Goal: Task Accomplishment & Management: Use online tool/utility

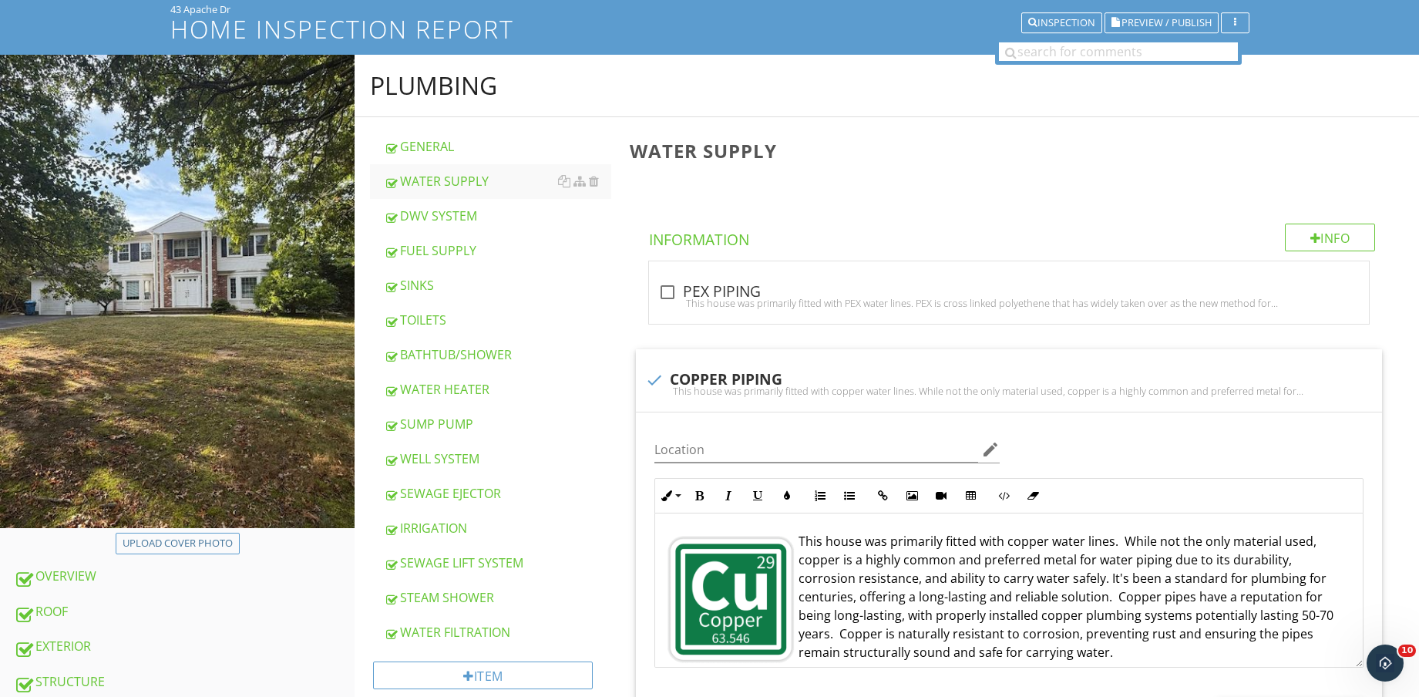
scroll to position [578, 0]
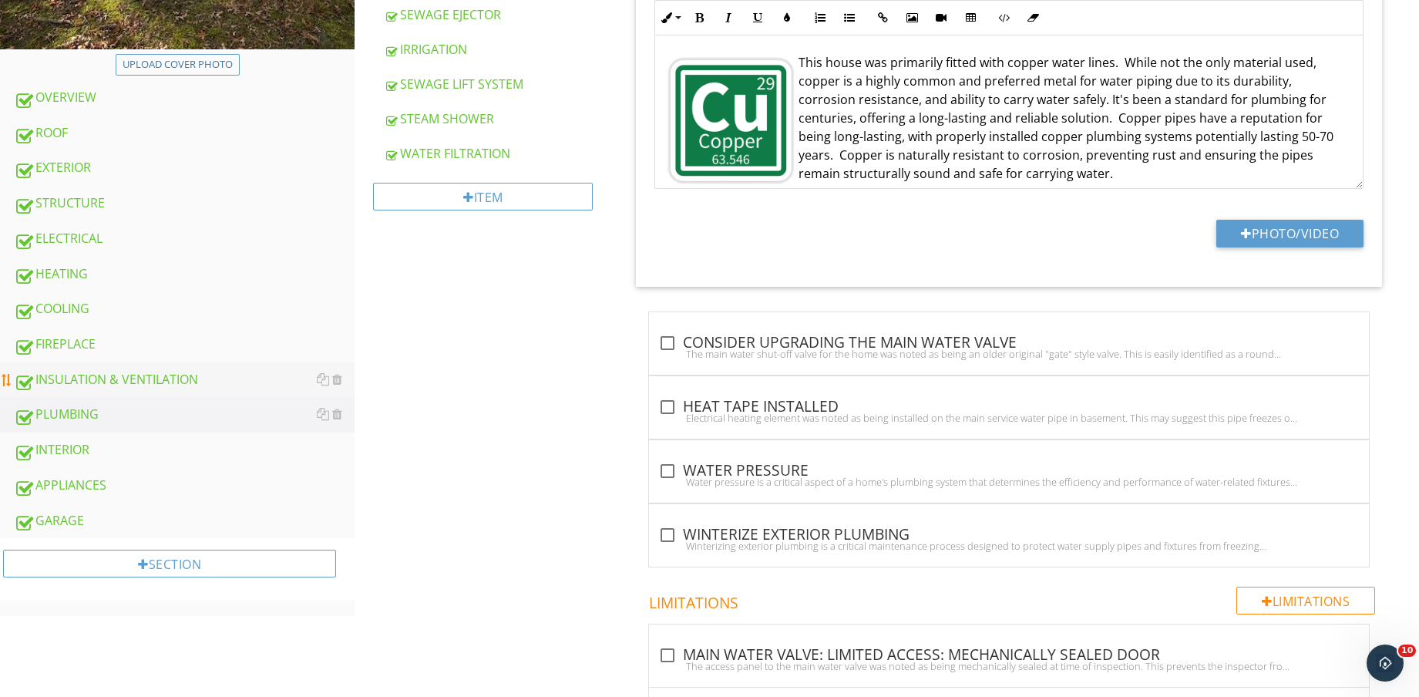
click at [207, 384] on div "INSULATION & VENTILATION" at bounding box center [184, 380] width 341 height 20
type textarea "<p><img src="[URL][DOMAIN_NAME]" style="width: 165px; display: inline-block; ve…"
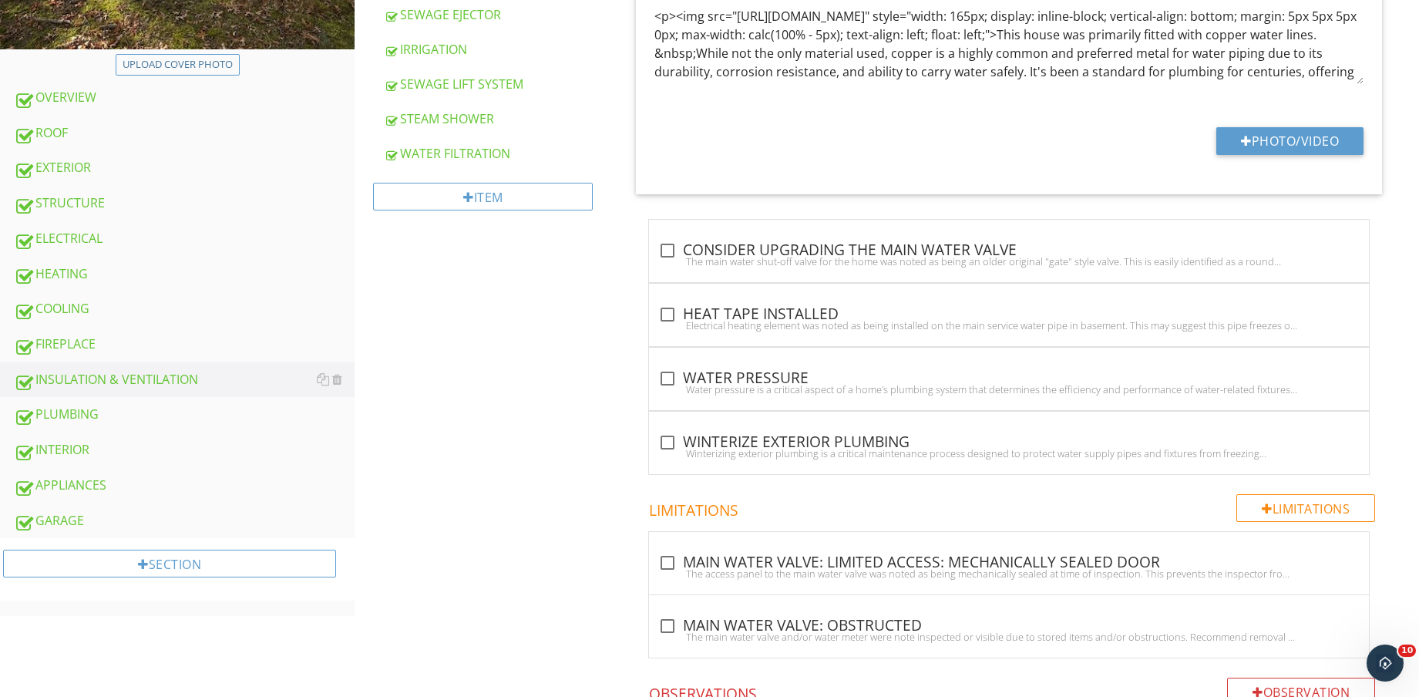
scroll to position [96, 0]
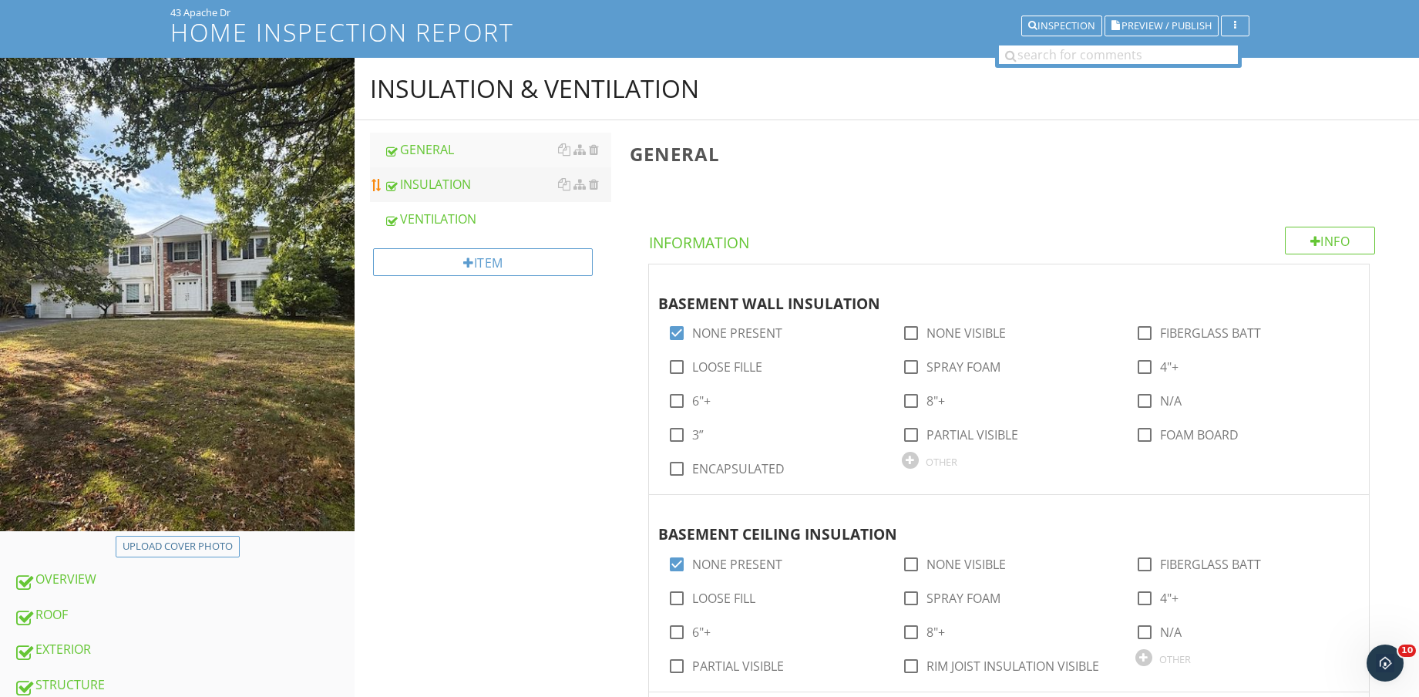
click at [466, 187] on div "INSULATION" at bounding box center [497, 184] width 227 height 18
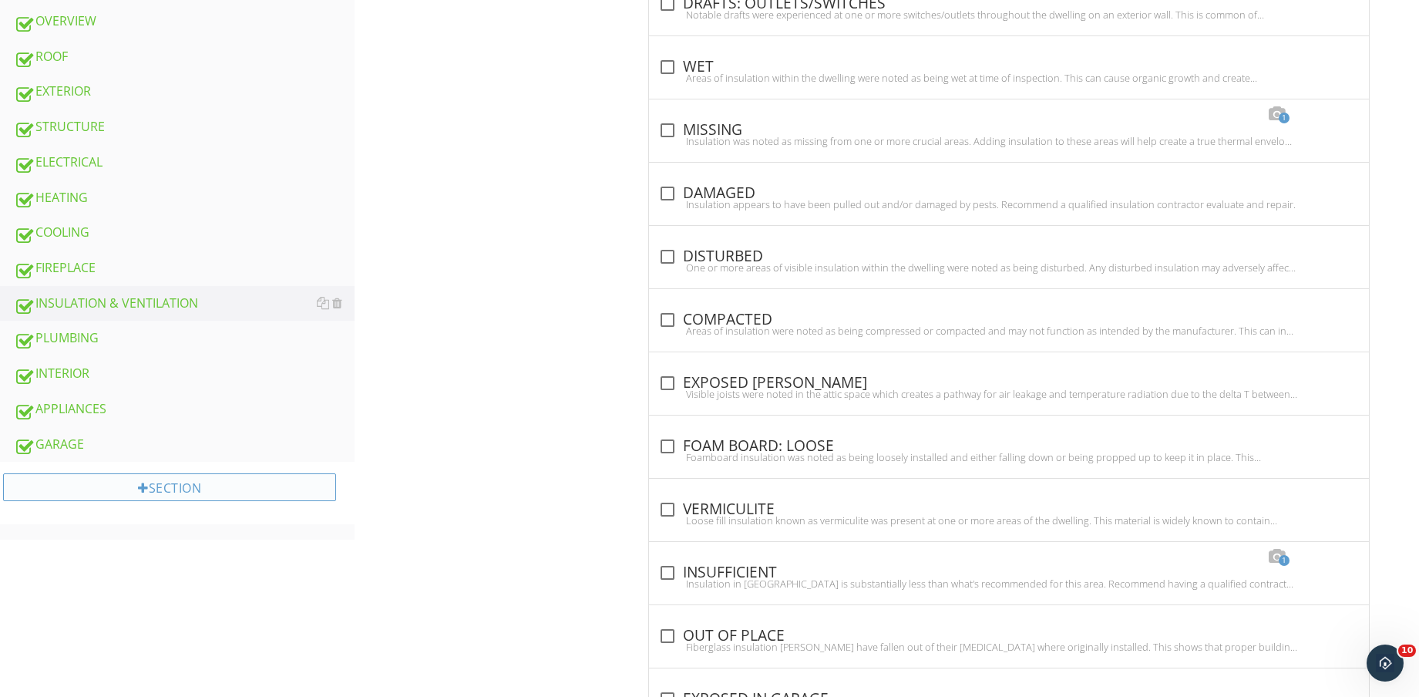
scroll to position [692, 0]
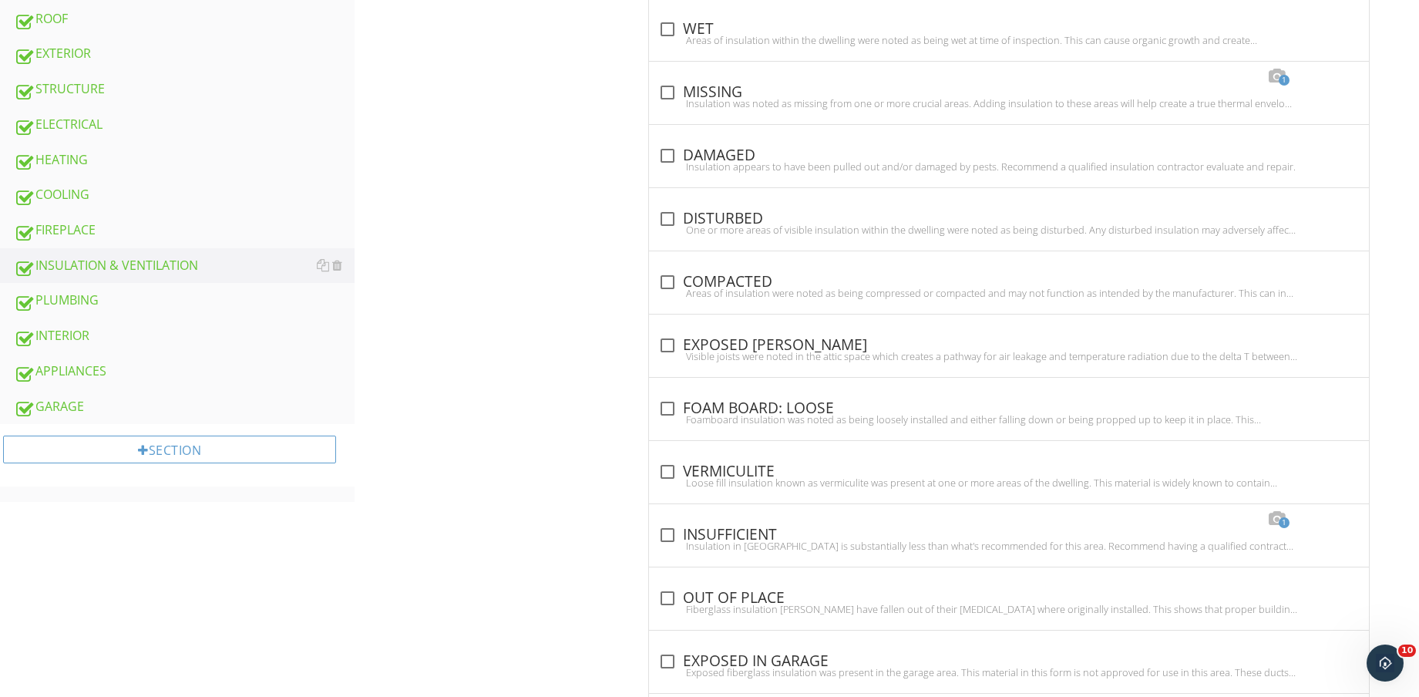
click at [104, 335] on div "INTERIOR" at bounding box center [184, 336] width 341 height 20
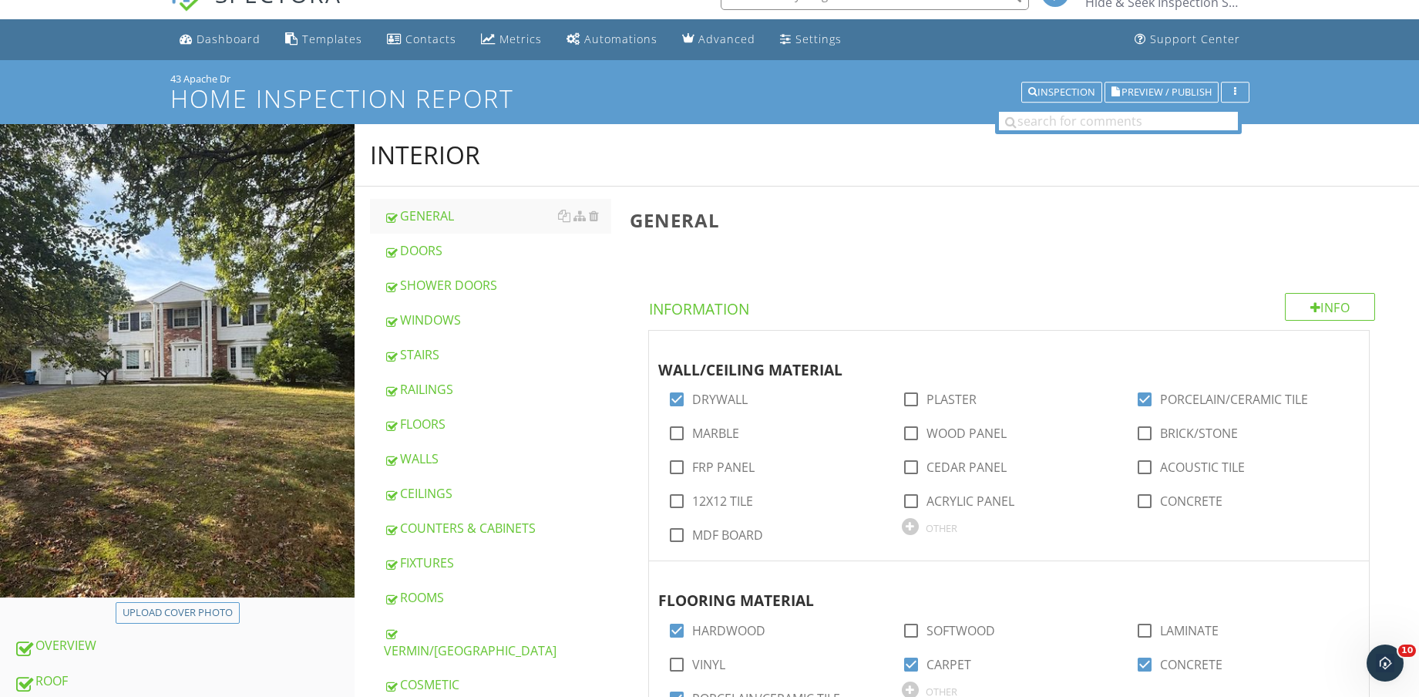
scroll to position [18, 0]
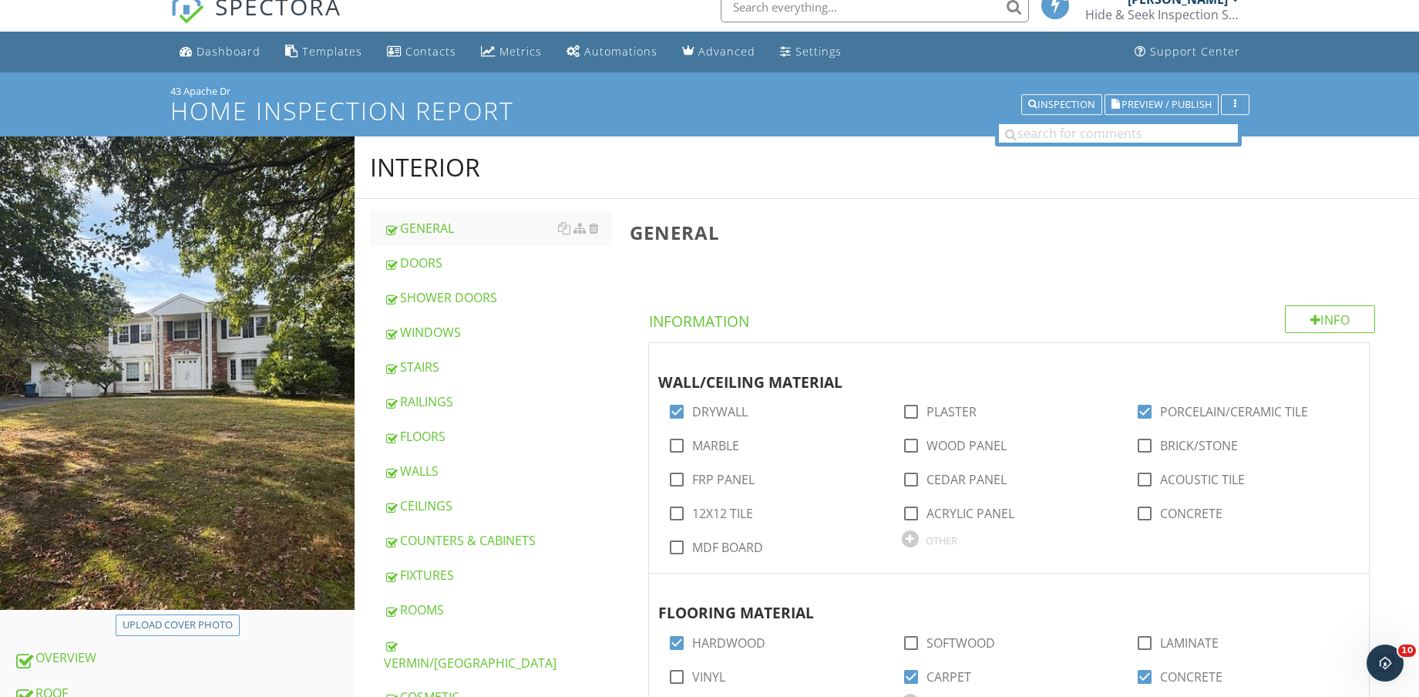
click at [473, 640] on div "VERMIN/[GEOGRAPHIC_DATA]" at bounding box center [497, 653] width 227 height 37
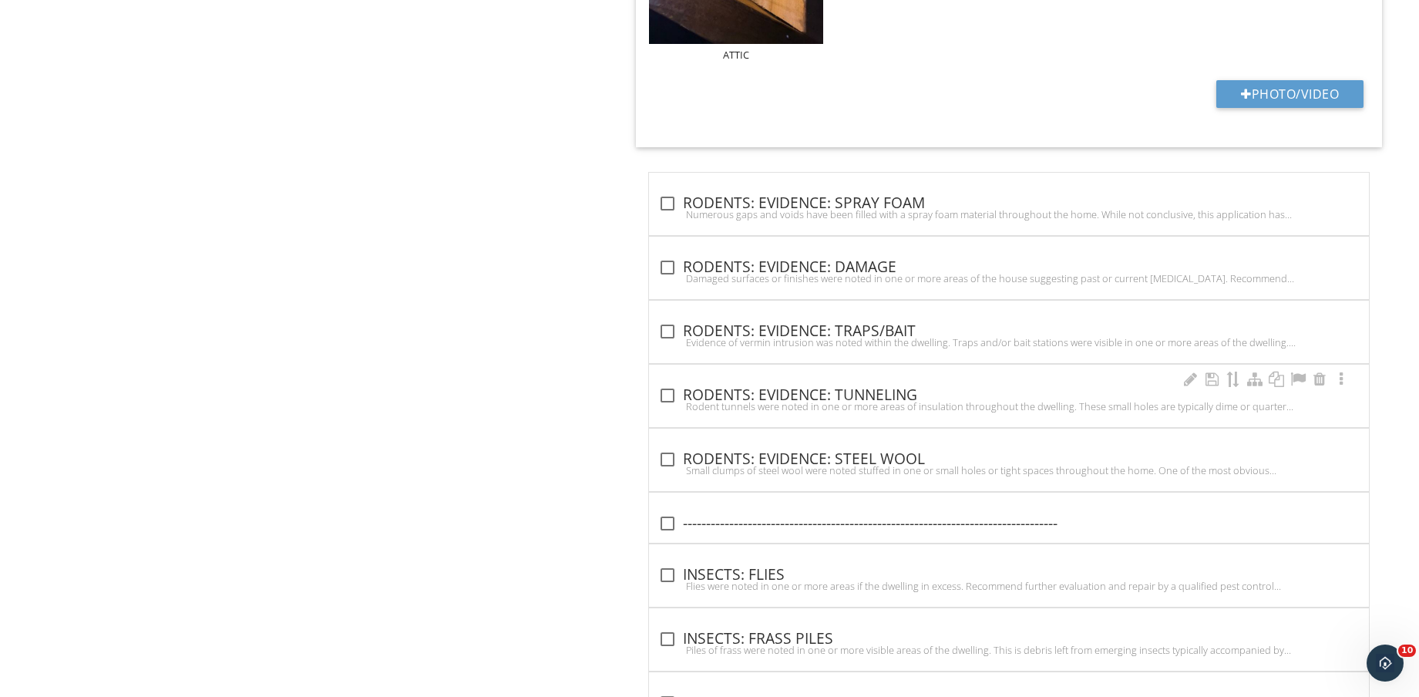
click at [912, 395] on div "check_box_outline_blank RODENTS: EVIDENCE: TUNNELING" at bounding box center [1008, 395] width 701 height 18
checkbox input "true"
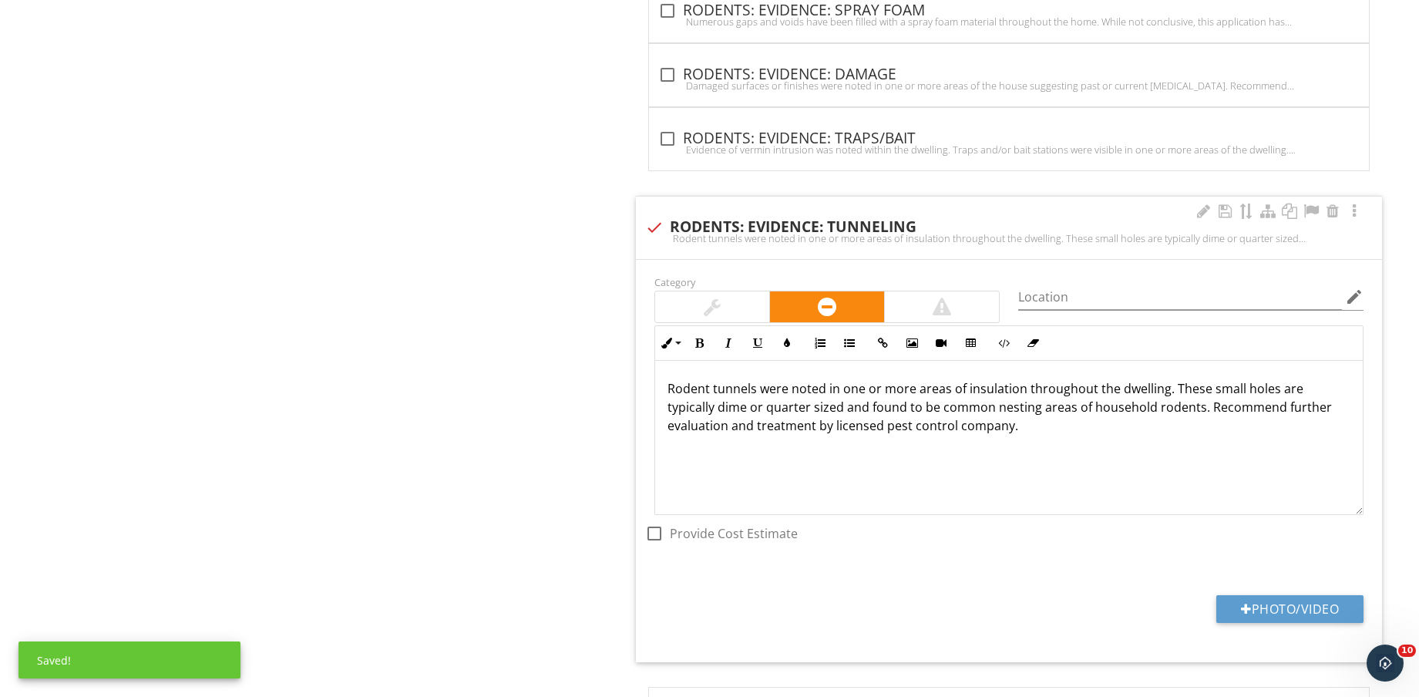
scroll to position [1, 0]
click at [1292, 610] on button "Photo/Video" at bounding box center [1289, 609] width 147 height 28
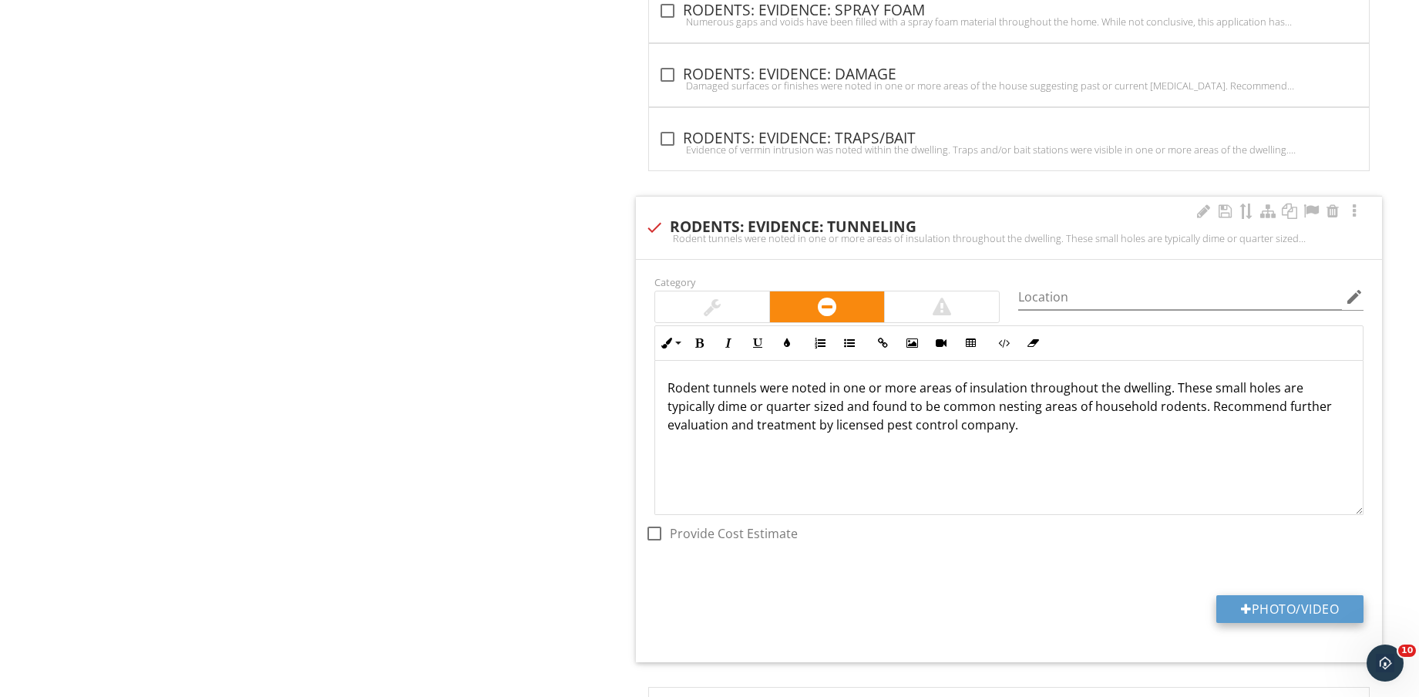
type input "C:\fakepath\IMG_9130.jpg"
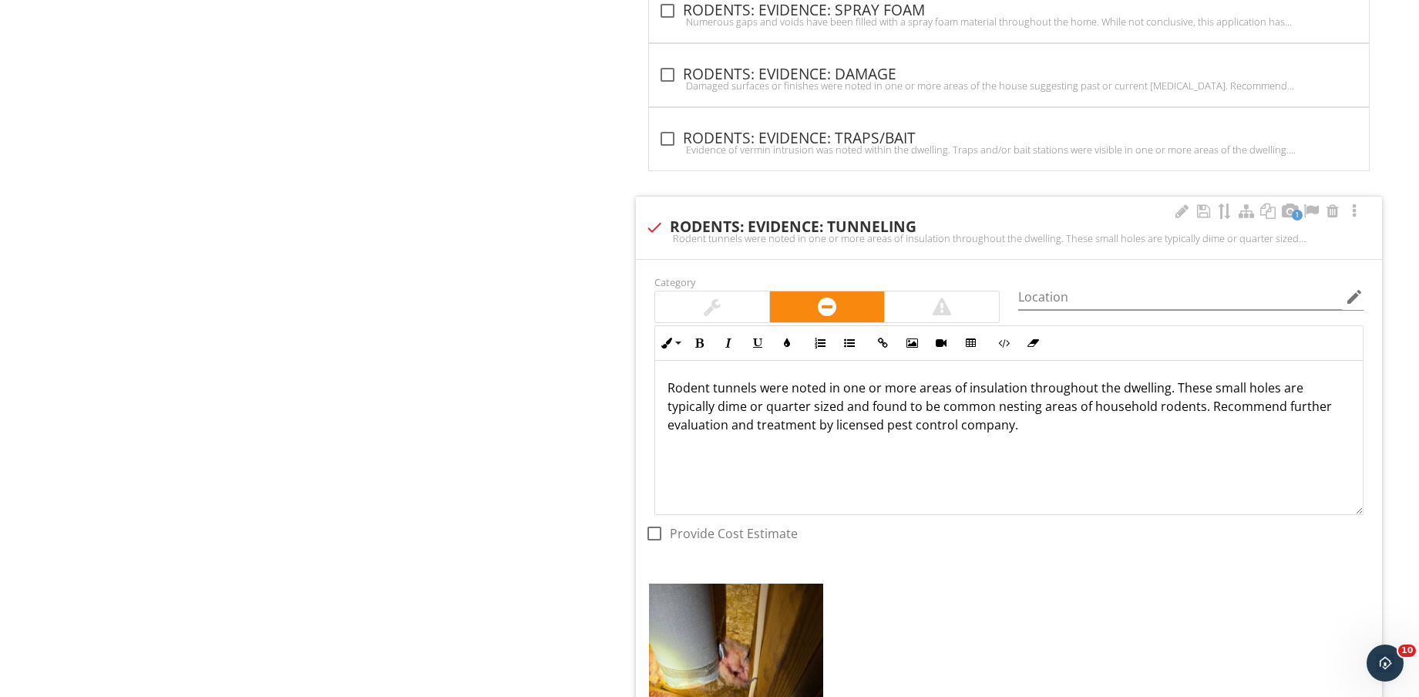
click at [758, 649] on img at bounding box center [736, 699] width 174 height 232
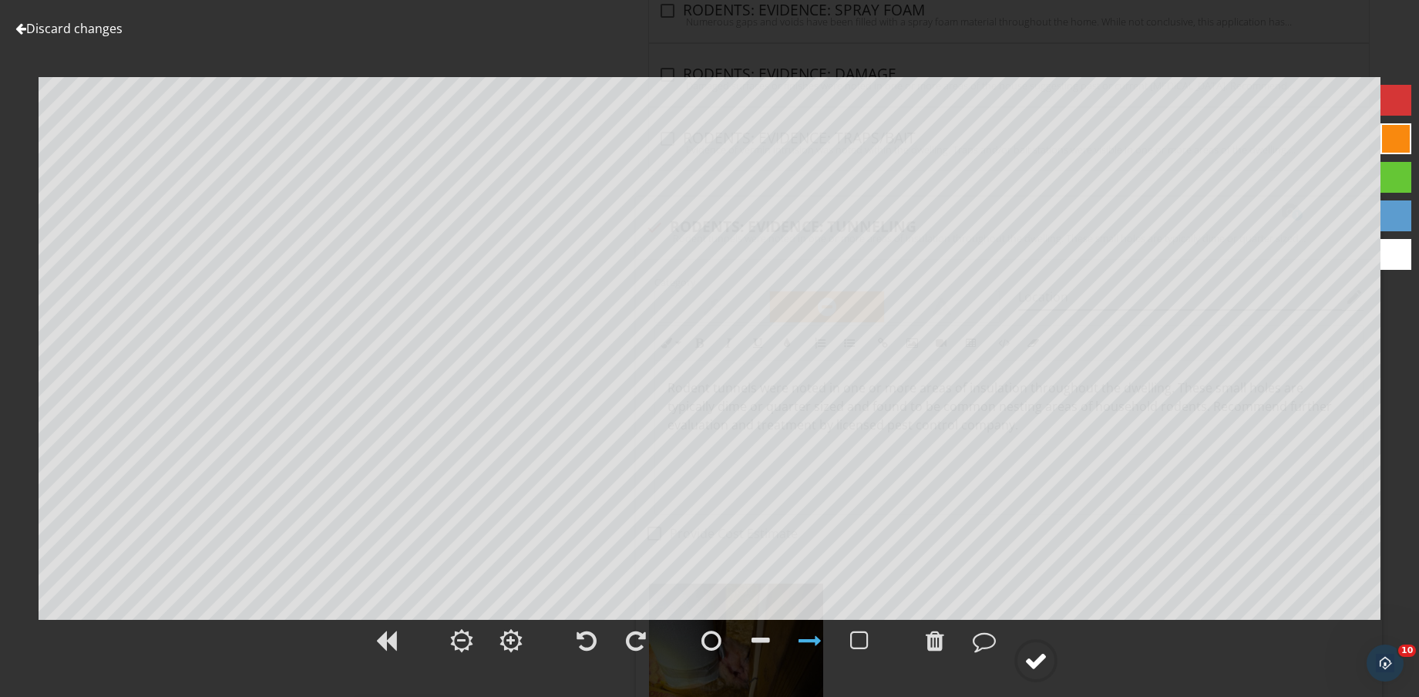
click at [1039, 668] on div at bounding box center [1035, 660] width 23 height 23
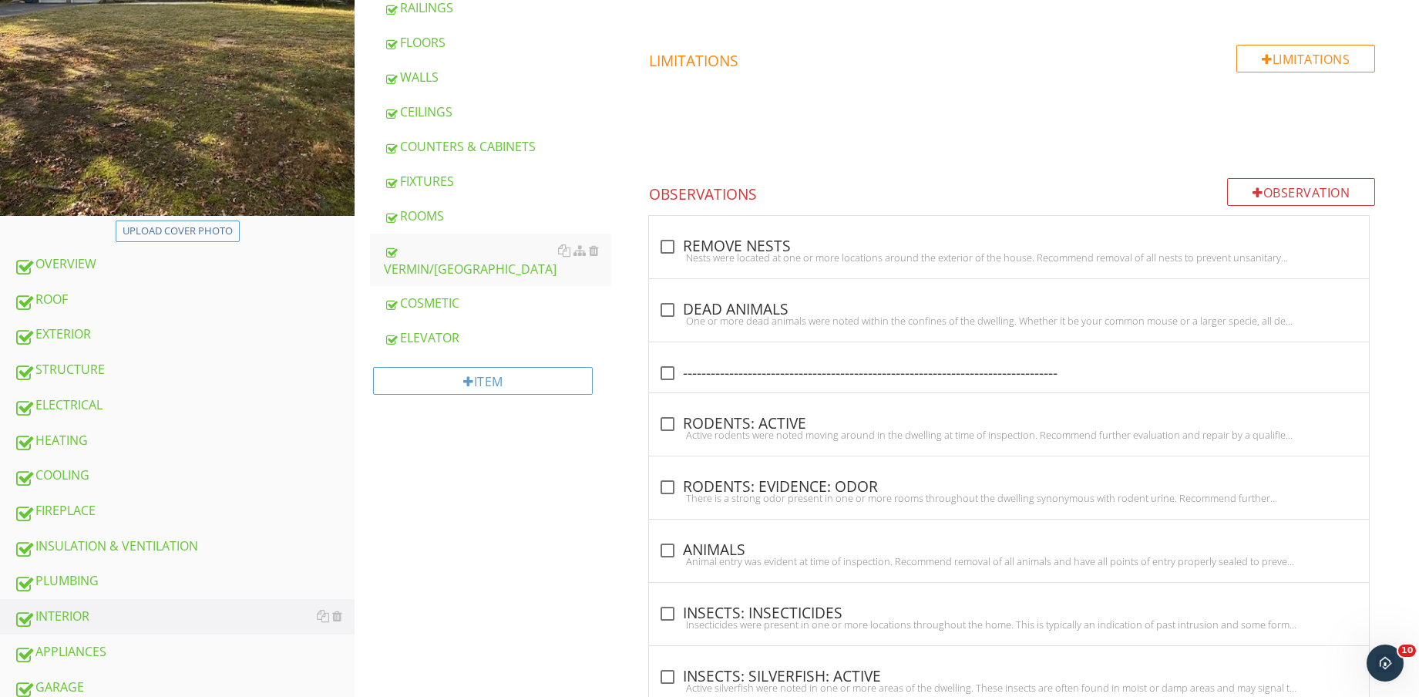
scroll to position [289, 0]
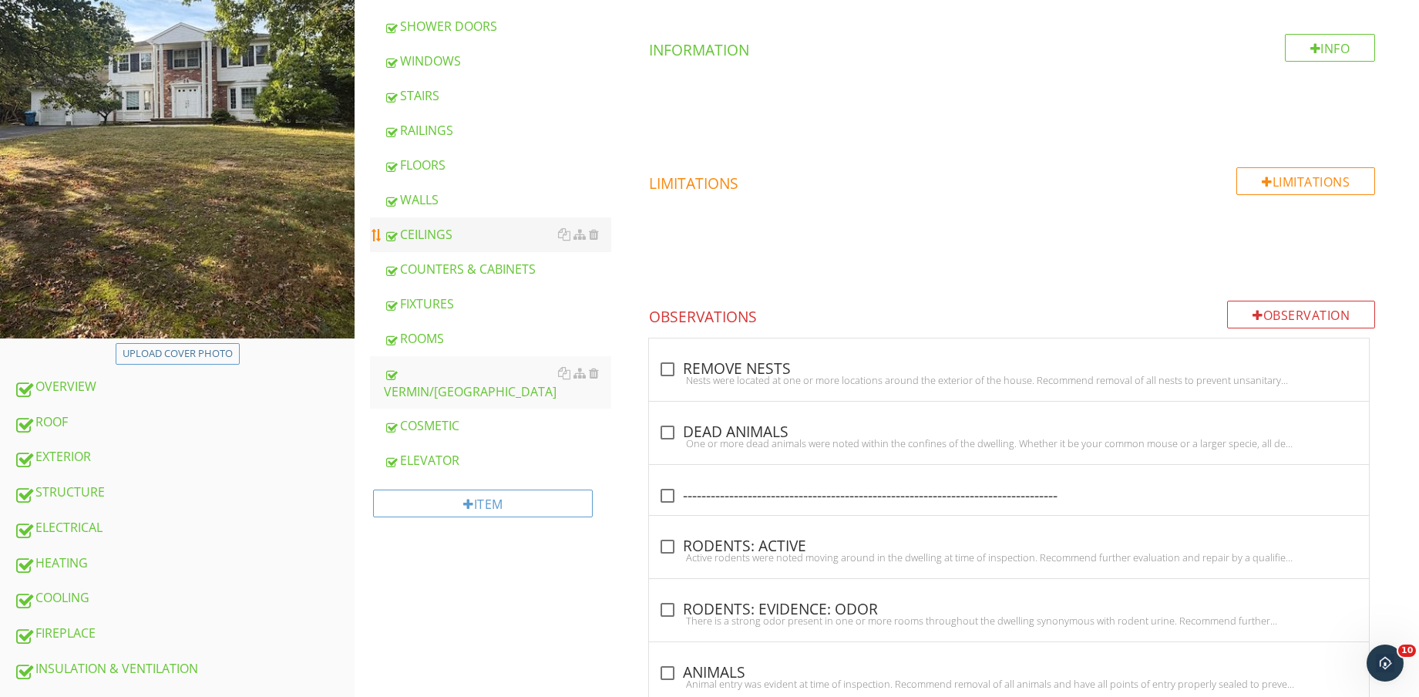
click at [469, 227] on div "CEILINGS" at bounding box center [497, 234] width 227 height 18
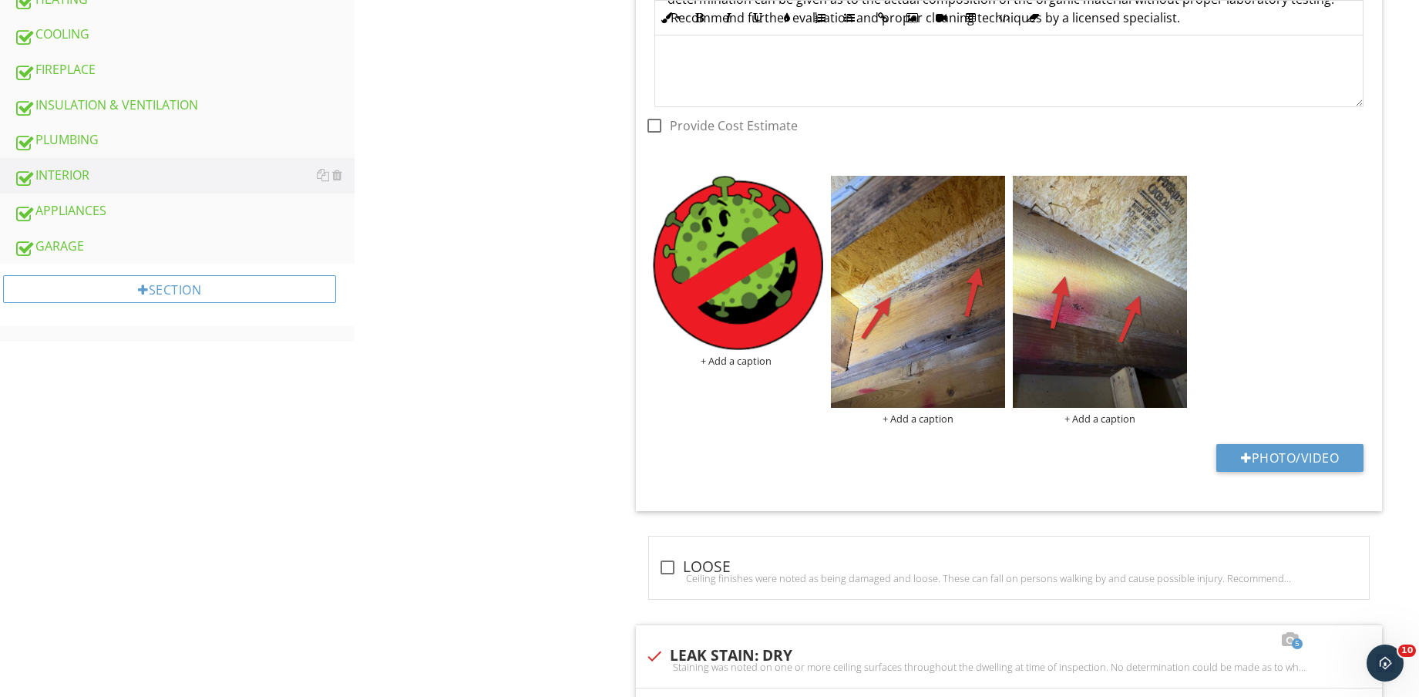
scroll to position [899, 0]
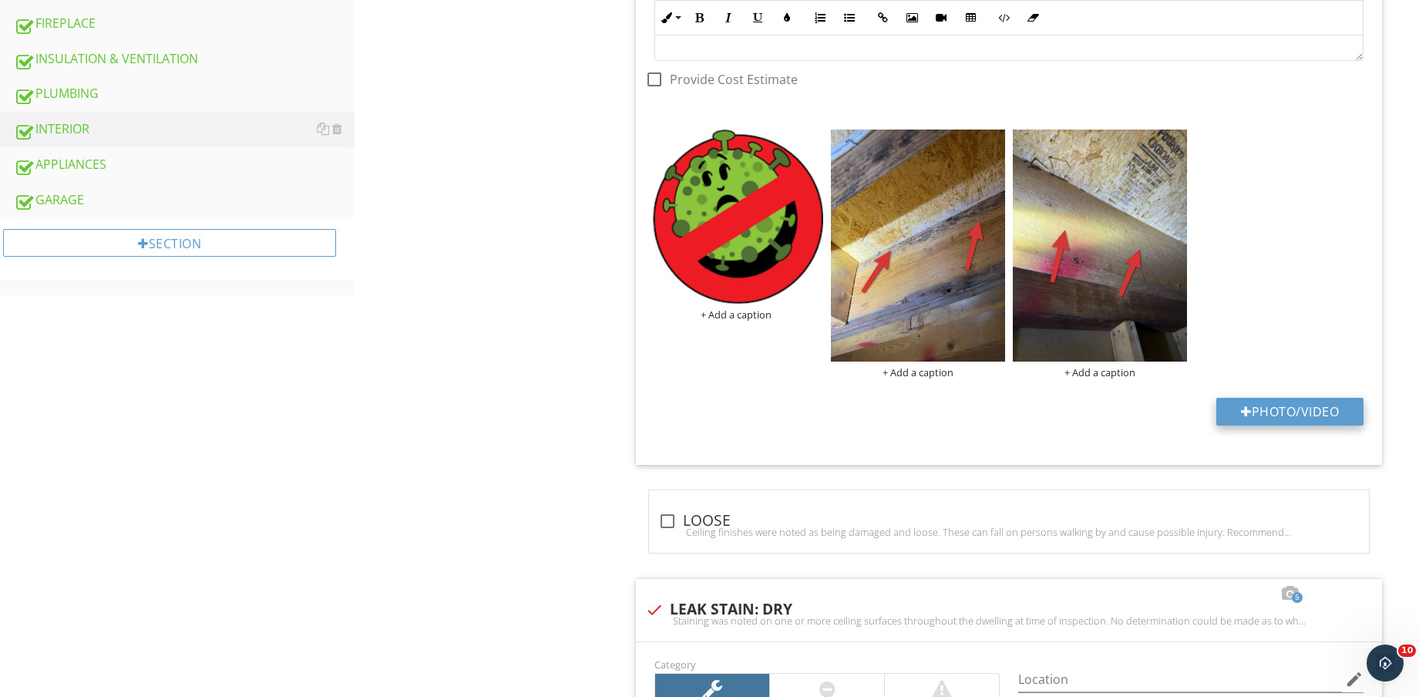
click at [1307, 412] on button "Photo/Video" at bounding box center [1289, 412] width 147 height 28
type input "C:\fakepath\IMG_9134.jpg"
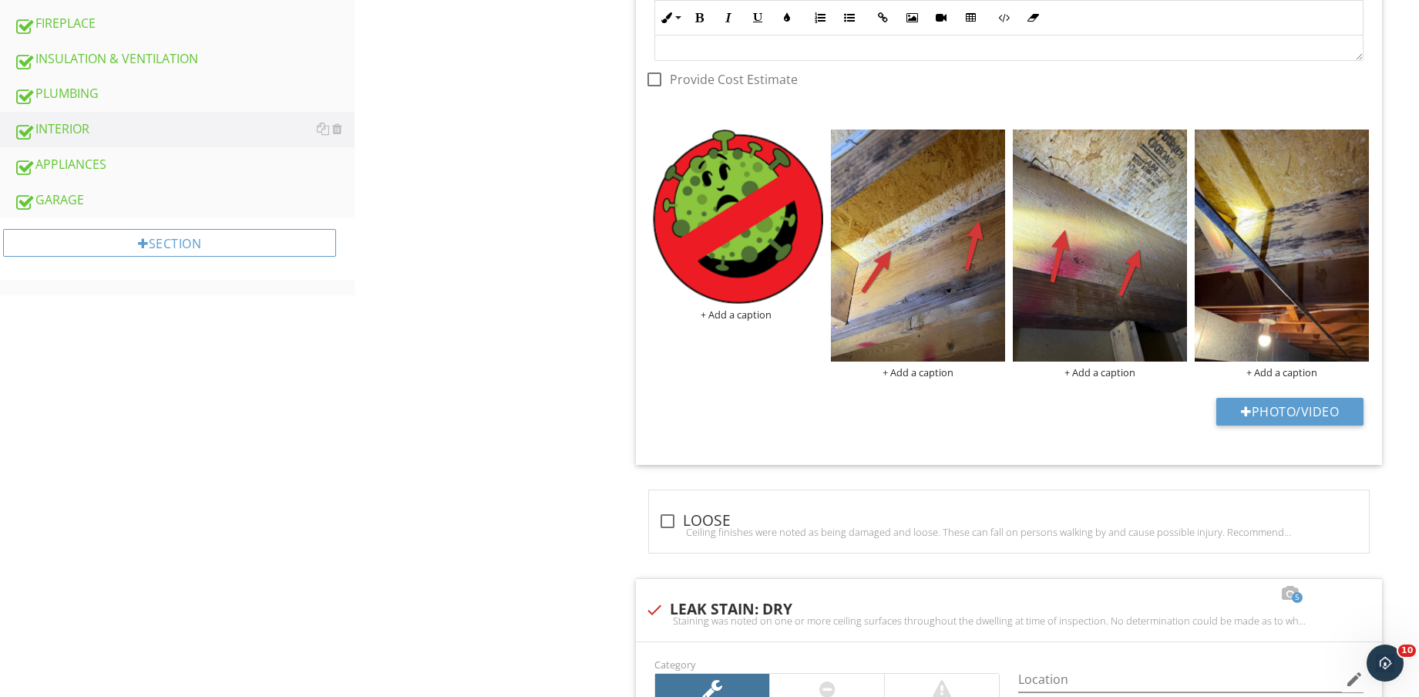
click at [1275, 284] on img at bounding box center [1282, 245] width 174 height 232
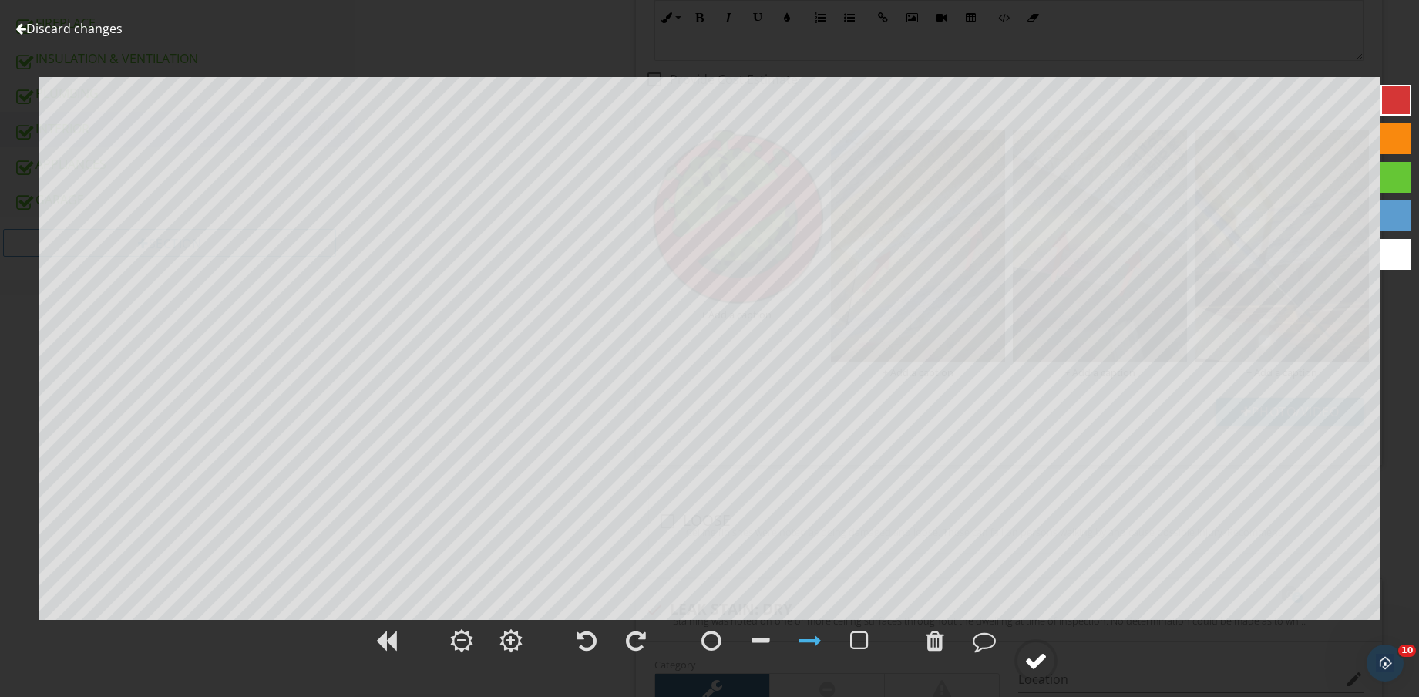
click at [1046, 659] on div at bounding box center [1035, 660] width 23 height 23
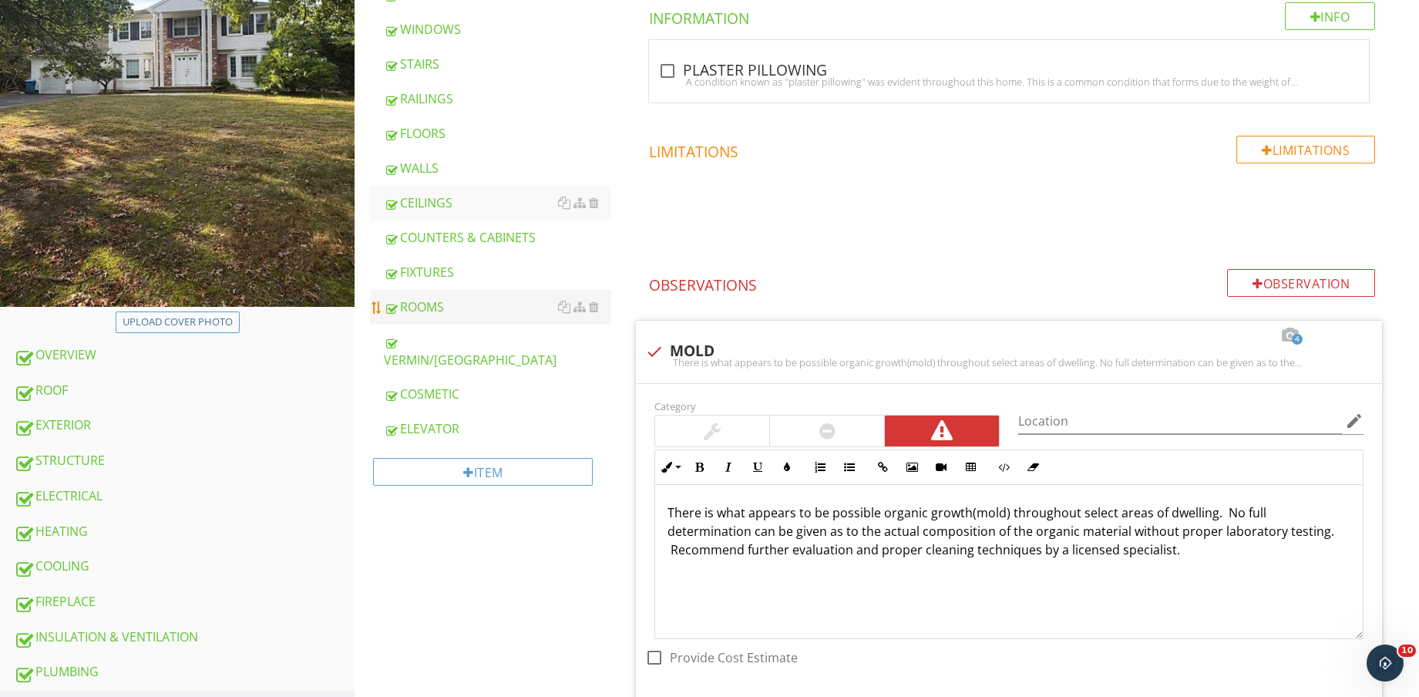
scroll to position [289, 0]
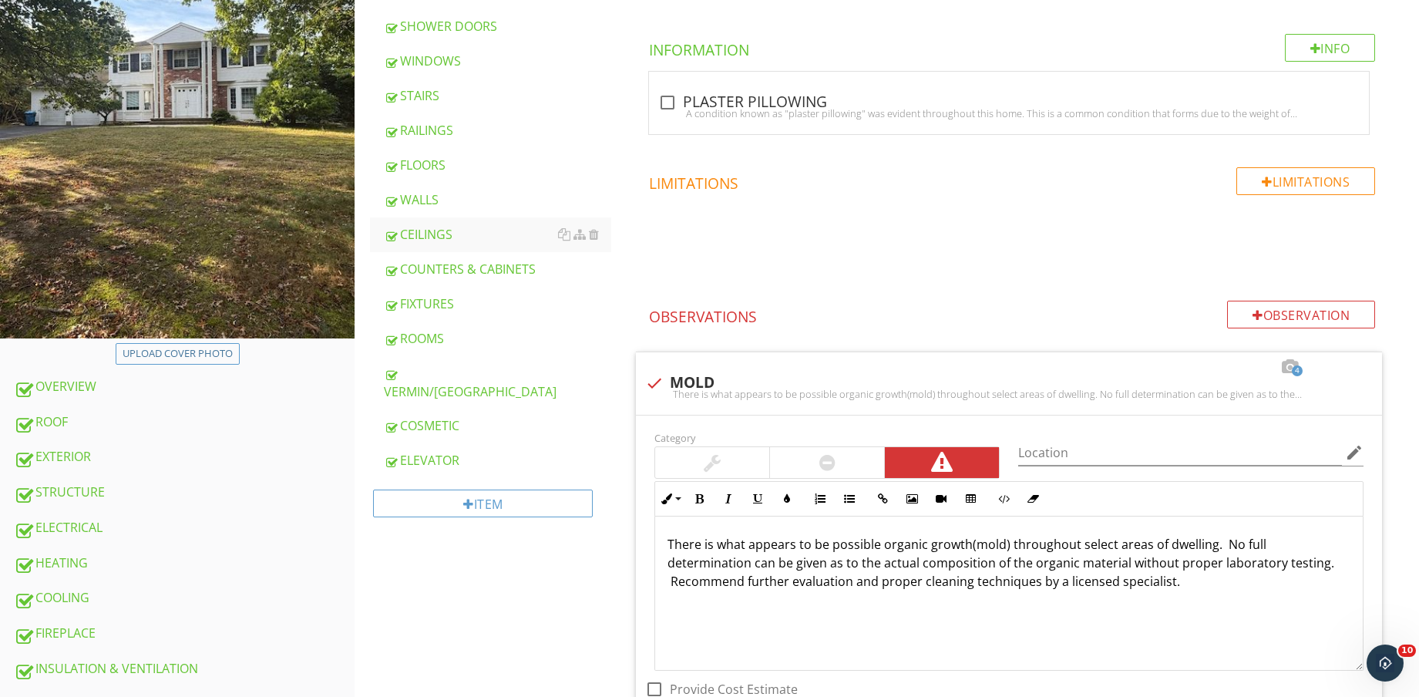
click at [456, 172] on div "FLOORS" at bounding box center [497, 165] width 227 height 18
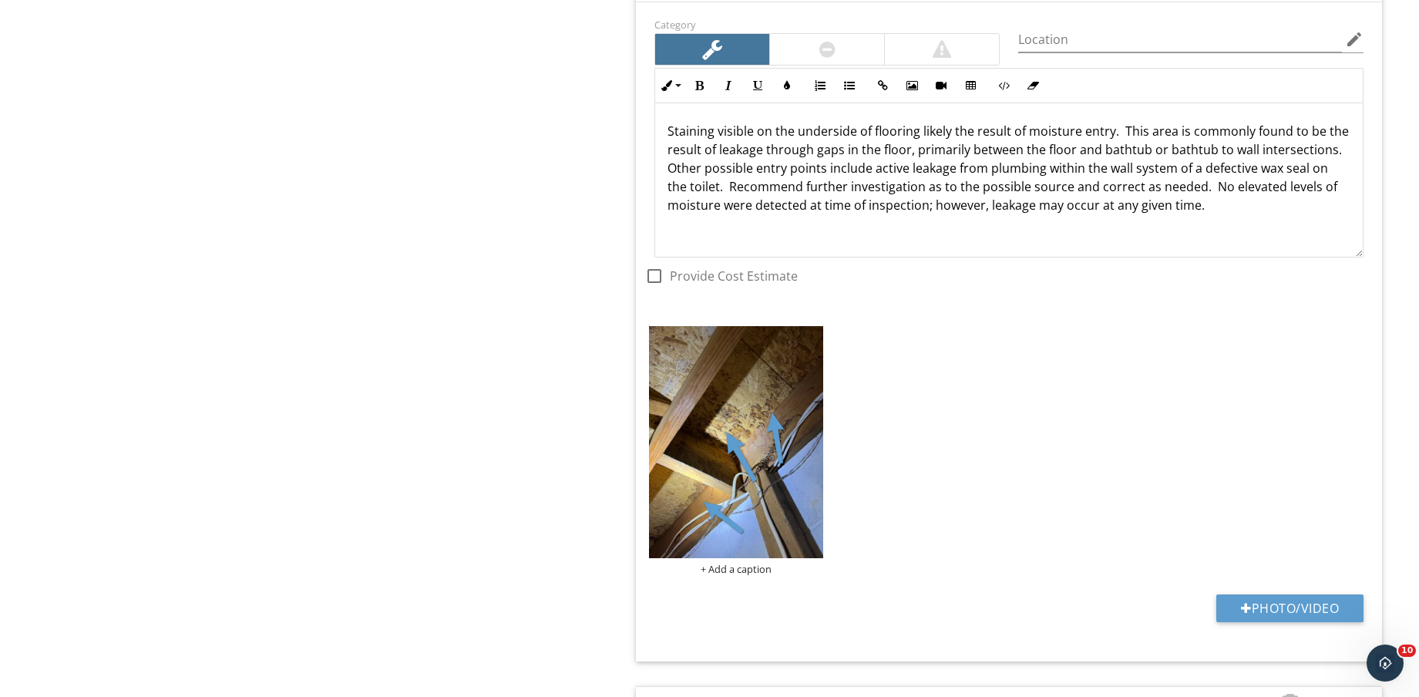
scroll to position [5780, 0]
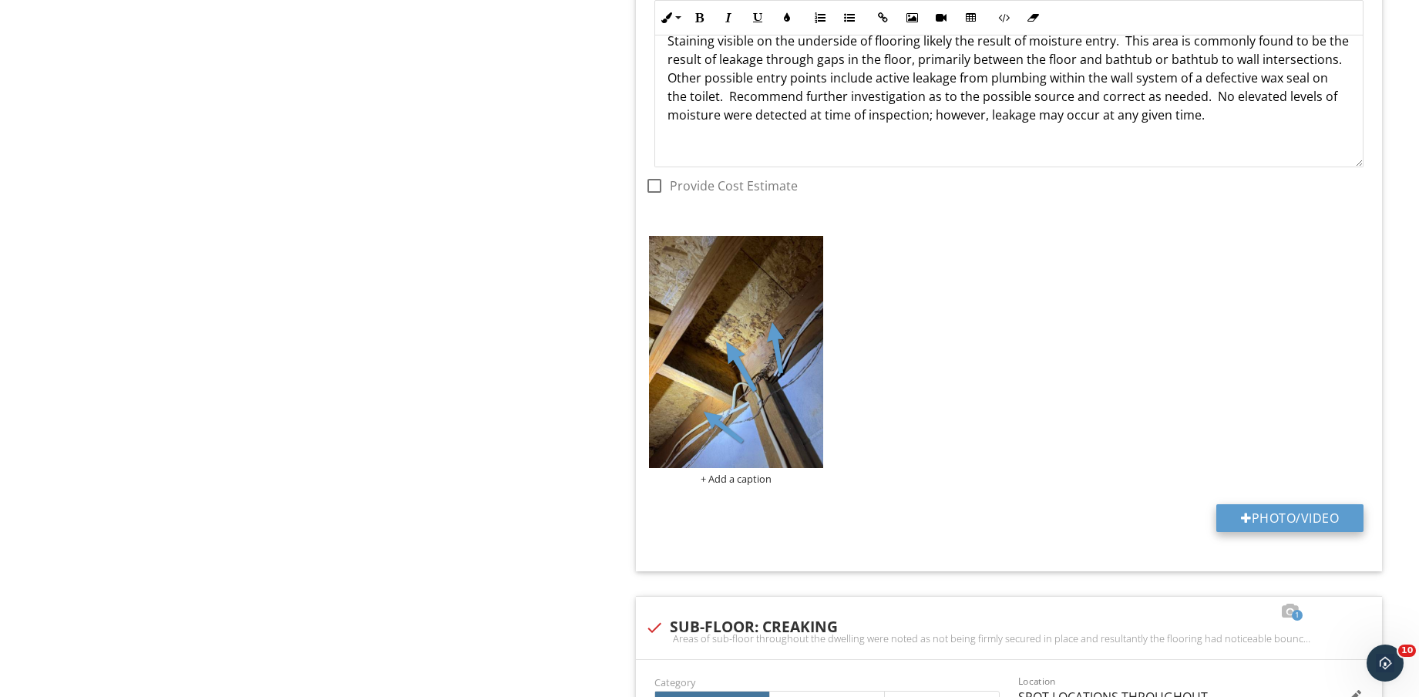
click at [1280, 517] on button "Photo/Video" at bounding box center [1289, 518] width 147 height 28
type input "C:\fakepath\IMG_9135.jpg"
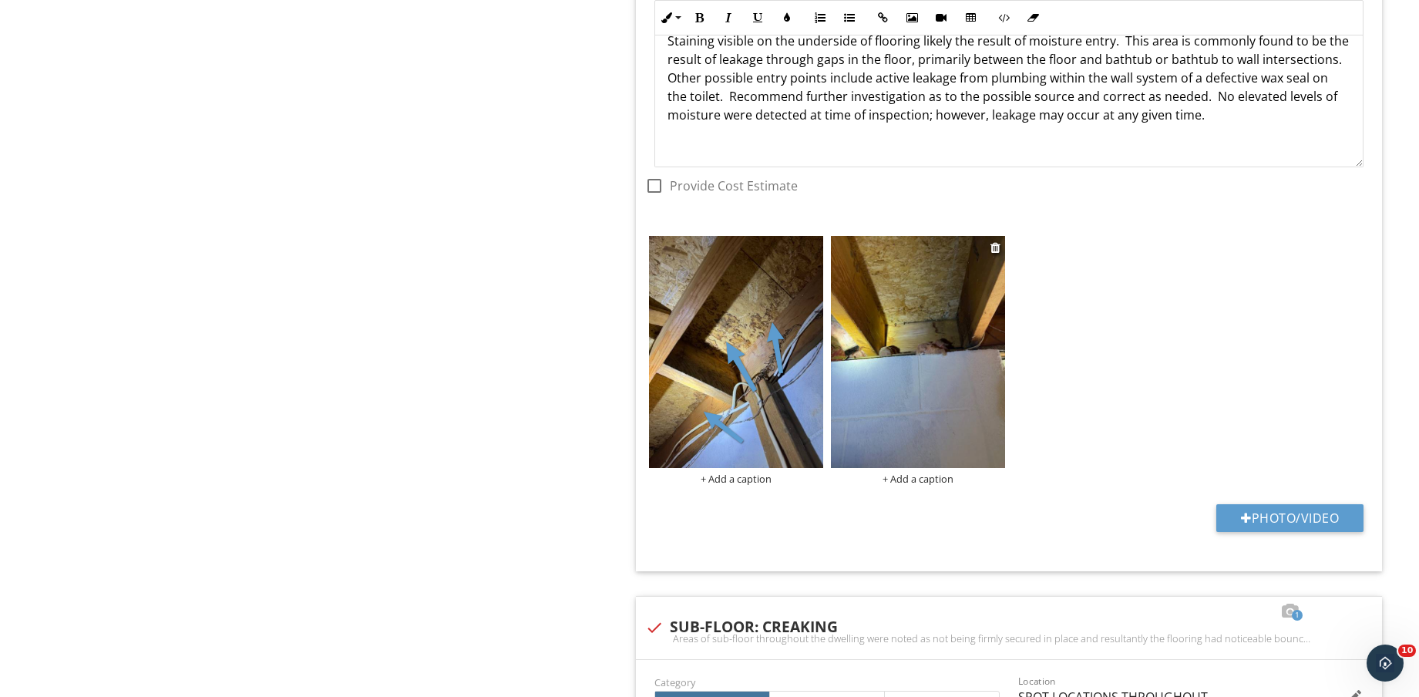
click at [929, 374] on img at bounding box center [918, 352] width 174 height 232
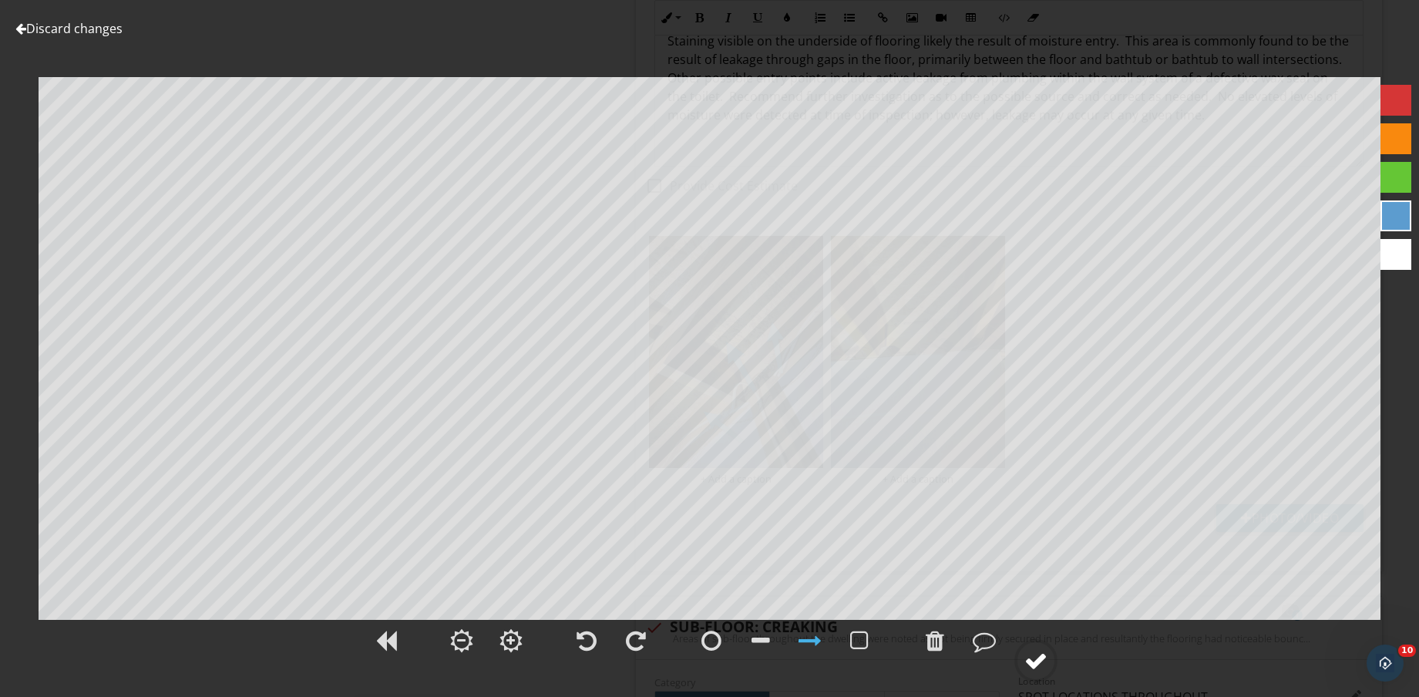
click at [1031, 680] on circle at bounding box center [1036, 660] width 40 height 40
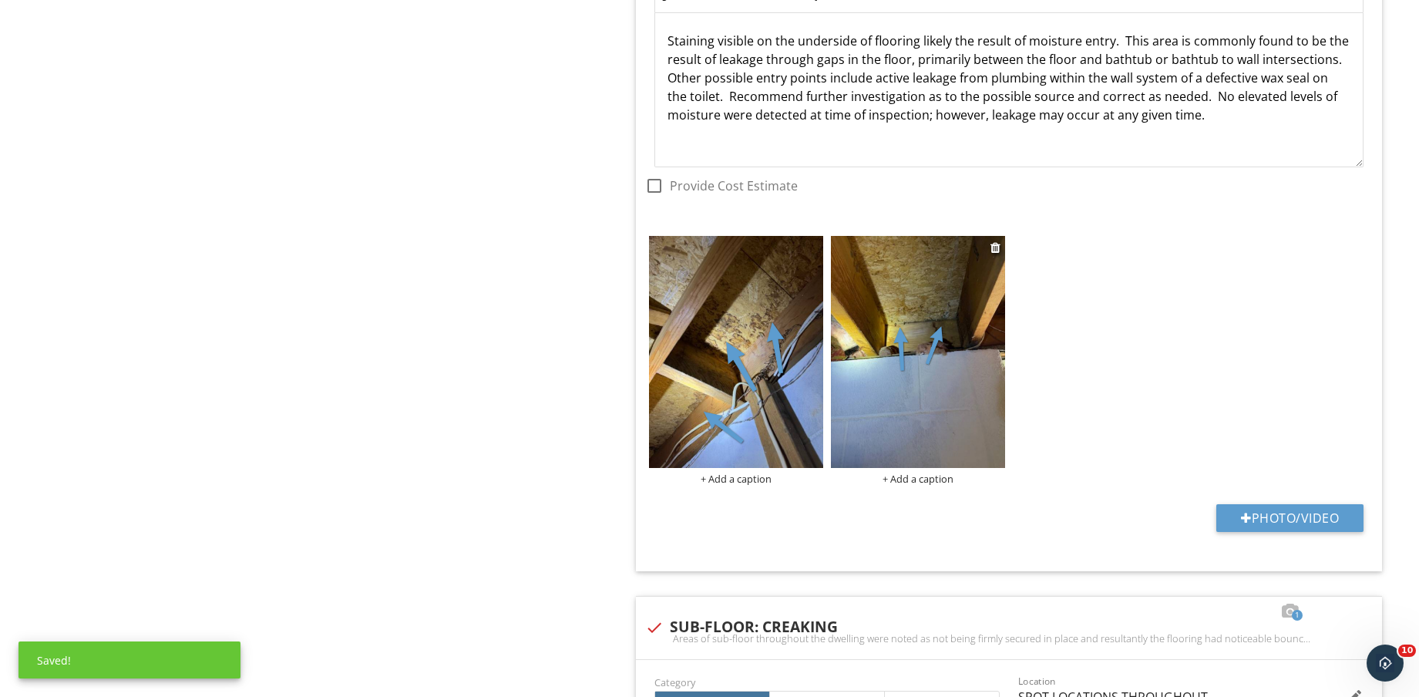
scroll to position [5395, 0]
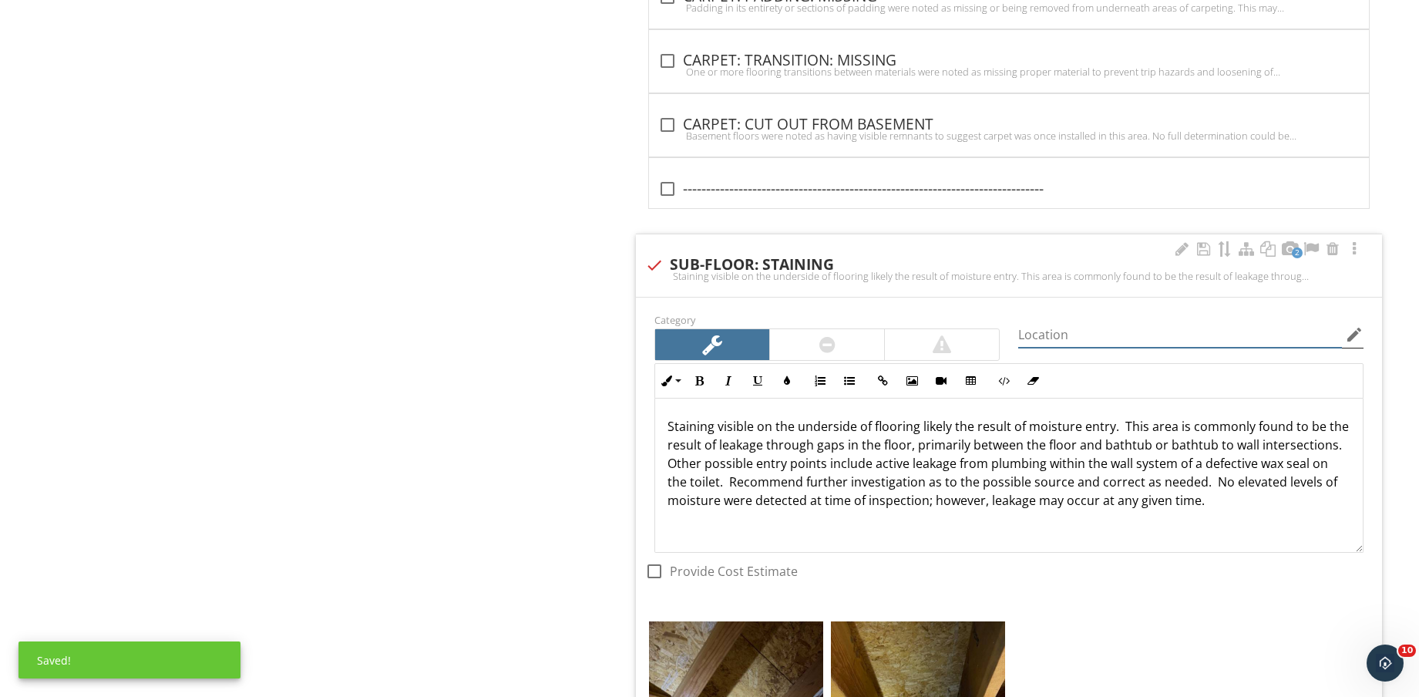
click at [1343, 334] on div "edit" at bounding box center [1353, 334] width 22 height 18
click at [1353, 334] on icon "edit" at bounding box center [1354, 334] width 18 height 18
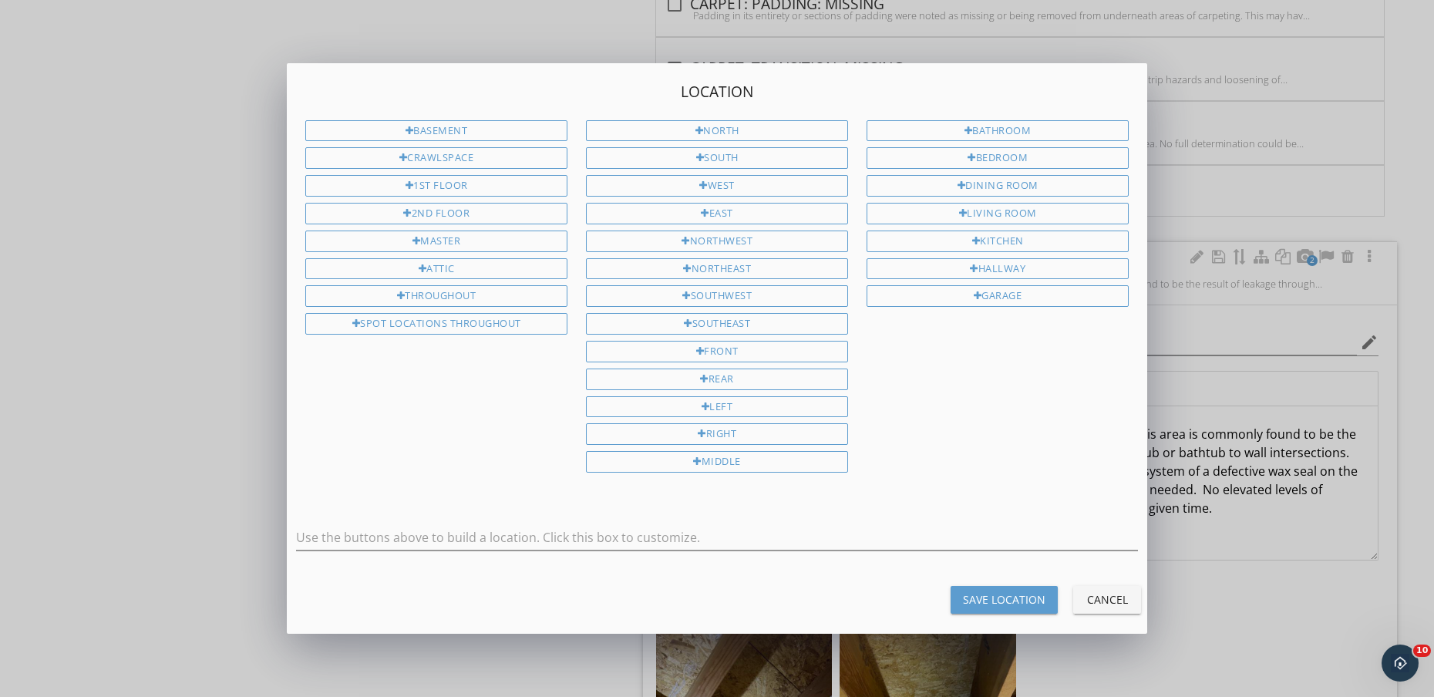
click at [442, 118] on div "Location BASEMENT CRAWLSPACE 1ST FLOOR 2ND FLOOR MASTER ATTIC THROUGHOUT SPOT L…" at bounding box center [717, 287] width 860 height 449
click at [444, 126] on div "BASEMENT" at bounding box center [436, 131] width 262 height 22
type input "BASEMENT"
drag, startPoint x: 966, startPoint y: 598, endPoint x: 1020, endPoint y: 694, distance: 110.1
click at [966, 598] on div "Save Location" at bounding box center [1004, 599] width 82 height 16
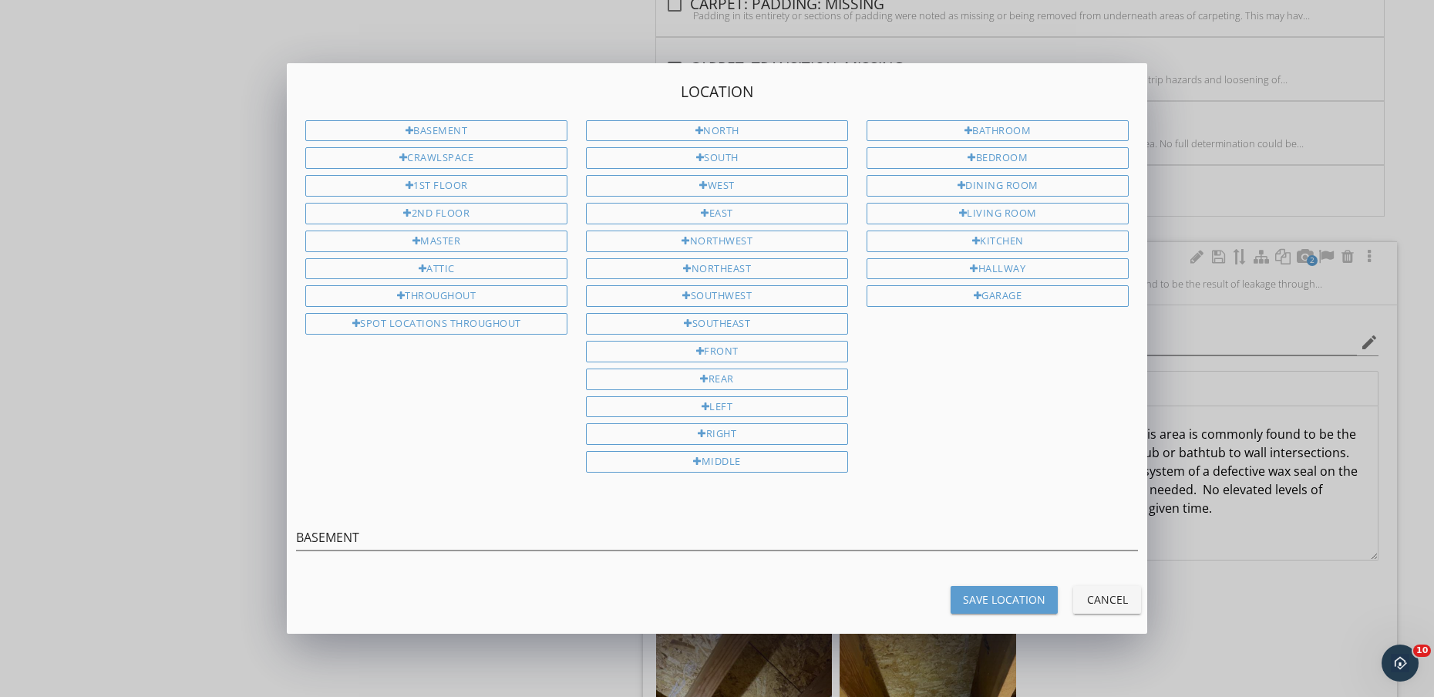
type input "BASEMENT"
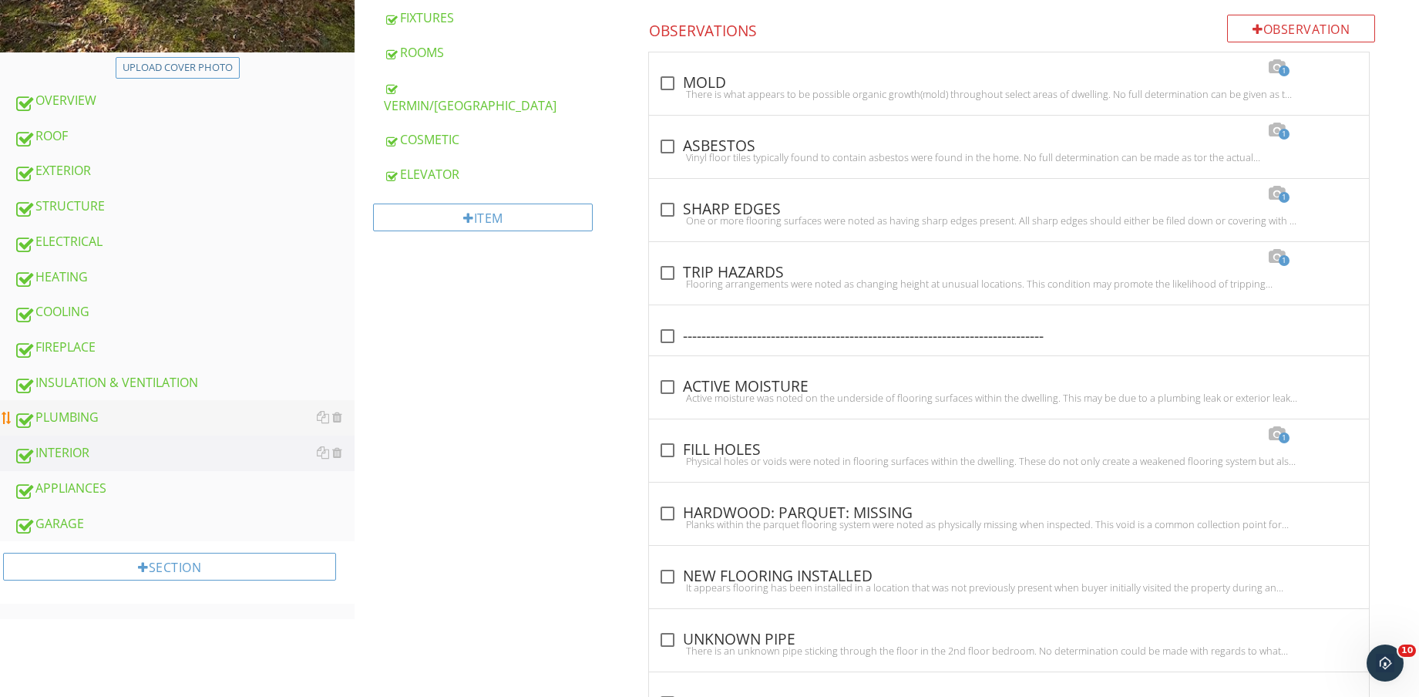
scroll to position [578, 0]
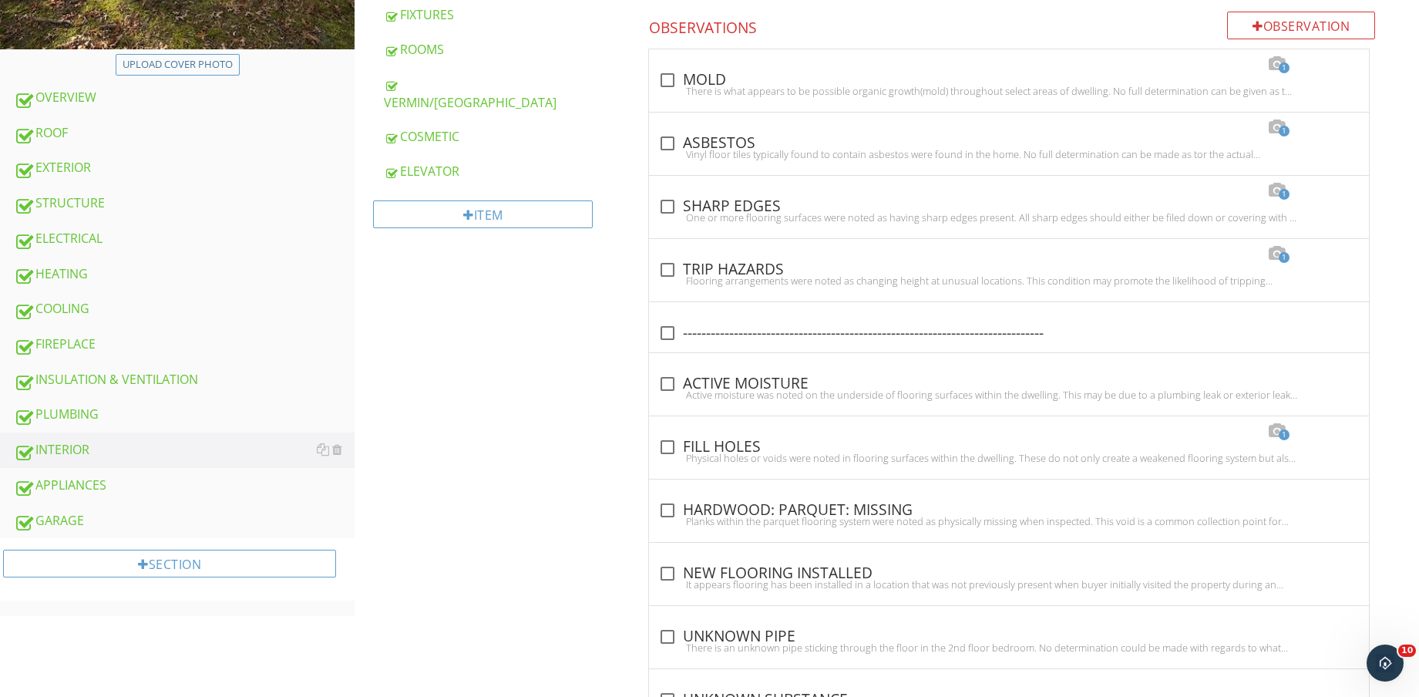
click at [169, 410] on div "PLUMBING" at bounding box center [184, 415] width 341 height 20
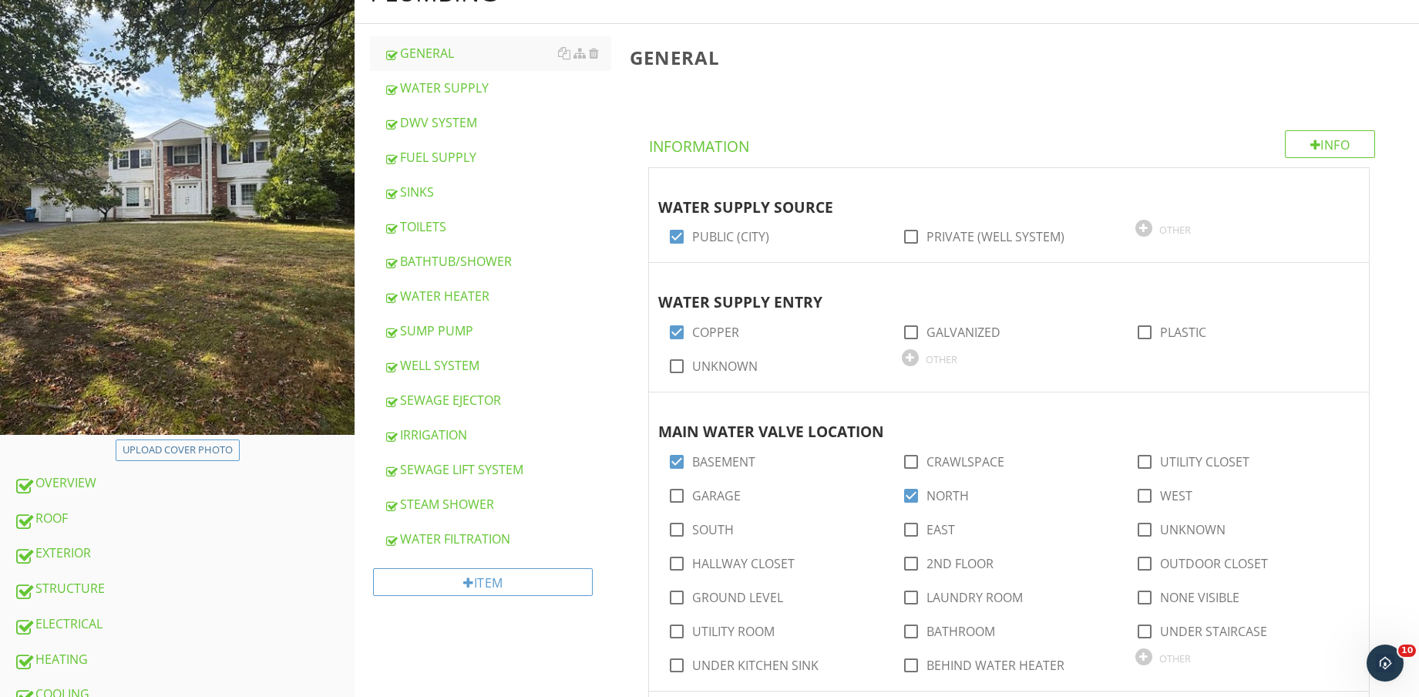
scroll to position [96, 0]
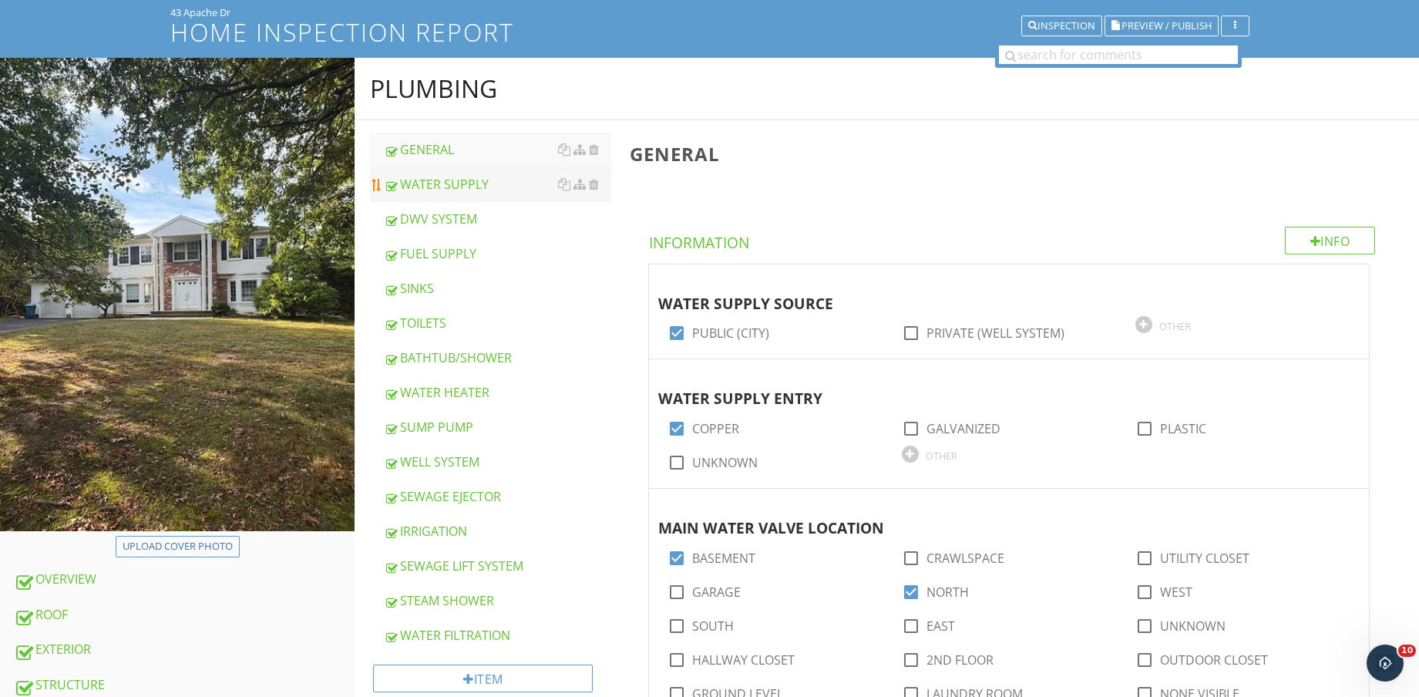
click at [492, 184] on div "WATER SUPPLY" at bounding box center [497, 184] width 227 height 18
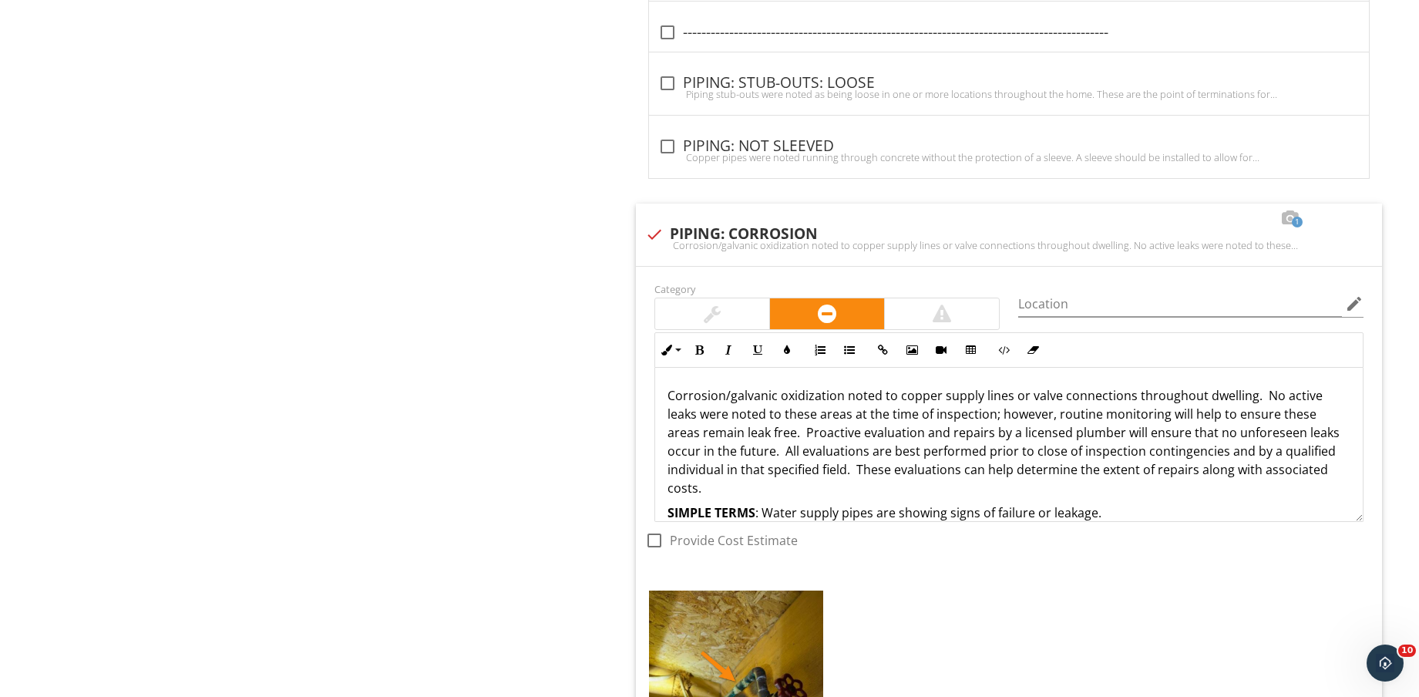
scroll to position [2725, 0]
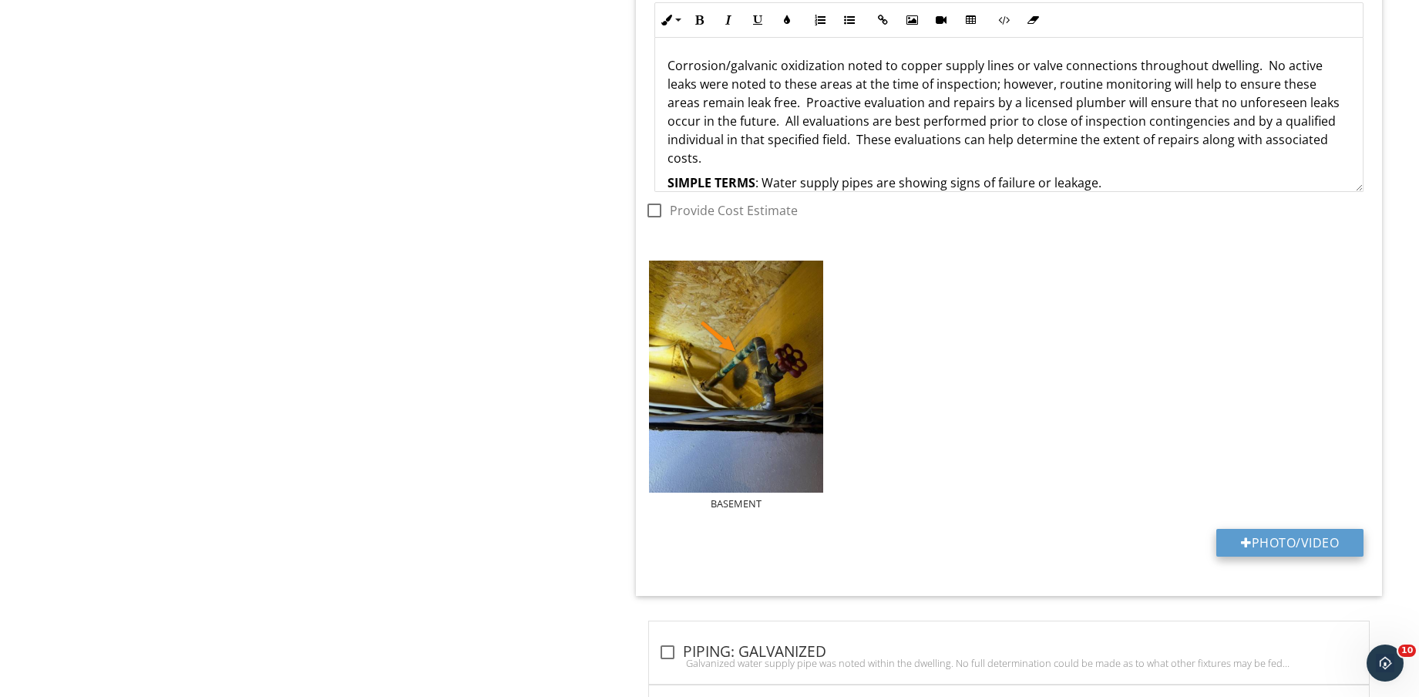
click at [1298, 550] on button "Photo/Video" at bounding box center [1289, 543] width 147 height 28
type input "C:\fakepath\IMG_9140.jpg"
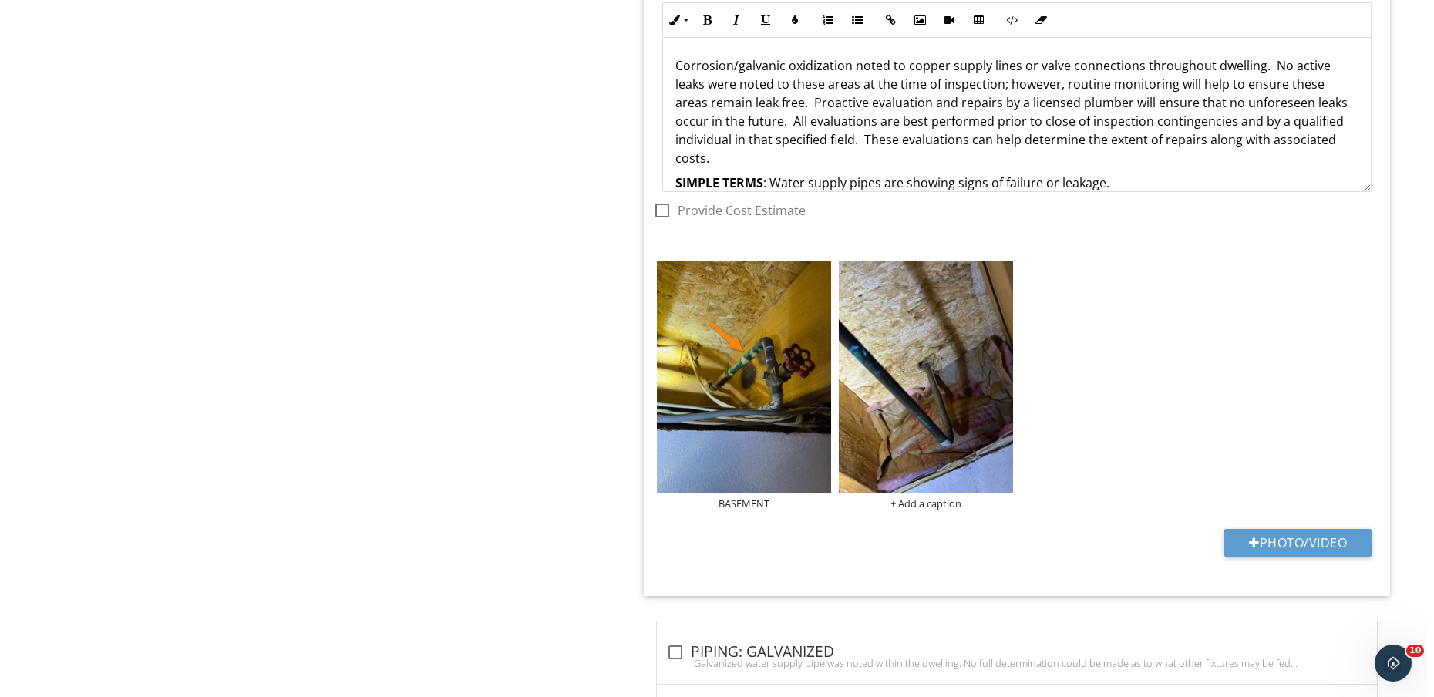
scroll to position [2629, 0]
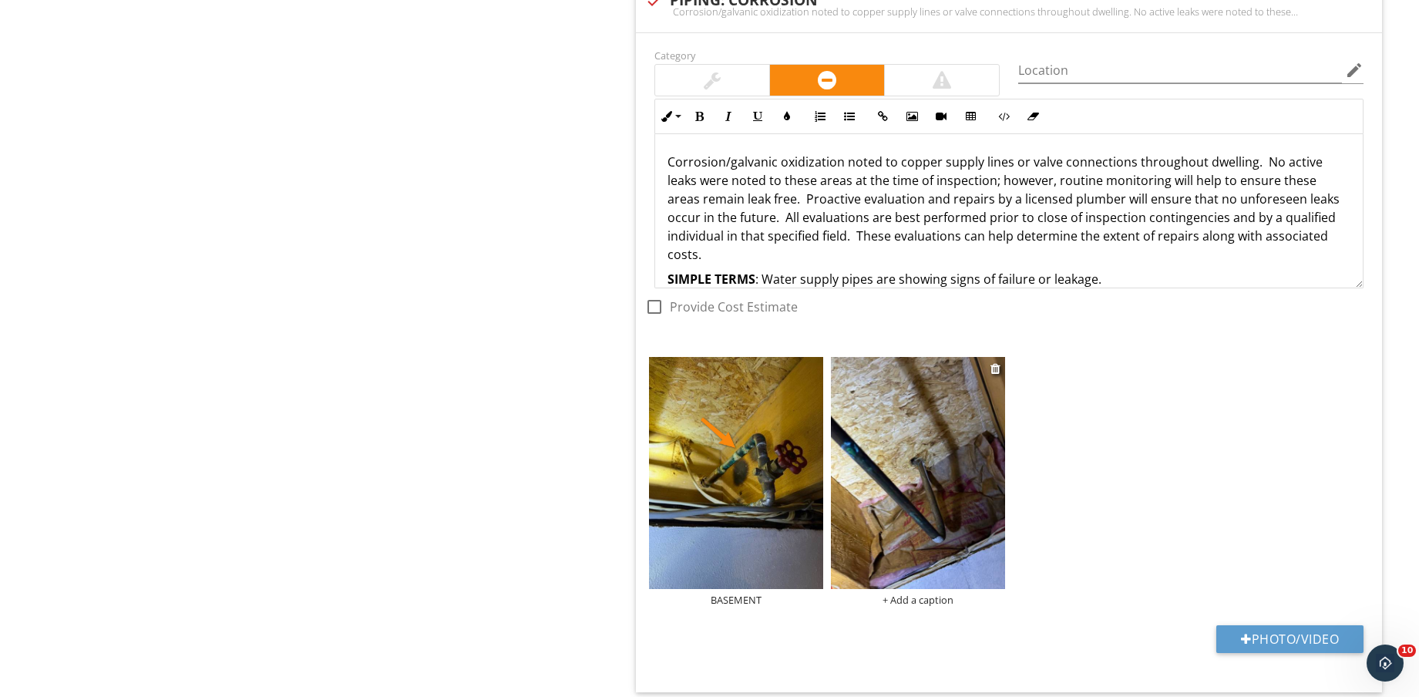
click at [942, 533] on img at bounding box center [918, 473] width 174 height 232
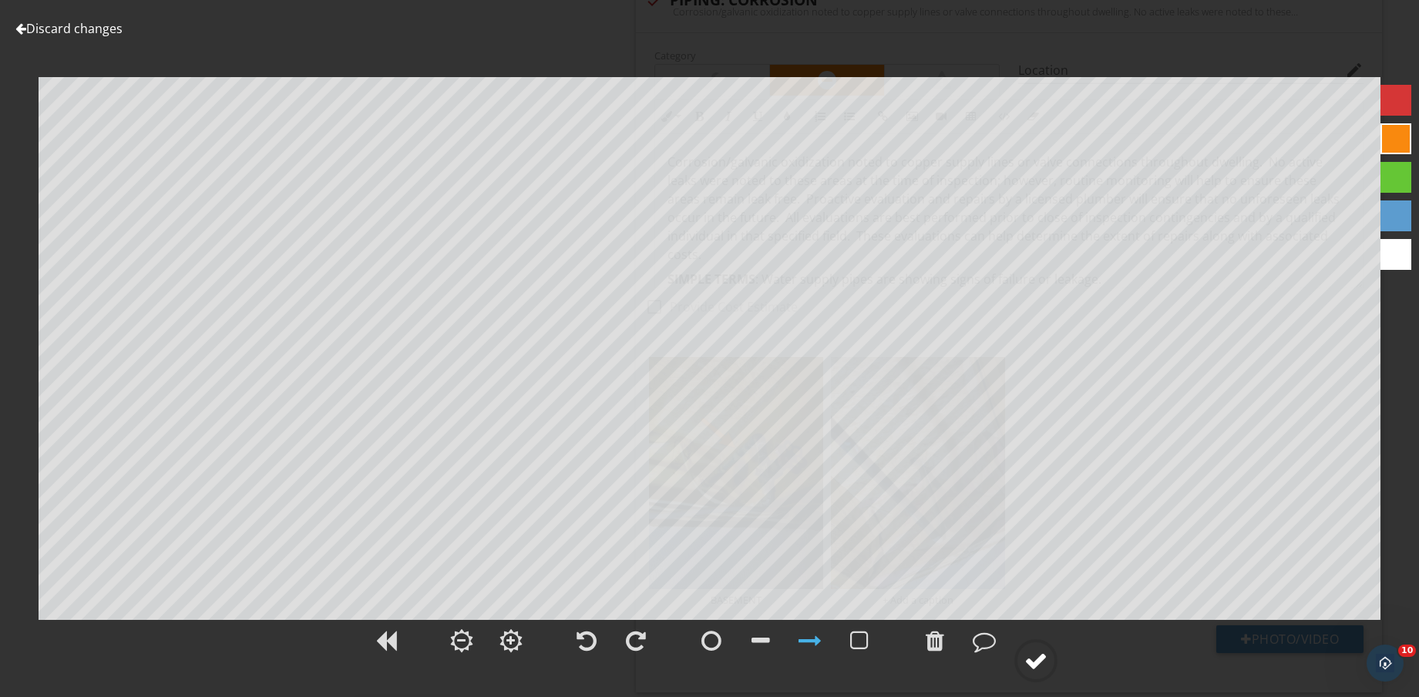
click at [1020, 662] on circle at bounding box center [1036, 660] width 40 height 40
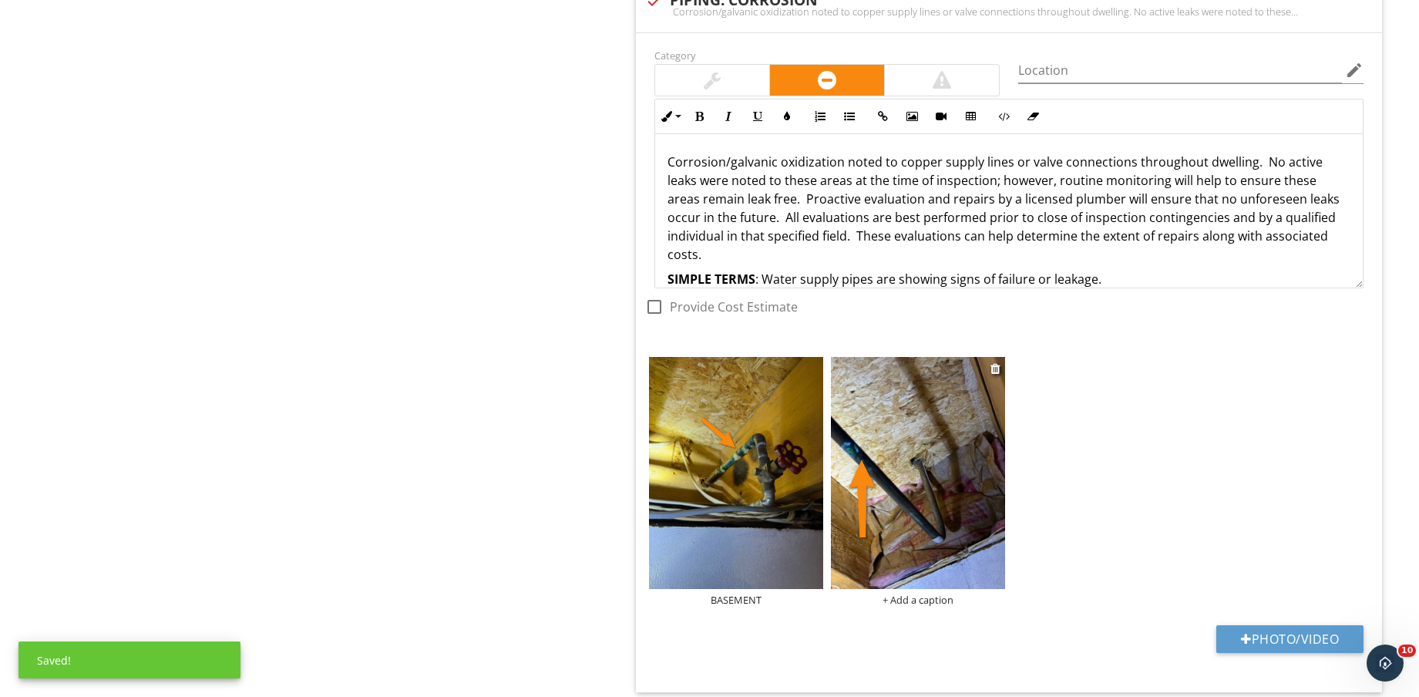
click at [928, 602] on div "+ Add a caption" at bounding box center [918, 599] width 174 height 12
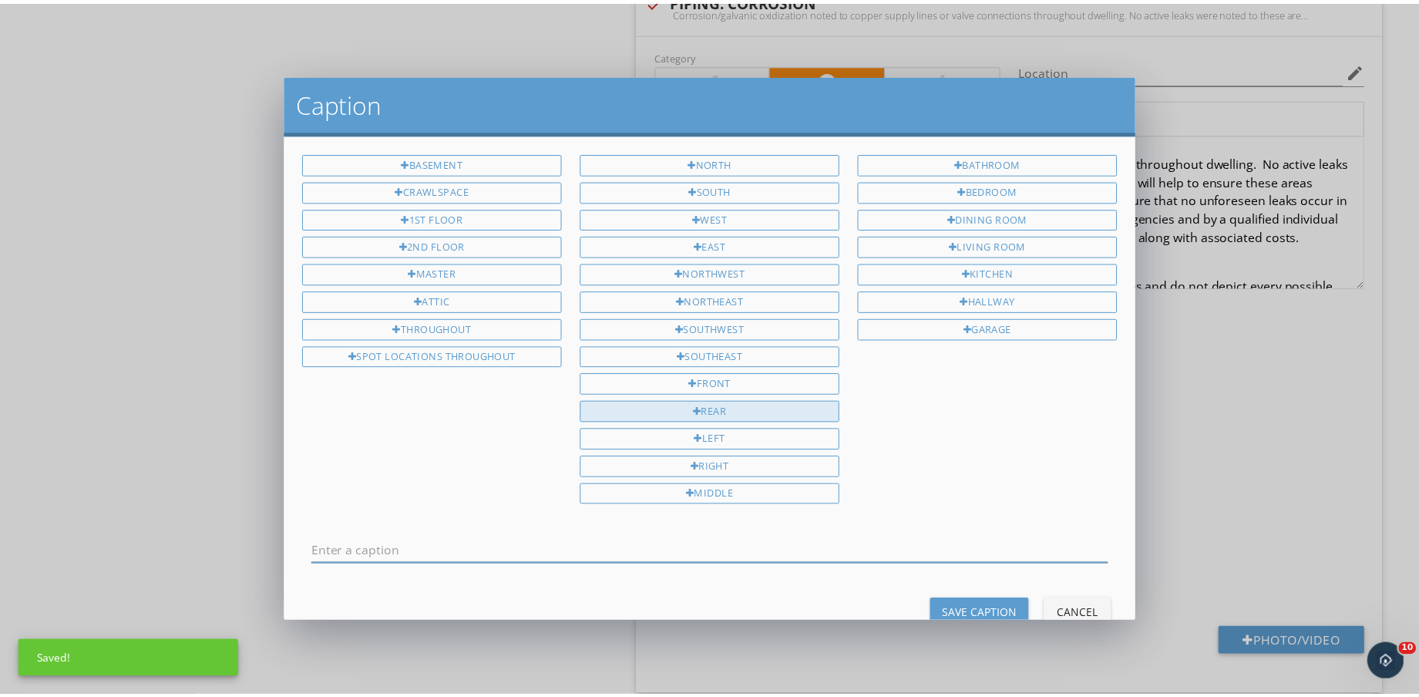
scroll to position [0, 0]
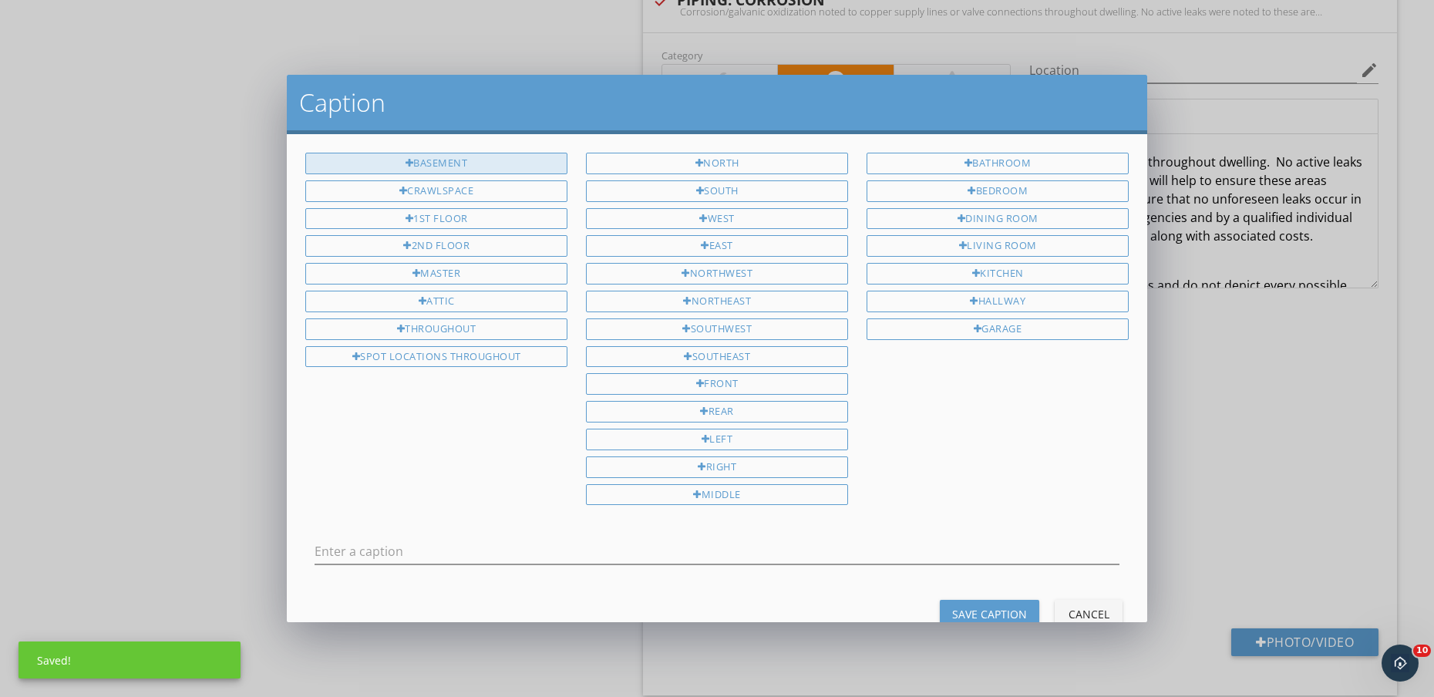
click at [452, 162] on div "BASEMENT" at bounding box center [436, 164] width 262 height 22
type input "BASEMENT"
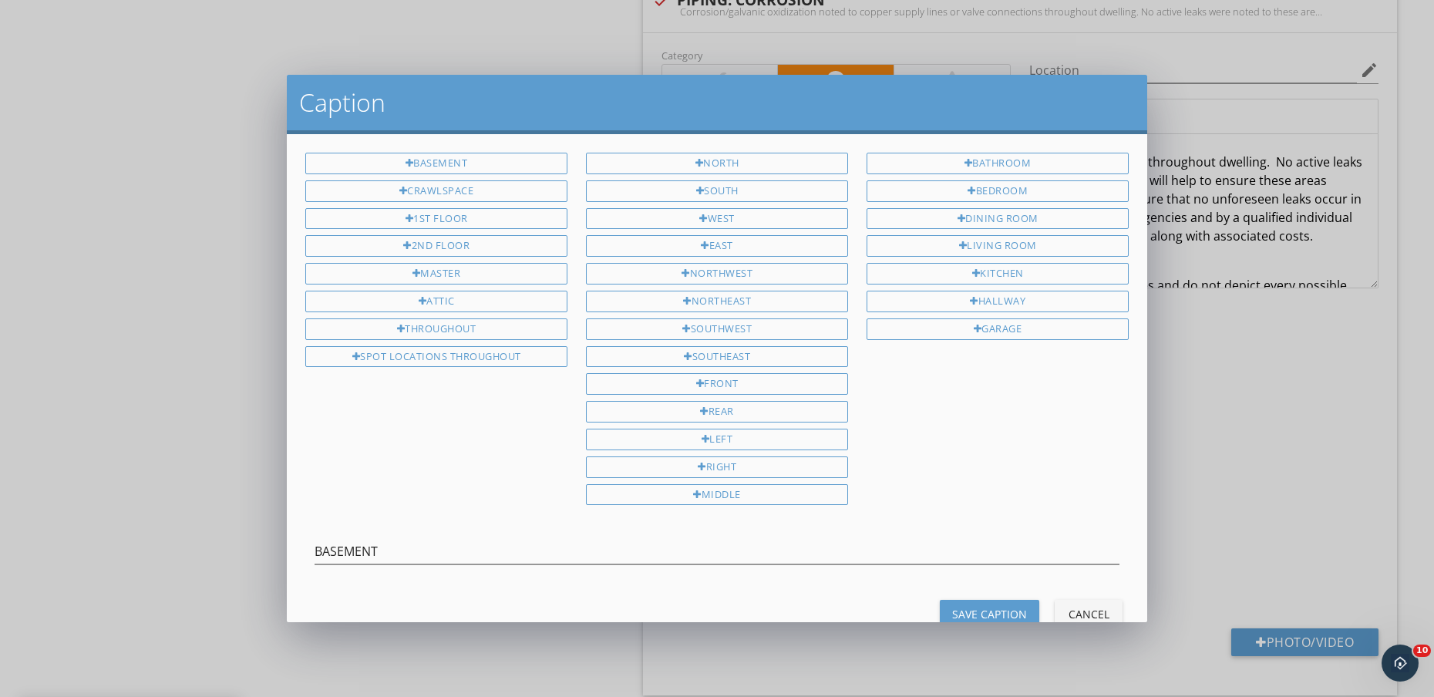
click at [973, 614] on div "Save Caption" at bounding box center [989, 614] width 75 height 16
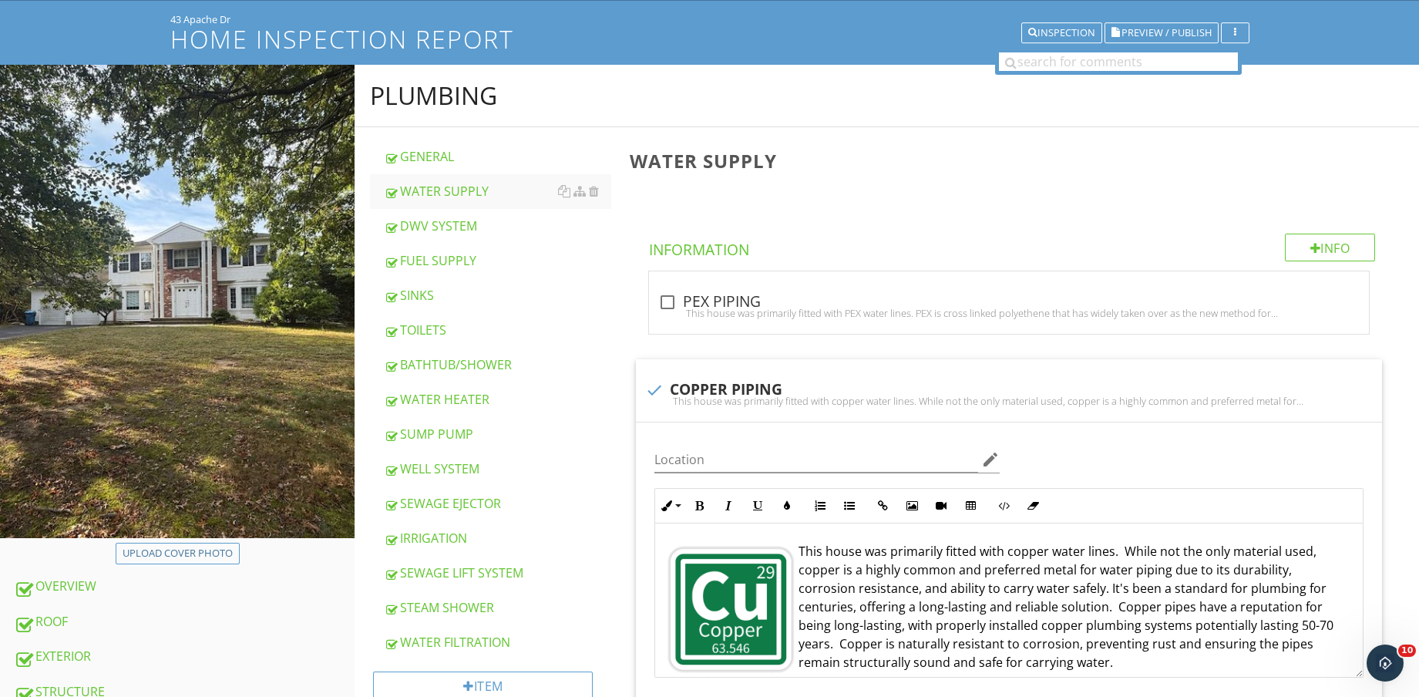
scroll to position [193, 0]
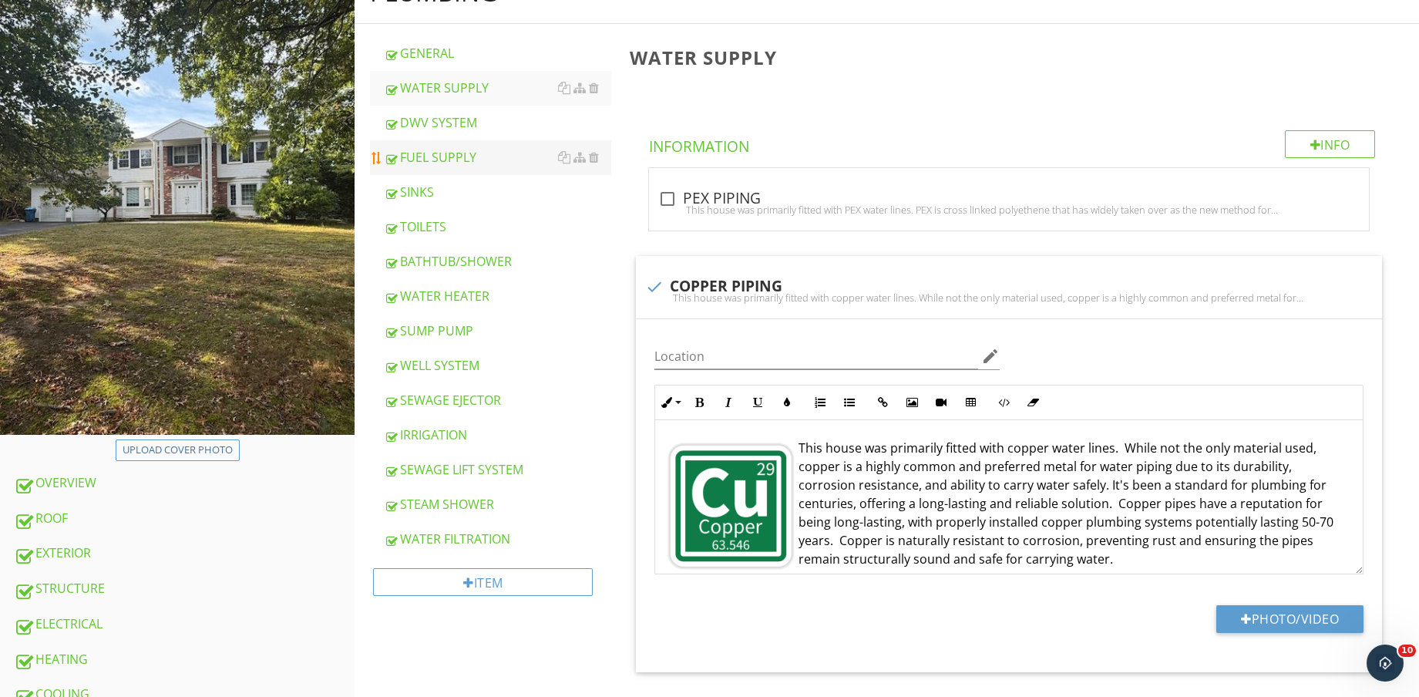
click at [486, 161] on div "FUEL SUPPLY" at bounding box center [497, 157] width 227 height 18
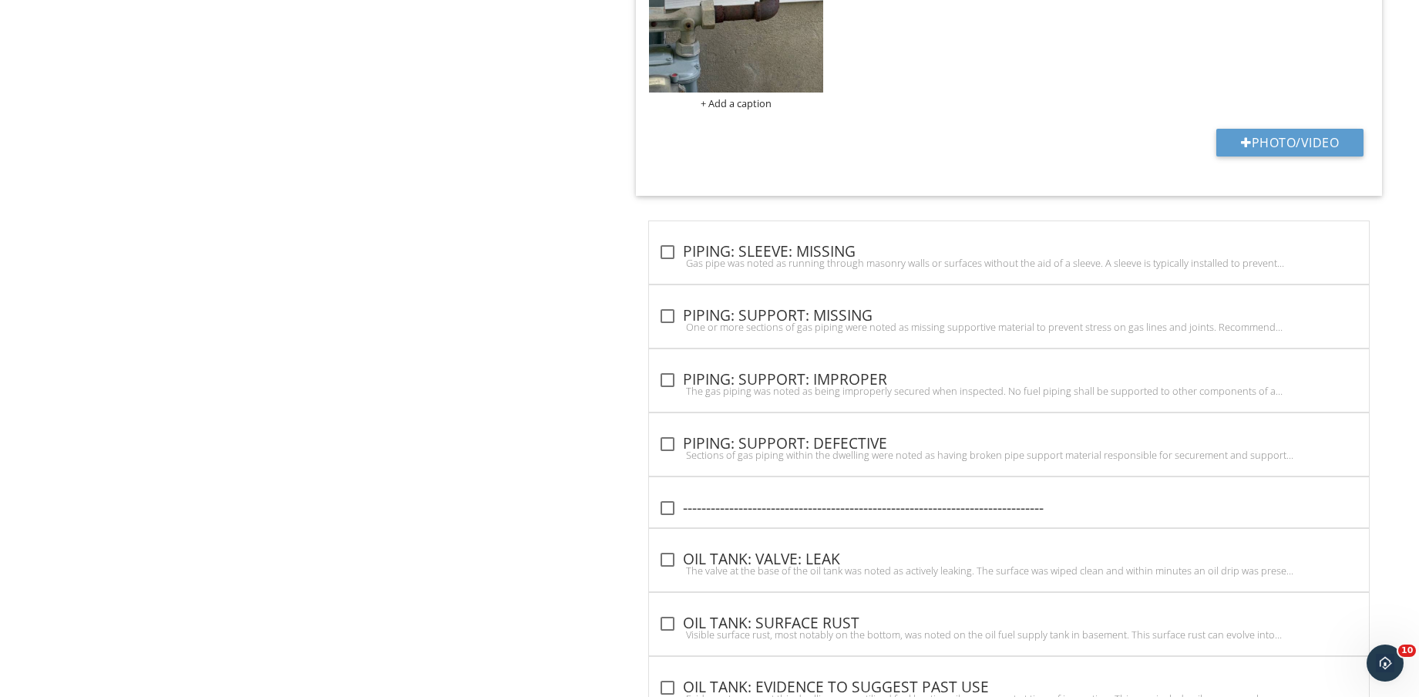
scroll to position [3524, 0]
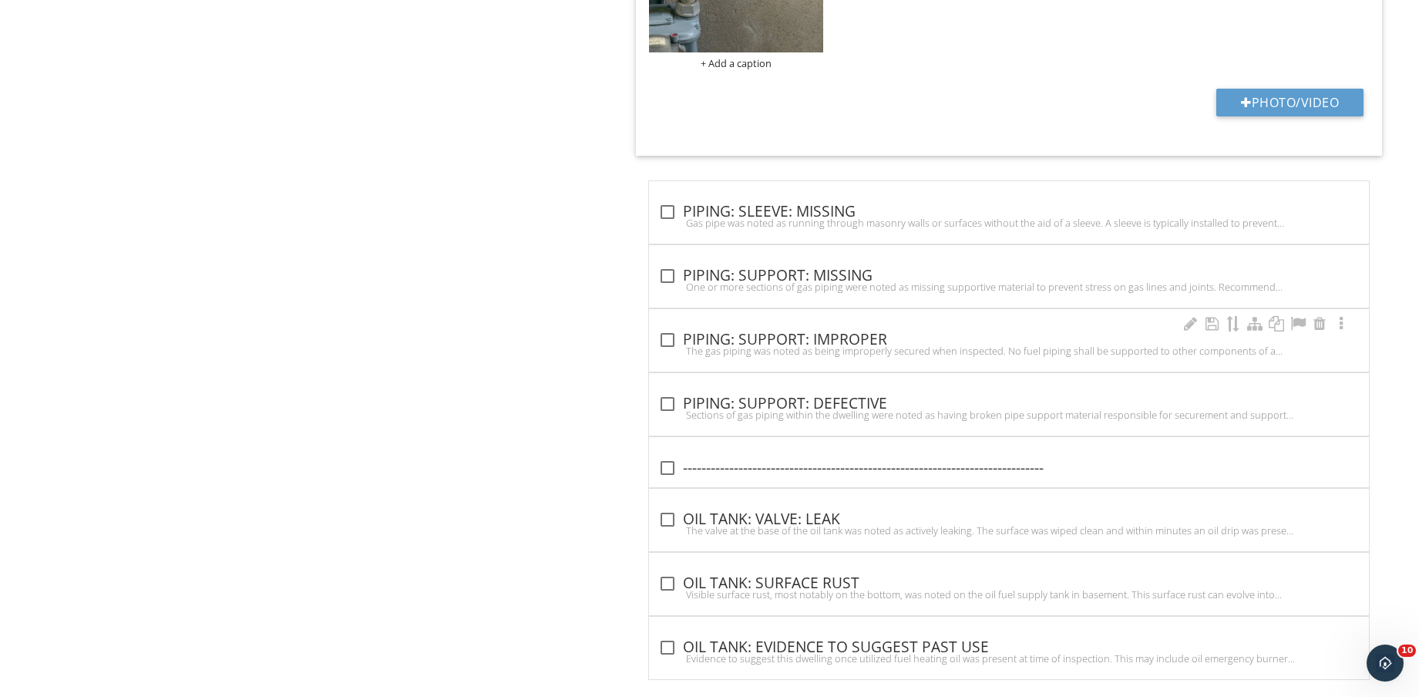
click at [824, 345] on div "The gas piping was noted as being improperly secured when inspected. No fuel pi…" at bounding box center [1008, 351] width 701 height 12
checkbox input "true"
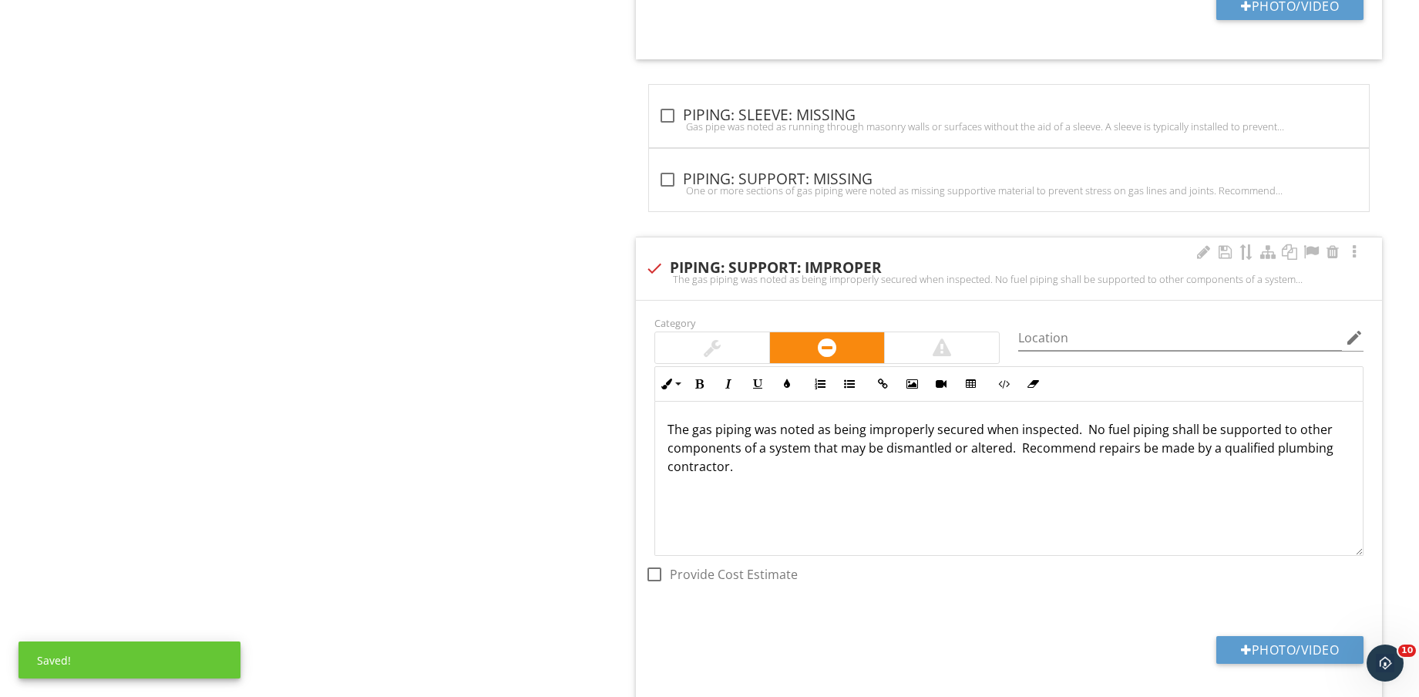
scroll to position [1, 0]
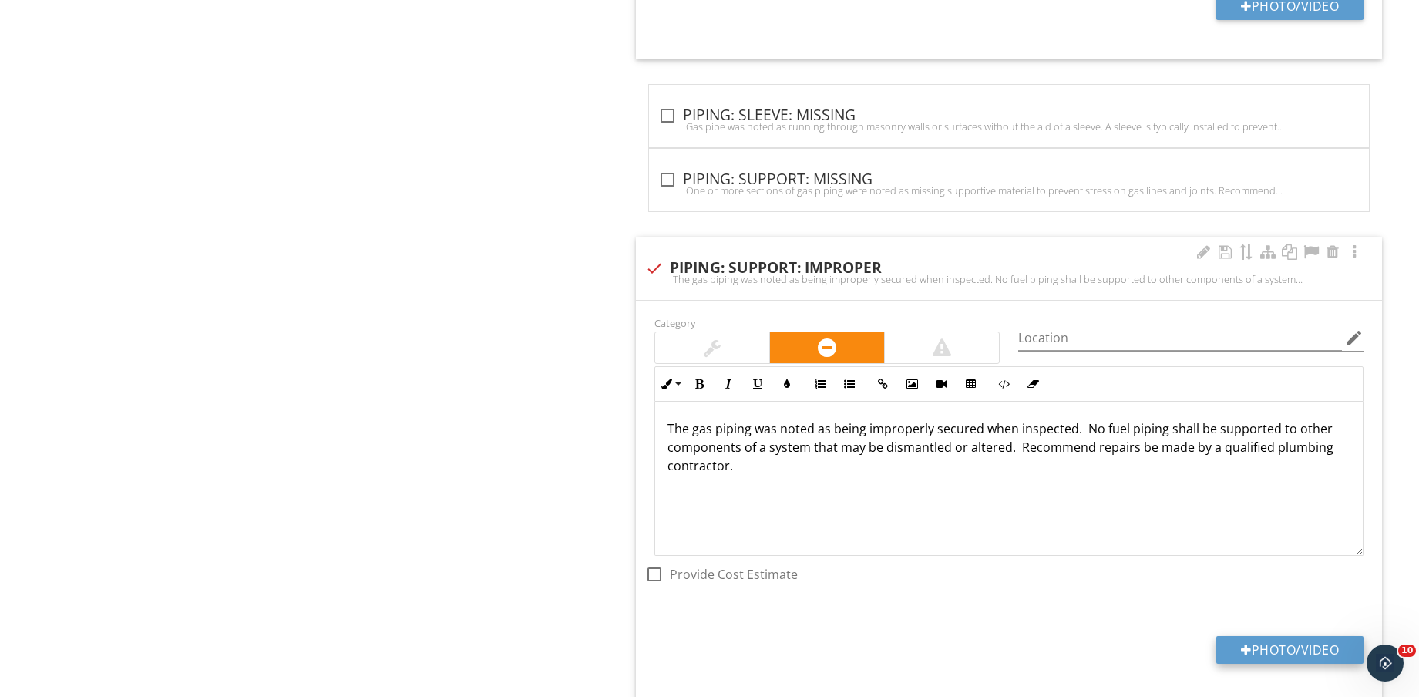
click at [1280, 650] on button "Photo/Video" at bounding box center [1289, 650] width 147 height 28
type input "C:\fakepath\IMG_9146.jpg"
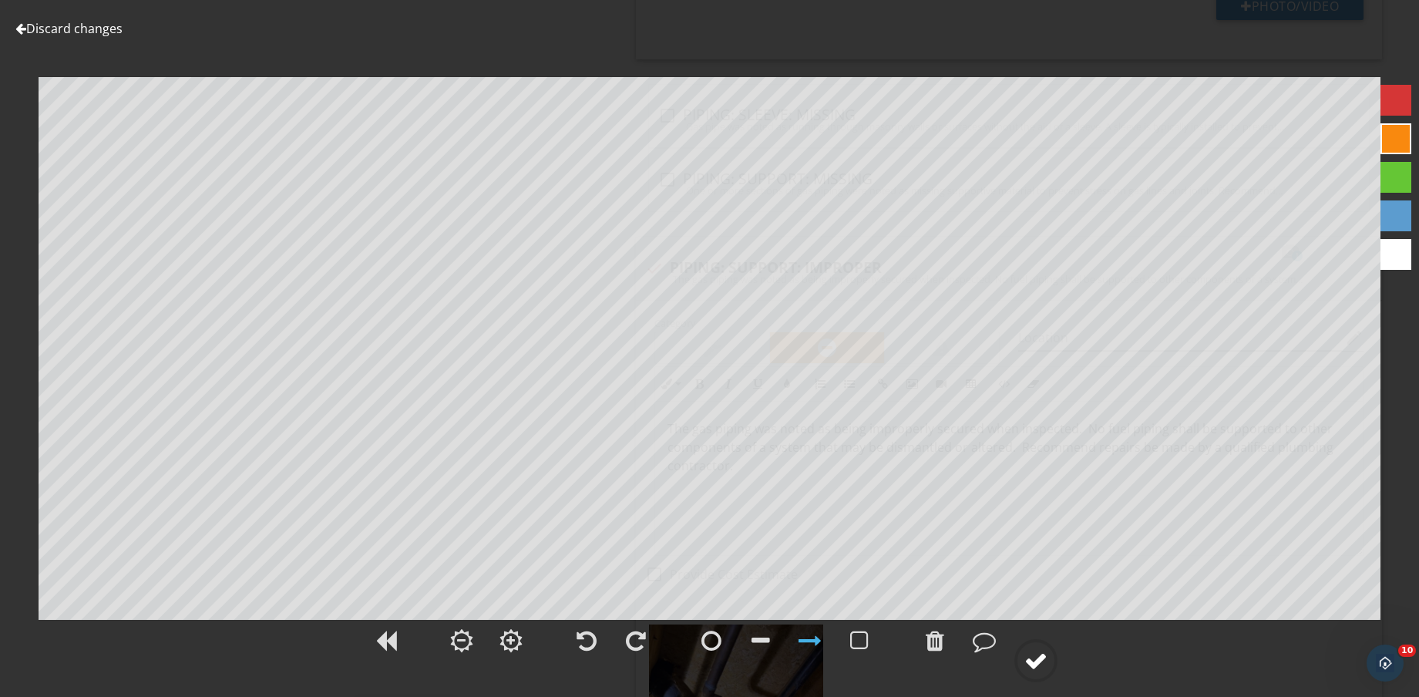
click at [1046, 662] on div at bounding box center [1035, 660] width 23 height 23
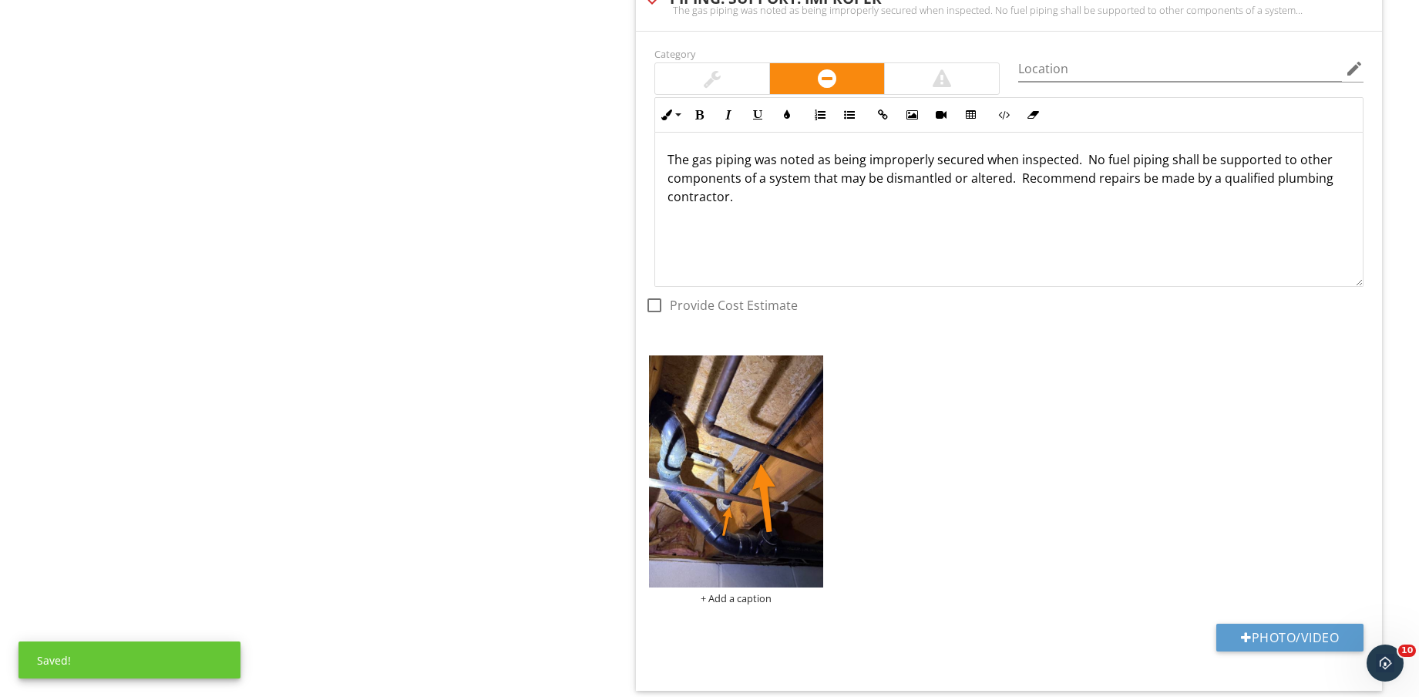
scroll to position [3910, 0]
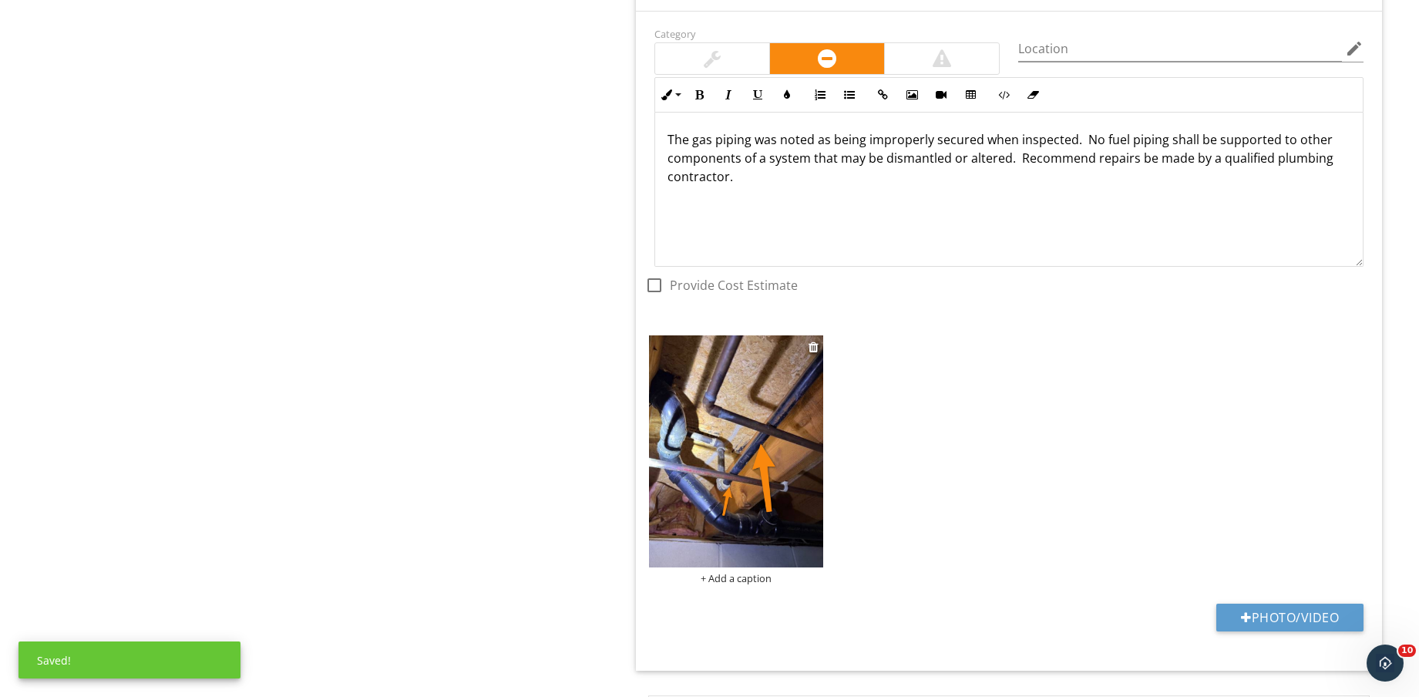
click at [718, 565] on img at bounding box center [736, 451] width 174 height 232
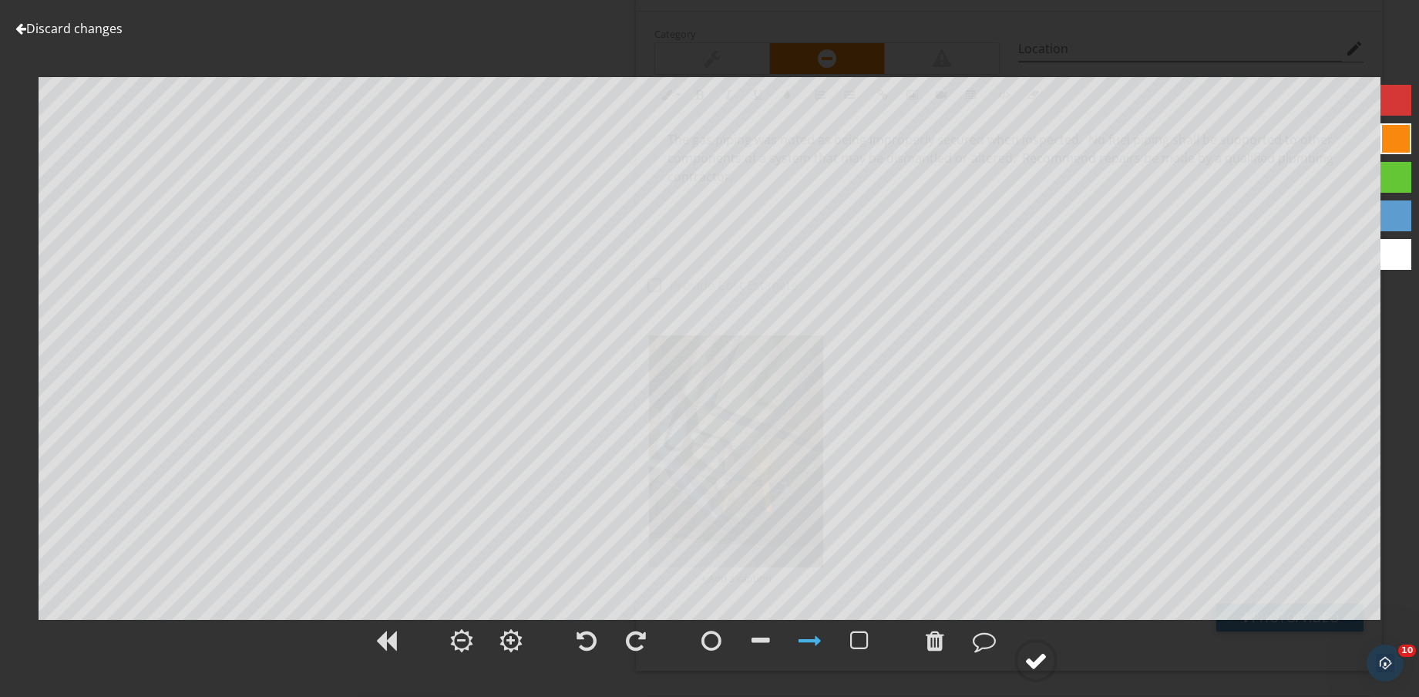
click at [1025, 655] on div at bounding box center [1035, 660] width 23 height 23
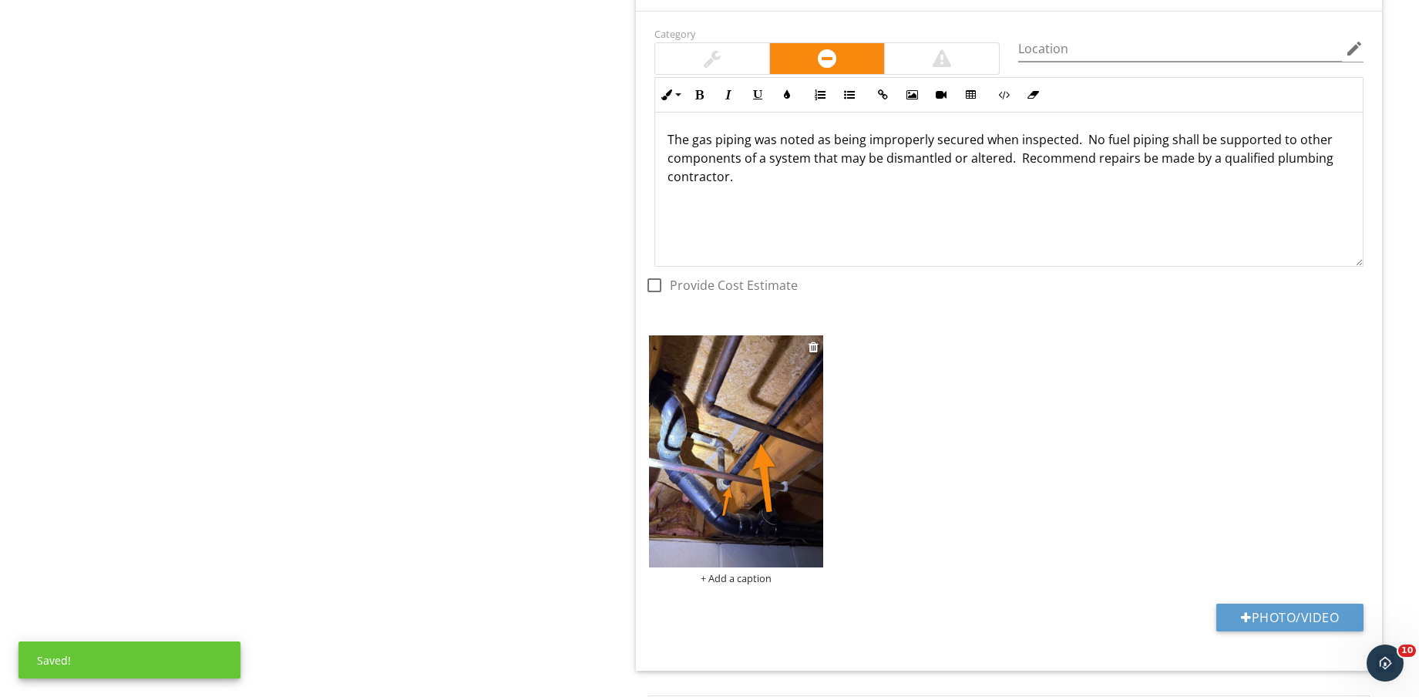
click at [755, 579] on div "+ Add a caption" at bounding box center [736, 578] width 174 height 12
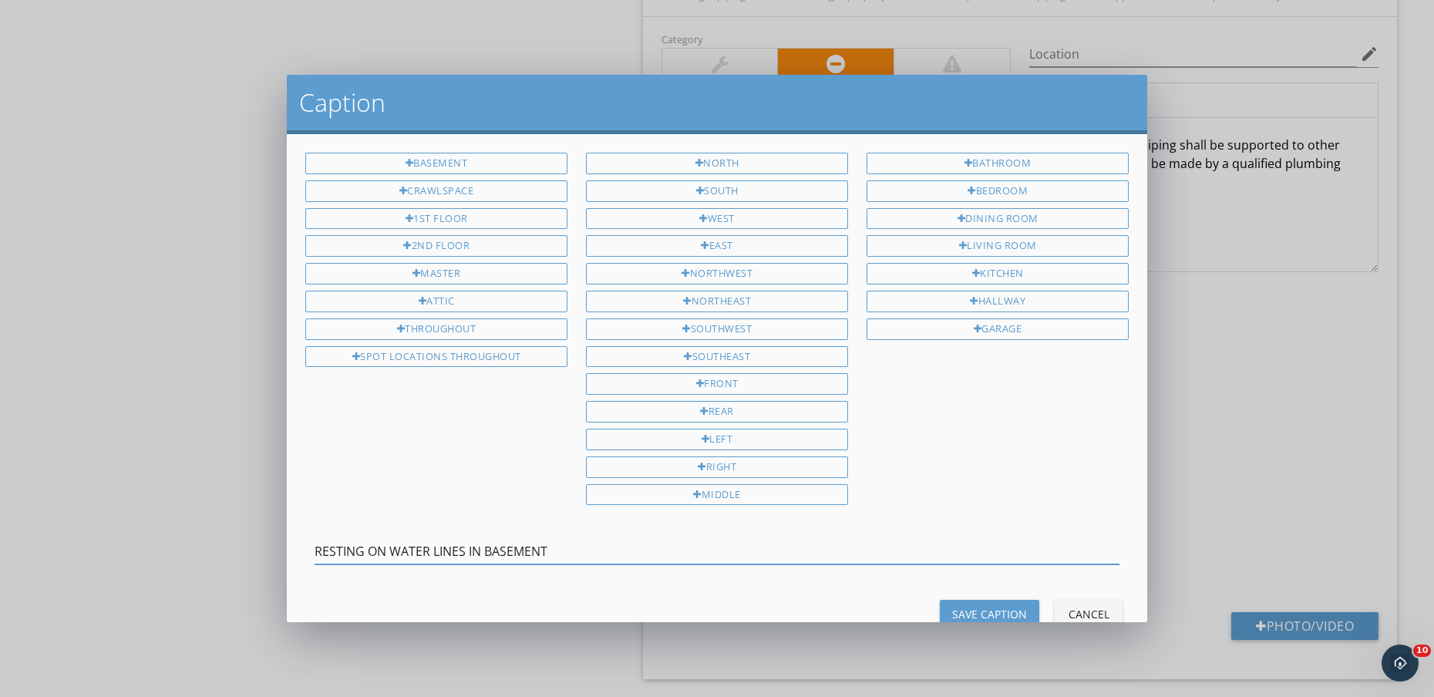
type input "RESTING ON WATER LINES IN BASEMENT"
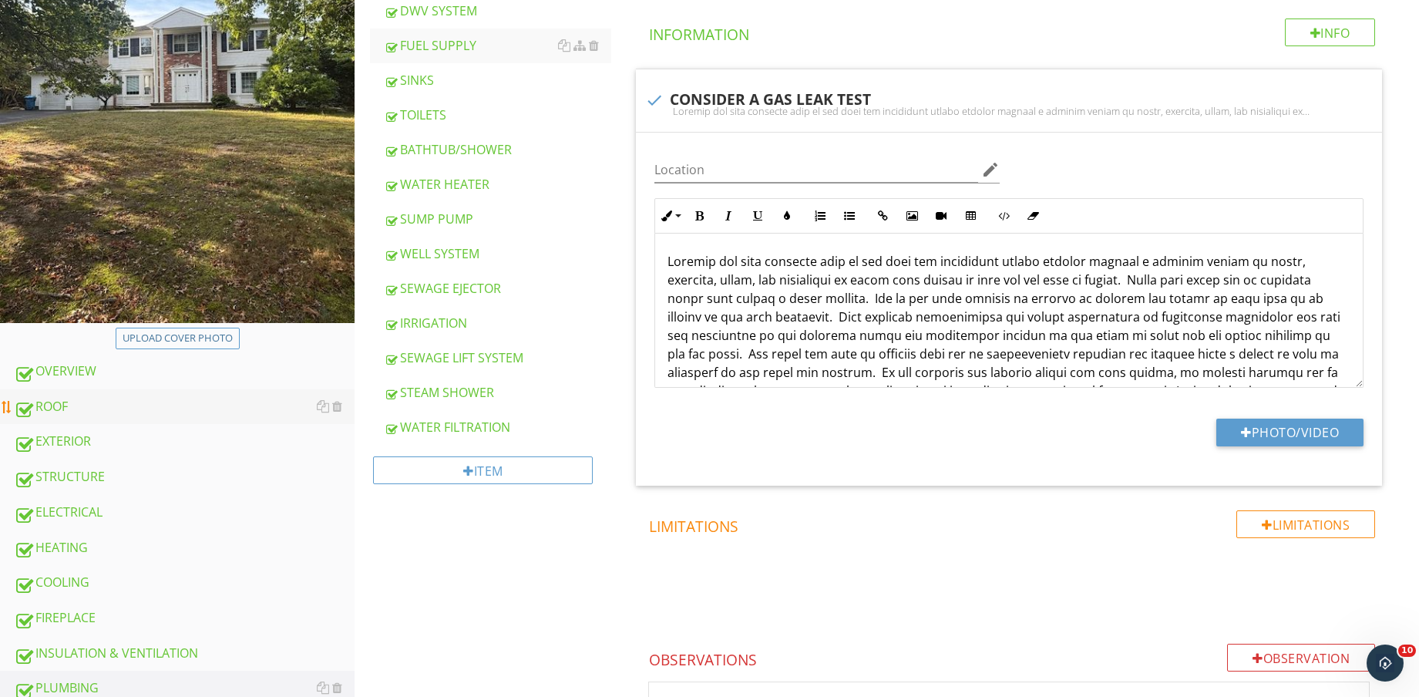
scroll to position [482, 0]
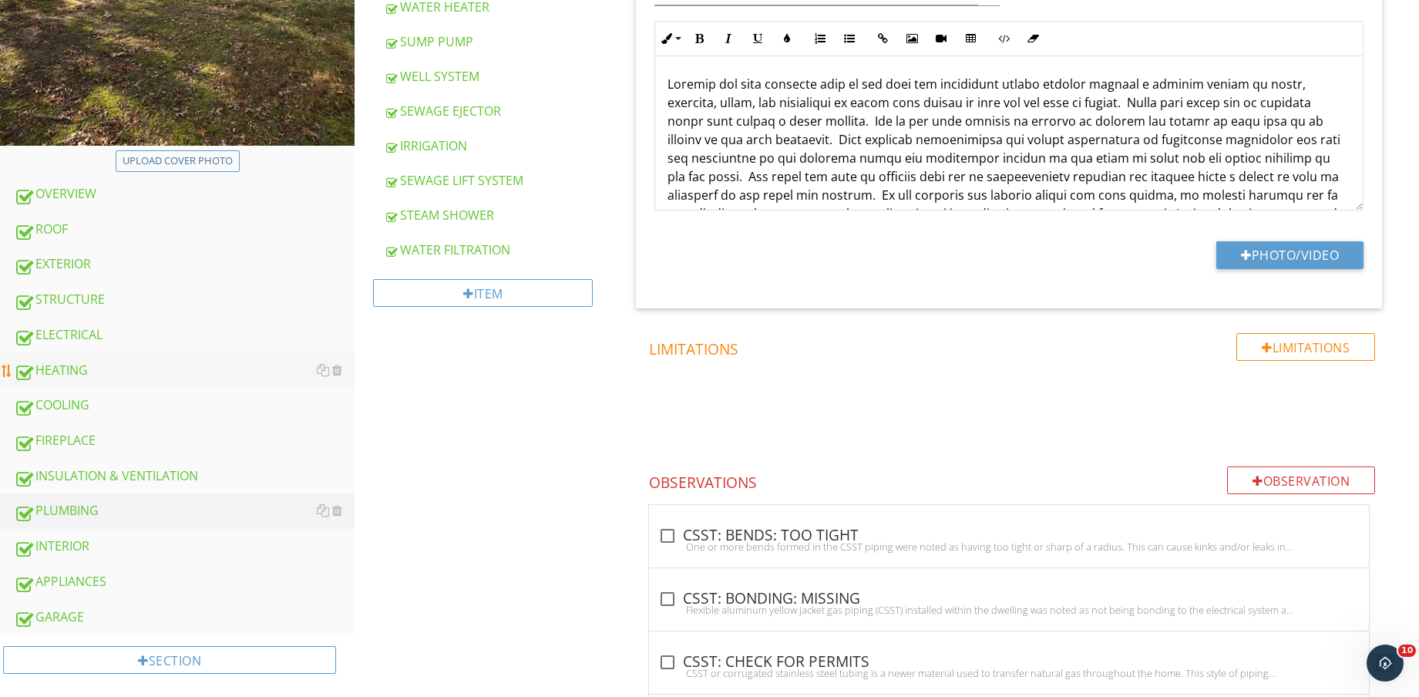
click at [144, 368] on div "HEATING" at bounding box center [184, 371] width 341 height 20
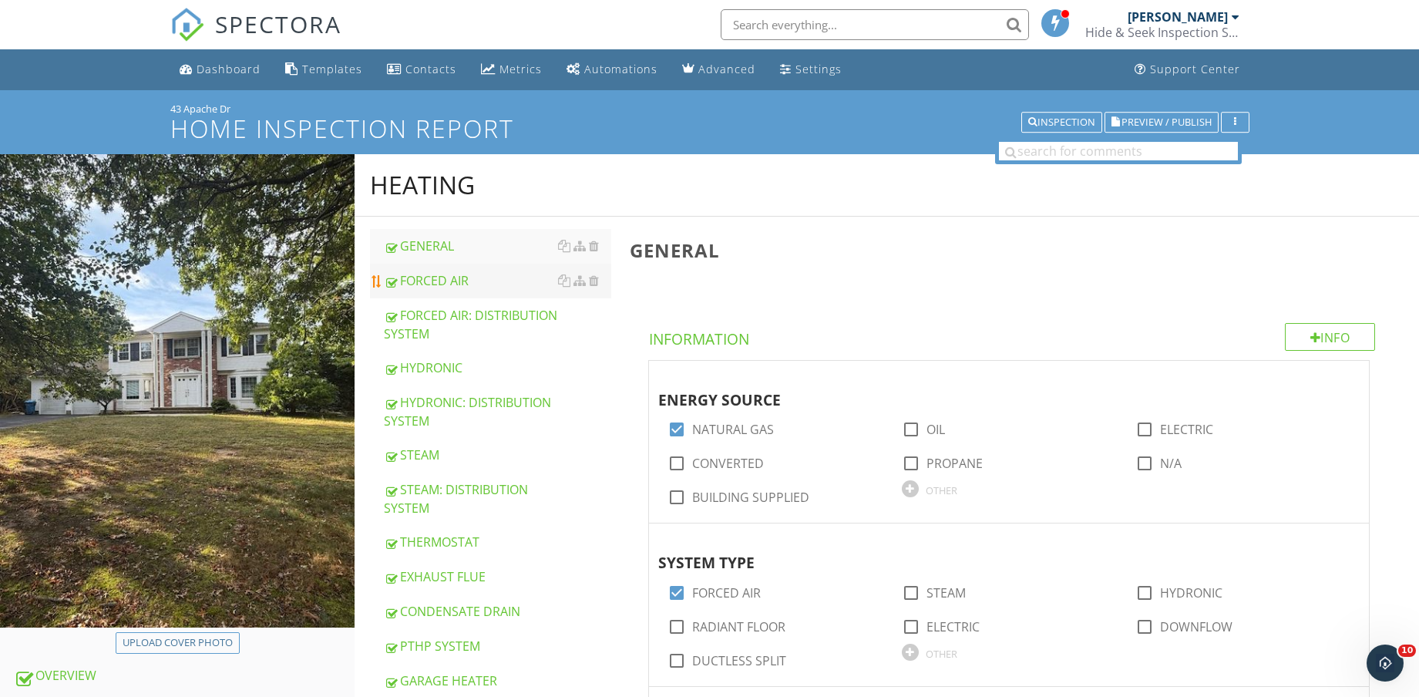
click at [479, 286] on div "FORCED AIR" at bounding box center [497, 280] width 227 height 18
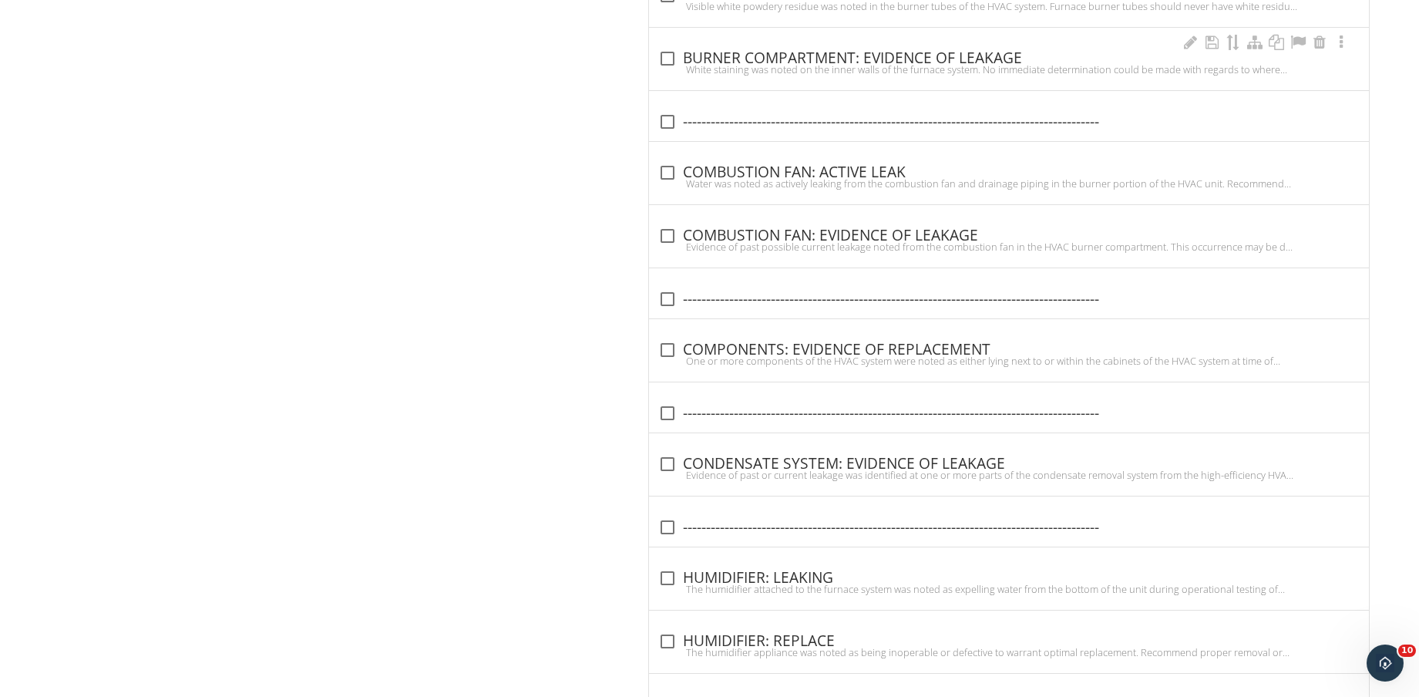
scroll to position [4226, 0]
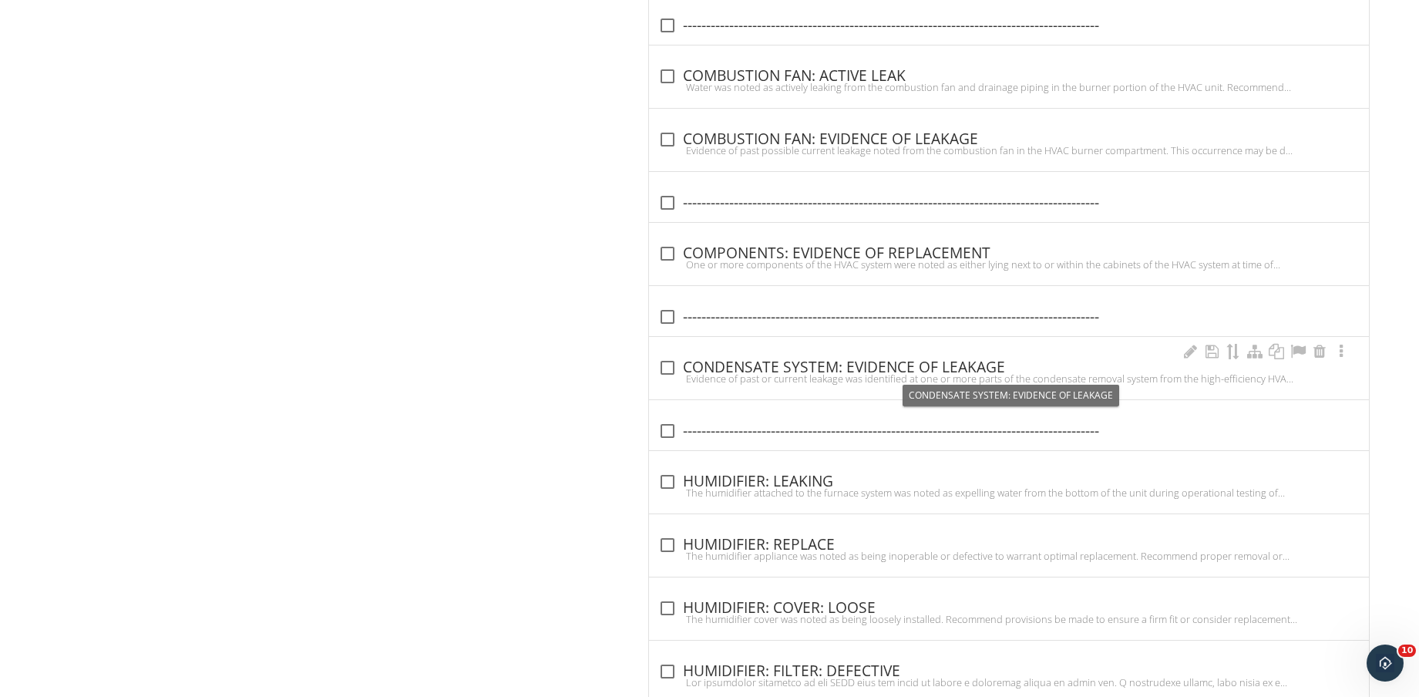
click at [976, 366] on div "check_box_outline_blank CONDENSATE SYSTEM: EVIDENCE OF LEAKAGE" at bounding box center [1008, 367] width 701 height 18
checkbox input "true"
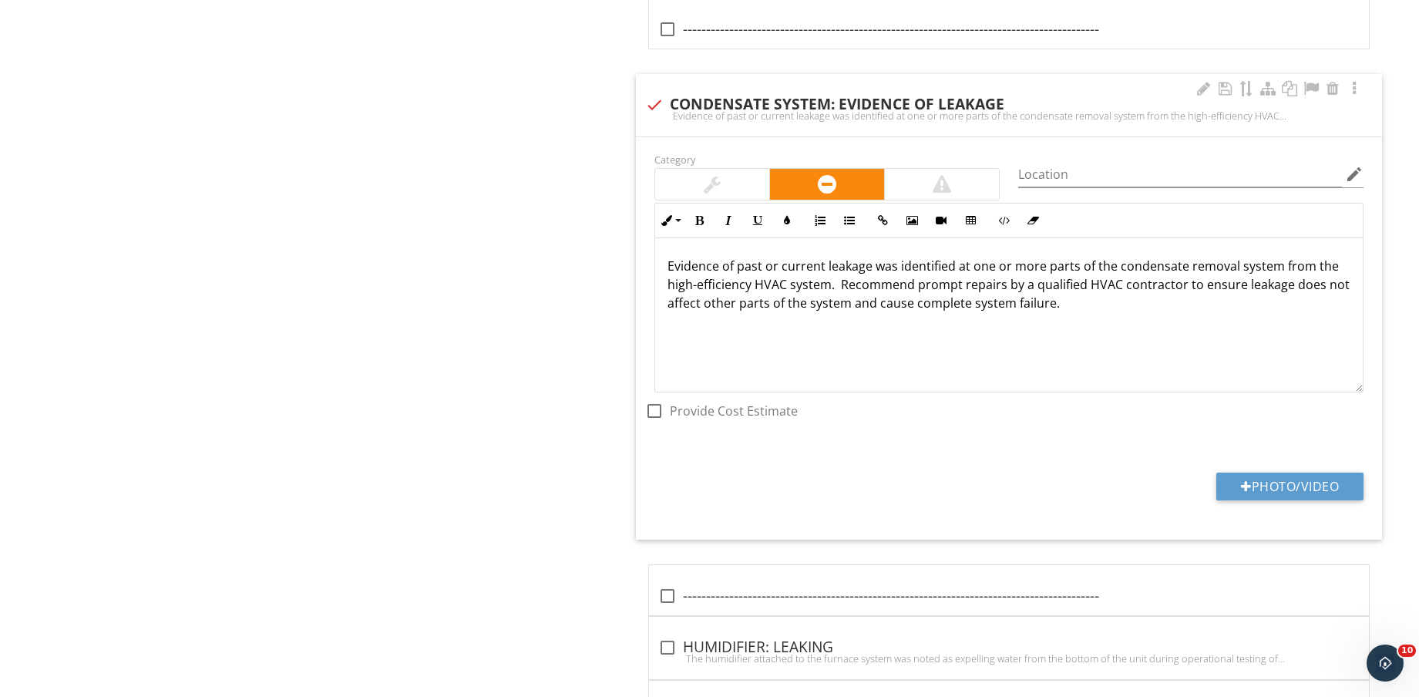
scroll to position [4515, 0]
click at [1319, 492] on button "Photo/Video" at bounding box center [1289, 485] width 147 height 28
type input "C:\fakepath\IMG_9147.jpg"
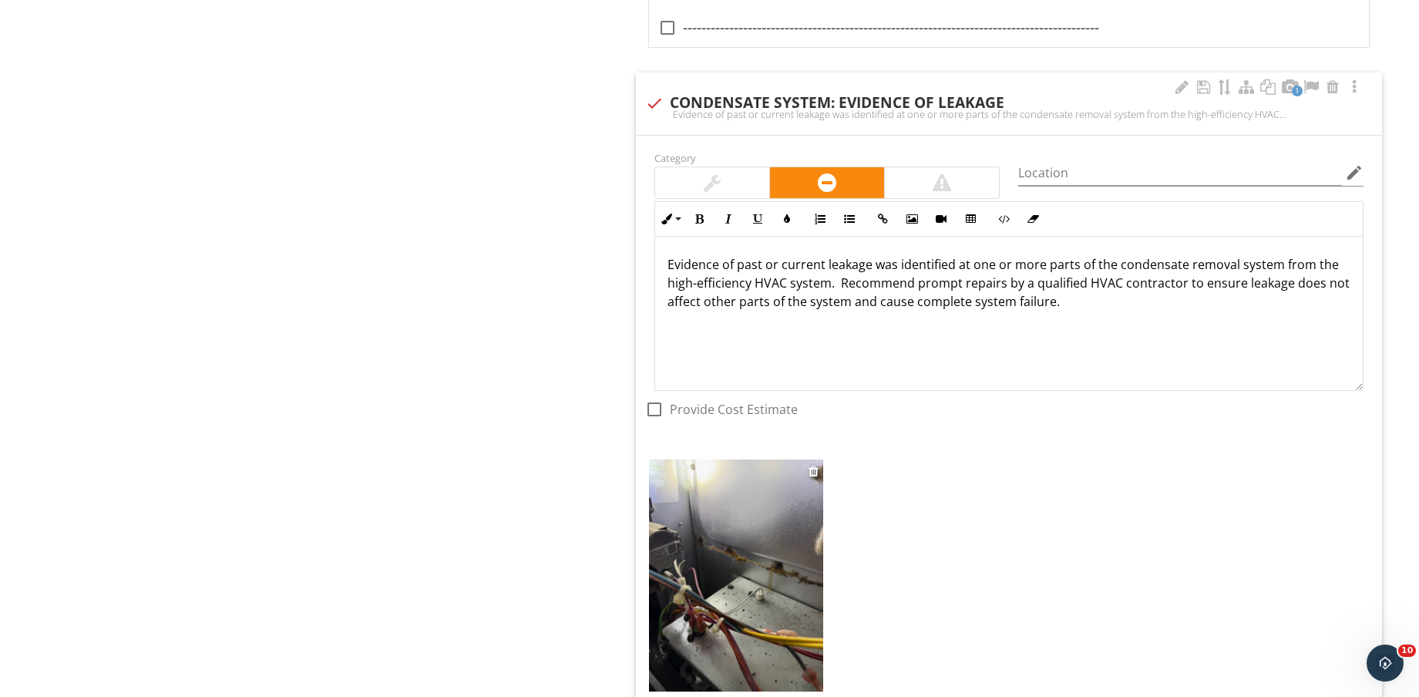
click at [757, 590] on img at bounding box center [736, 575] width 174 height 232
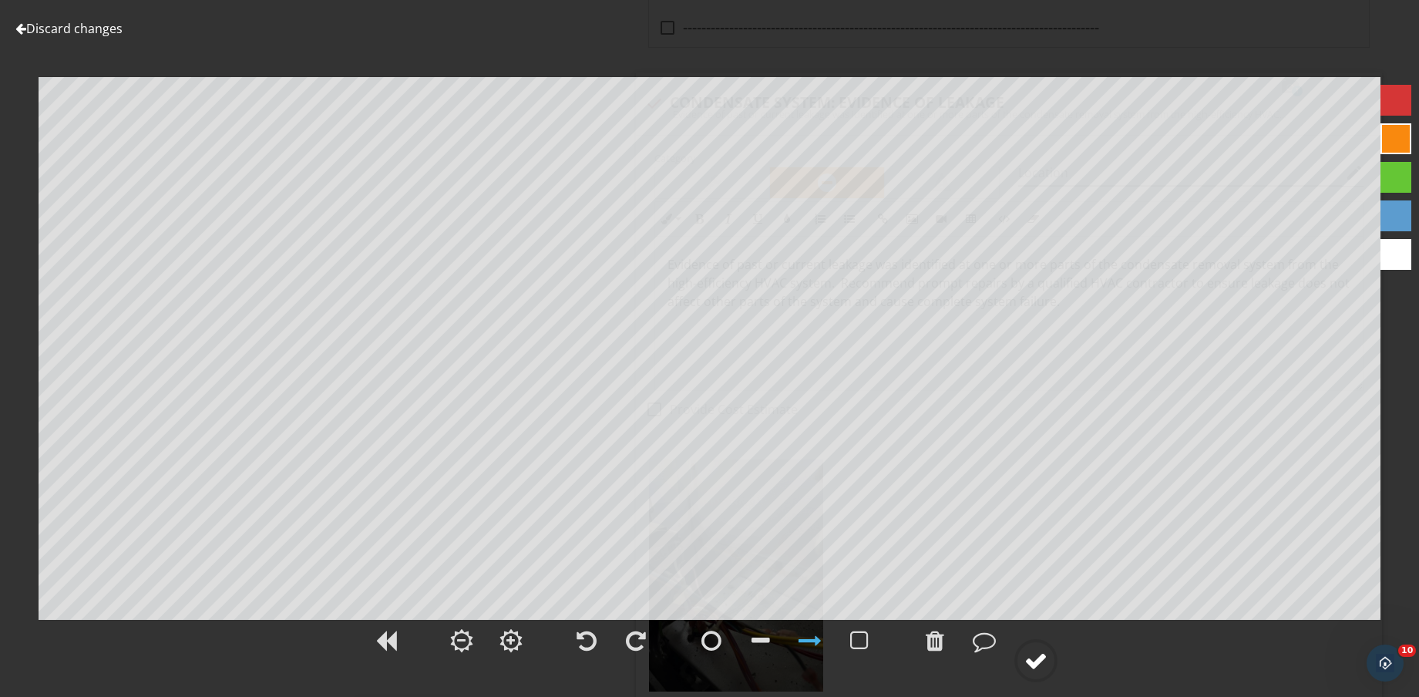
click at [1030, 676] on circle at bounding box center [1036, 660] width 40 height 40
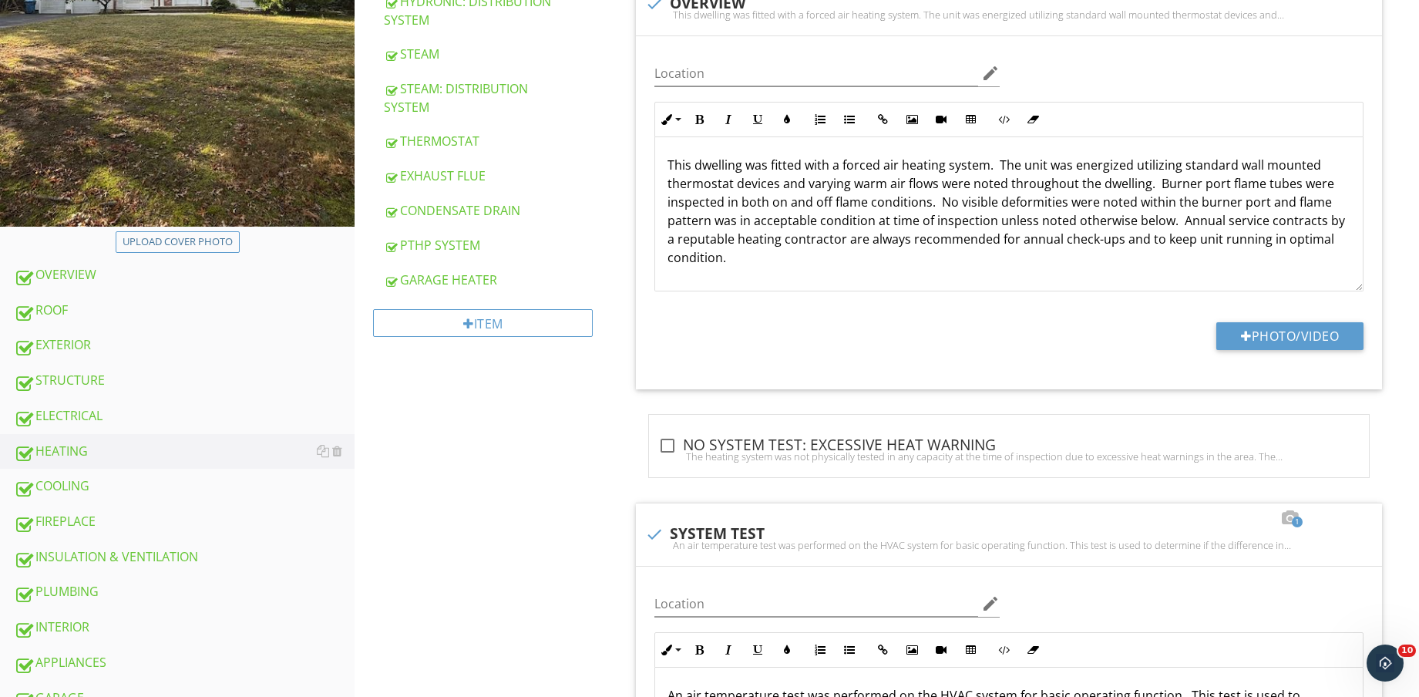
scroll to position [661, 0]
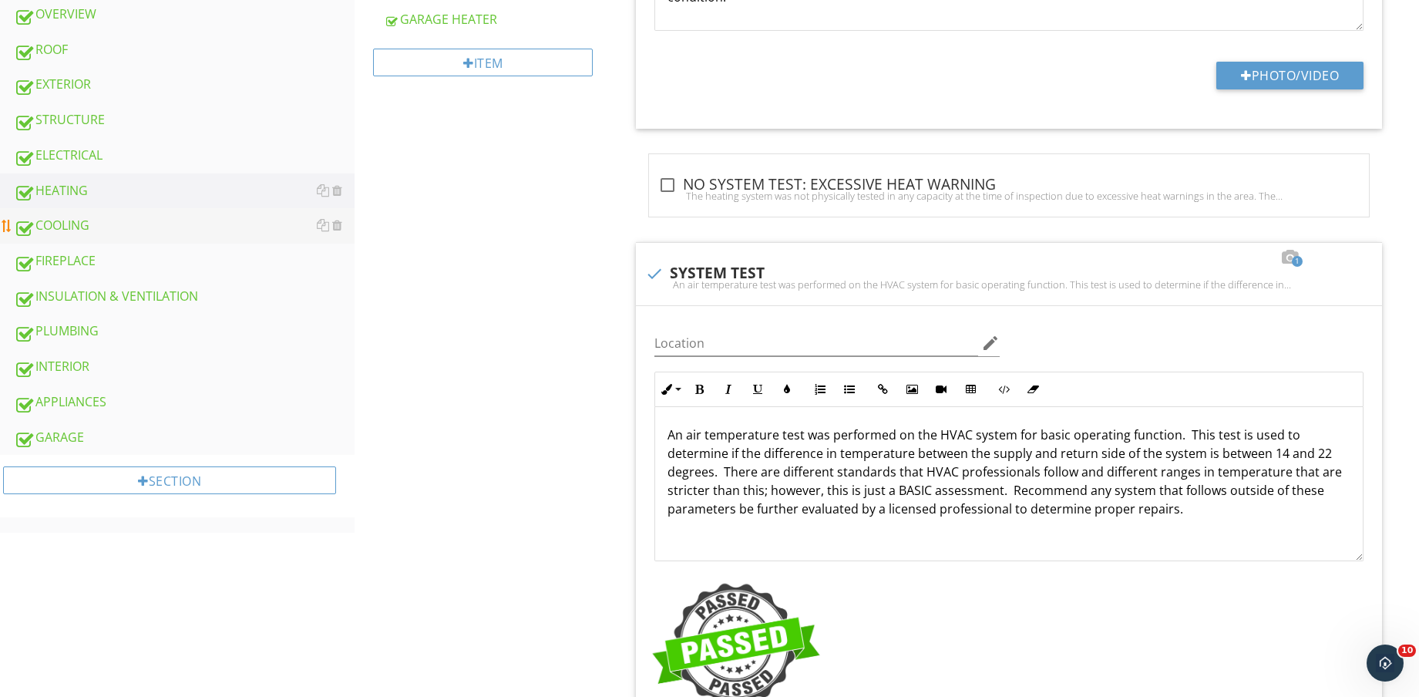
click at [123, 225] on div "COOLING" at bounding box center [184, 226] width 341 height 20
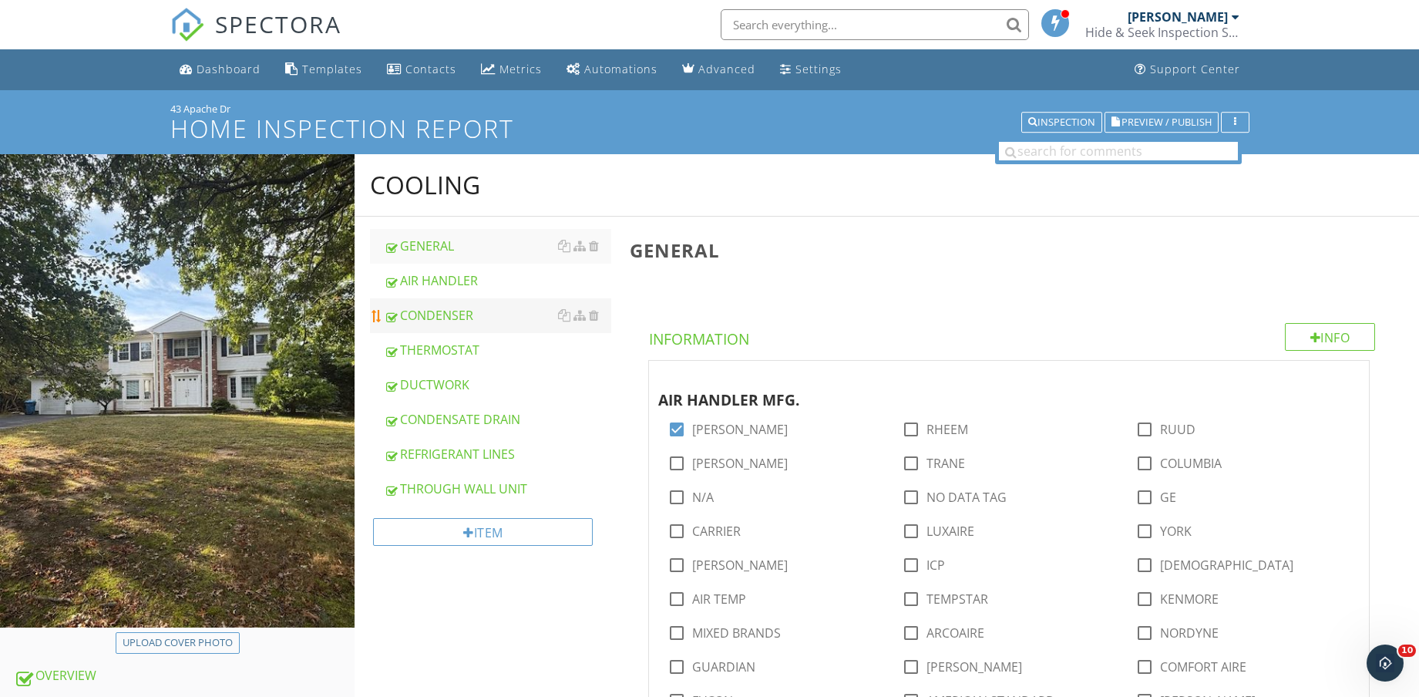
click at [450, 308] on div "CONDENSER" at bounding box center [497, 315] width 227 height 18
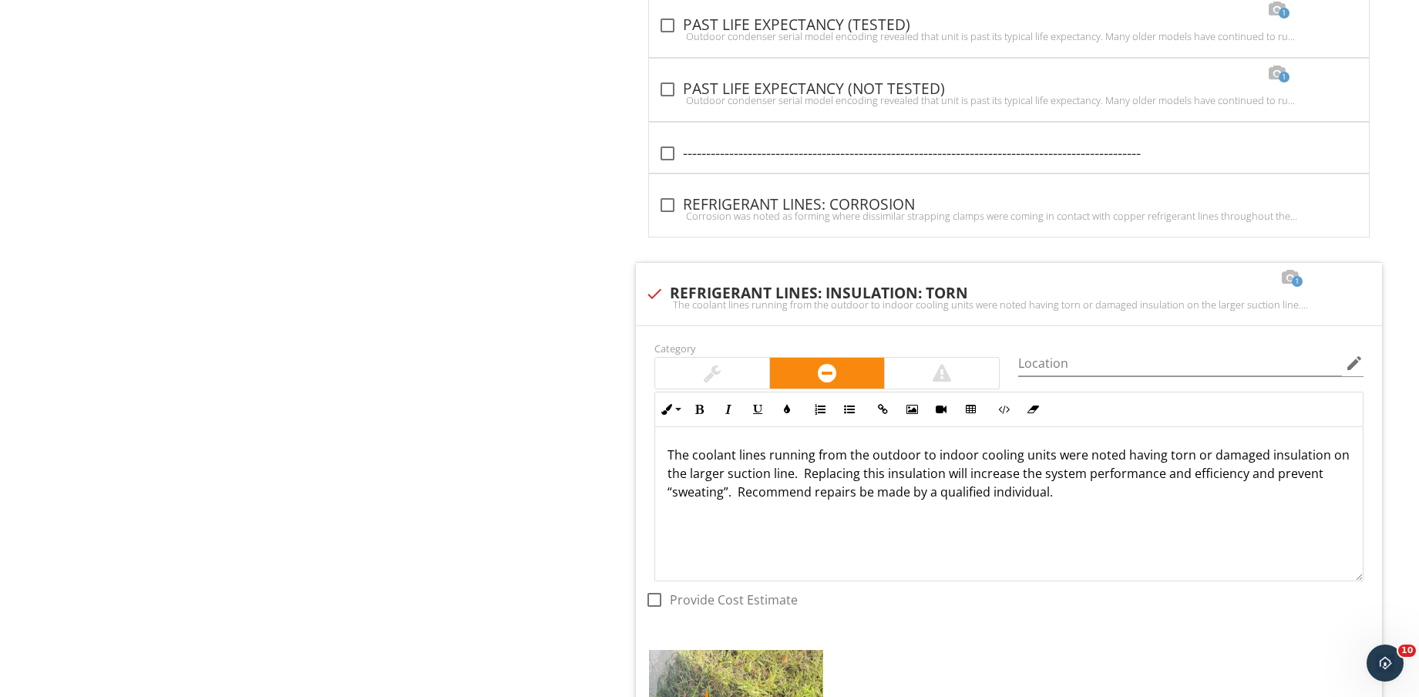
scroll to position [2935, 0]
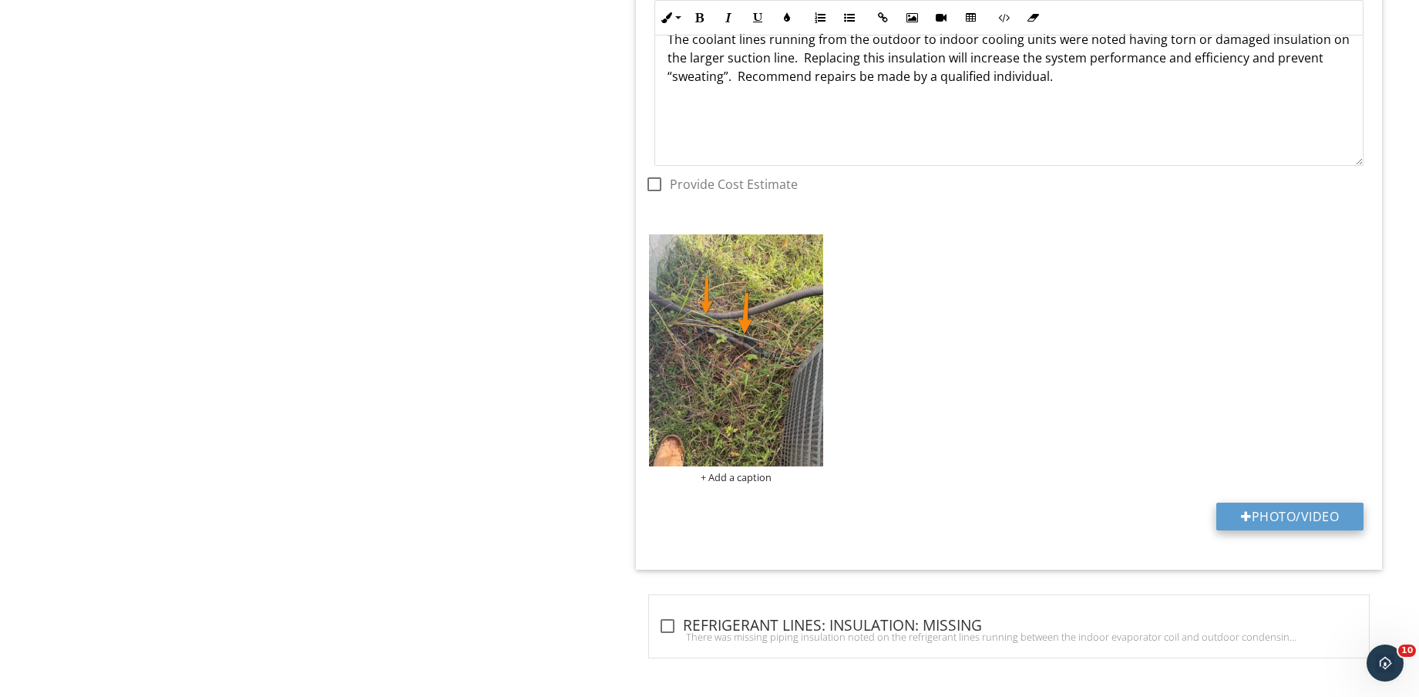
click at [1299, 524] on button "Photo/Video" at bounding box center [1289, 516] width 147 height 28
type input "C:\fakepath\IMG_9153.jpg"
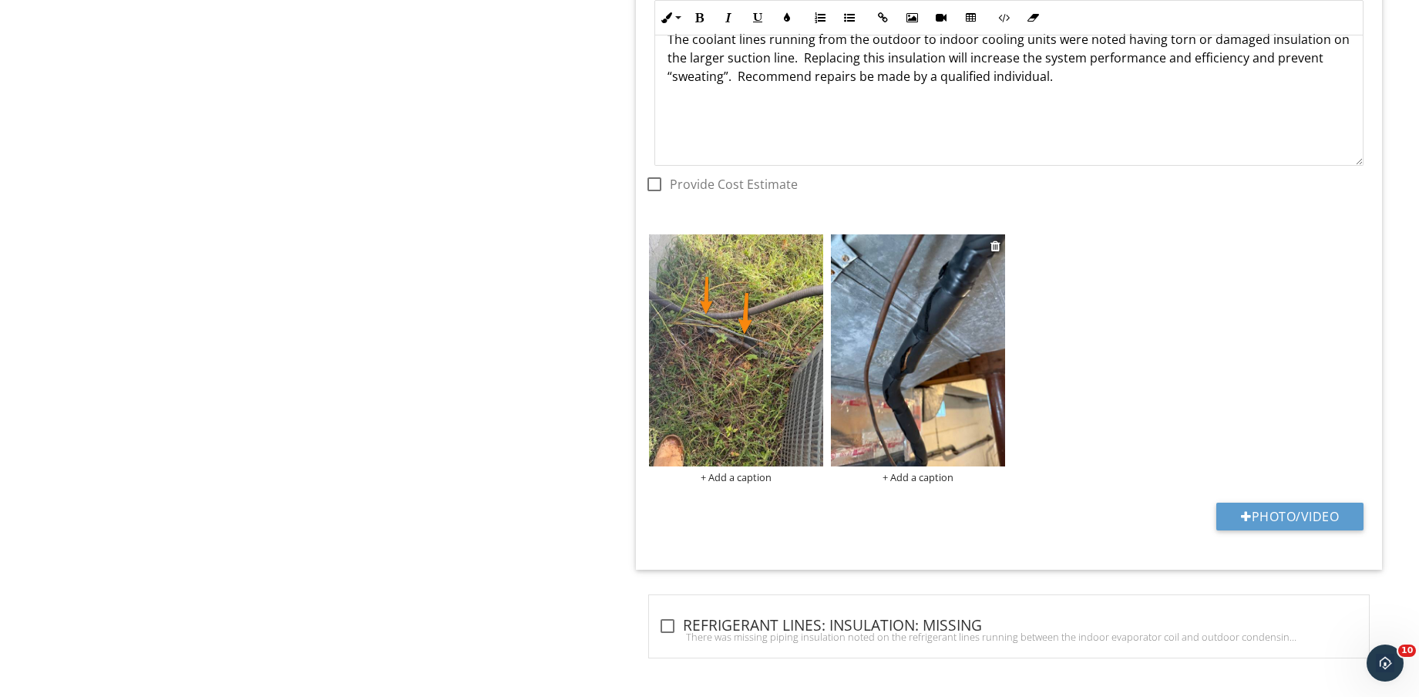
click at [925, 379] on img at bounding box center [918, 350] width 174 height 232
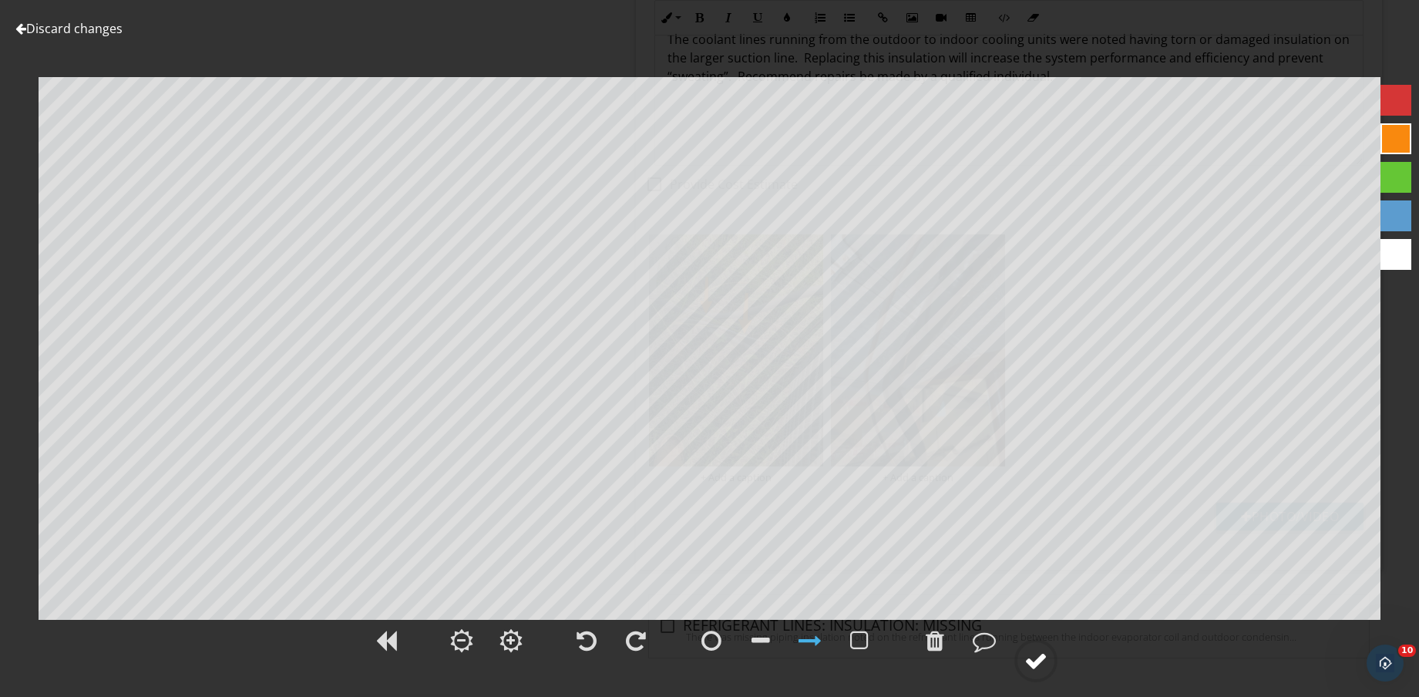
click at [1036, 657] on div at bounding box center [1035, 660] width 23 height 23
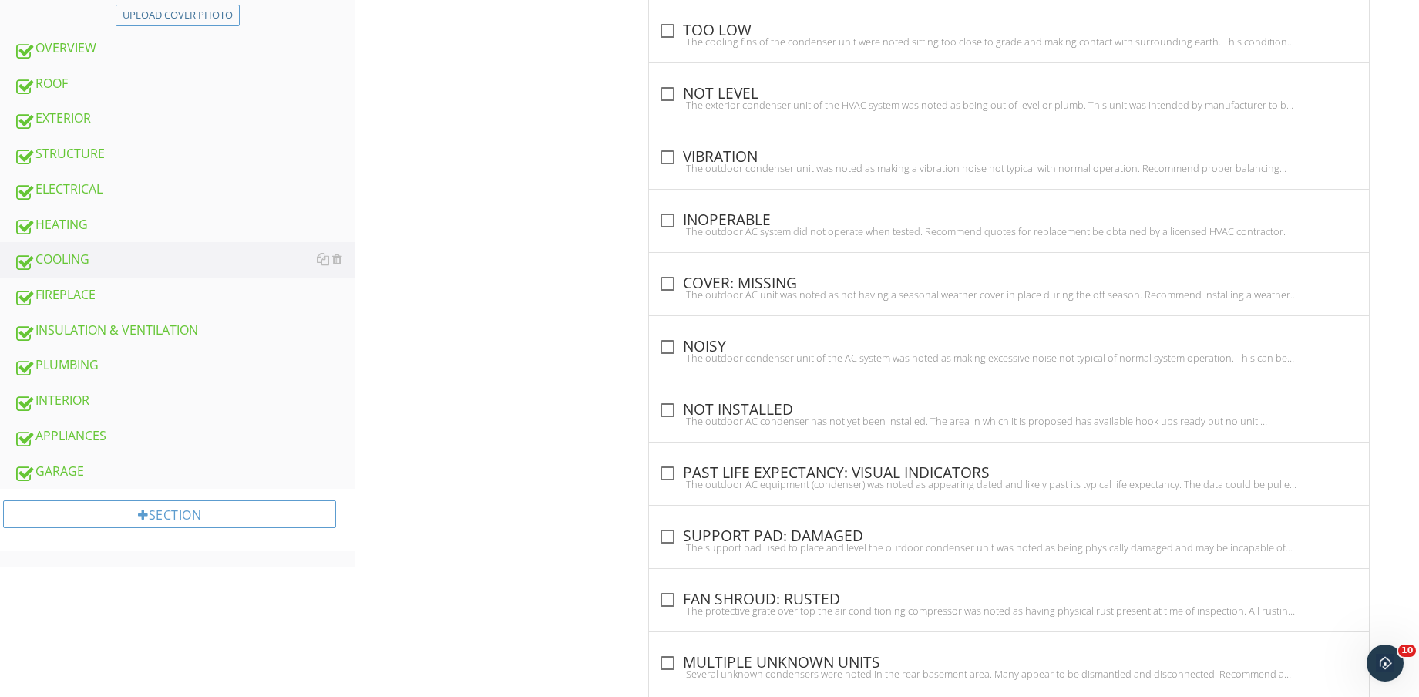
scroll to position [674, 0]
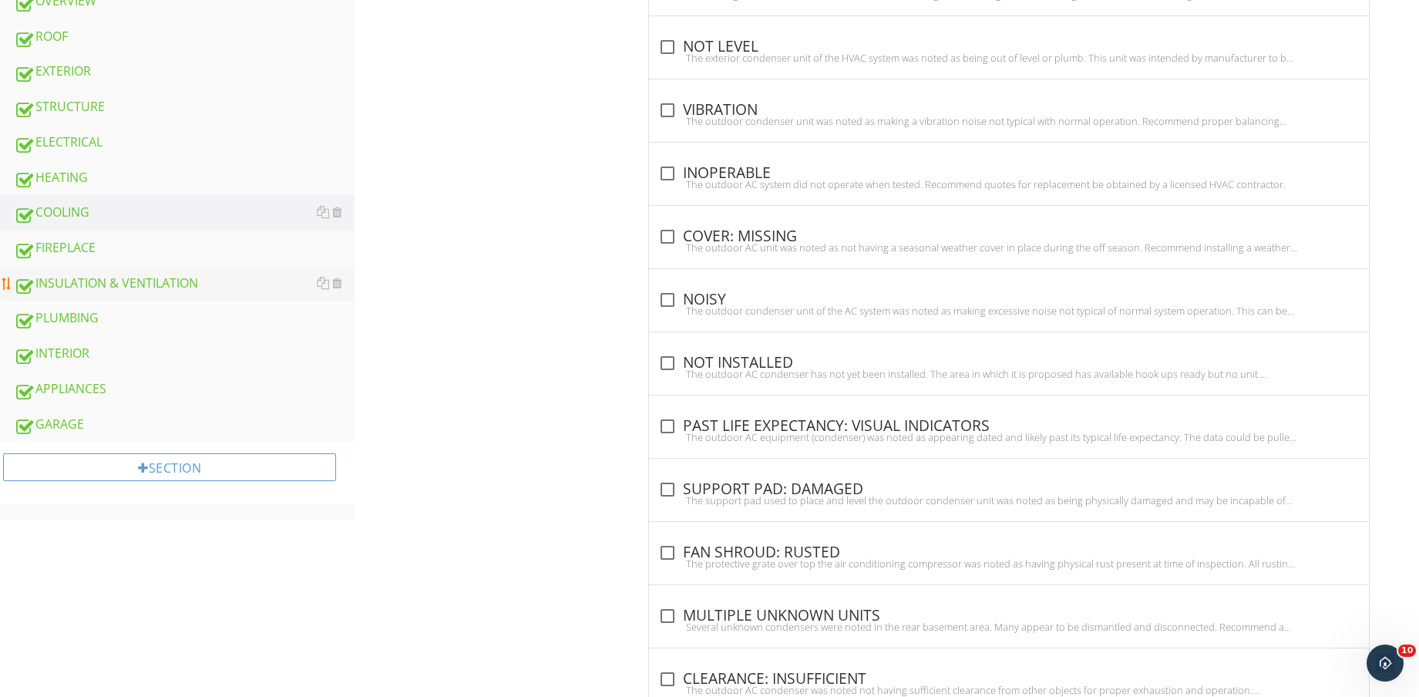
click at [174, 281] on div "INSULATION & VENTILATION" at bounding box center [184, 284] width 341 height 20
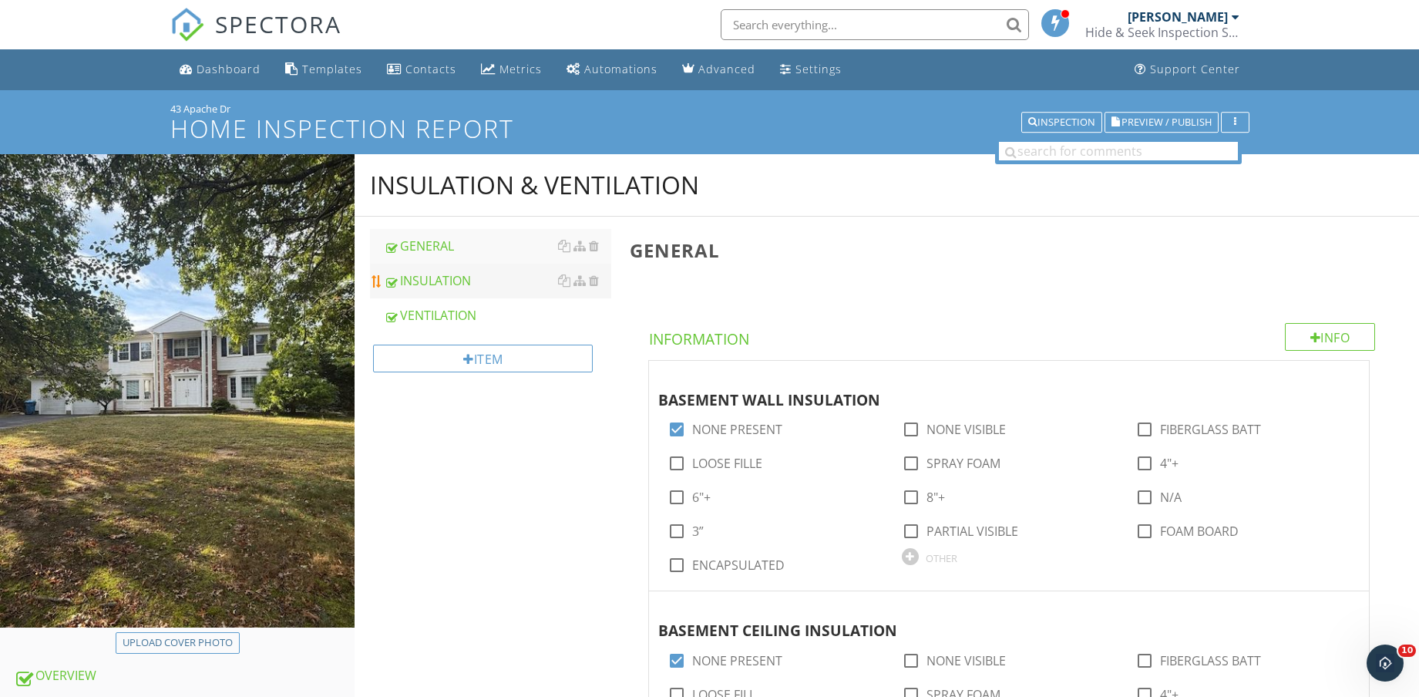
click at [472, 287] on div "INSULATION" at bounding box center [497, 280] width 227 height 18
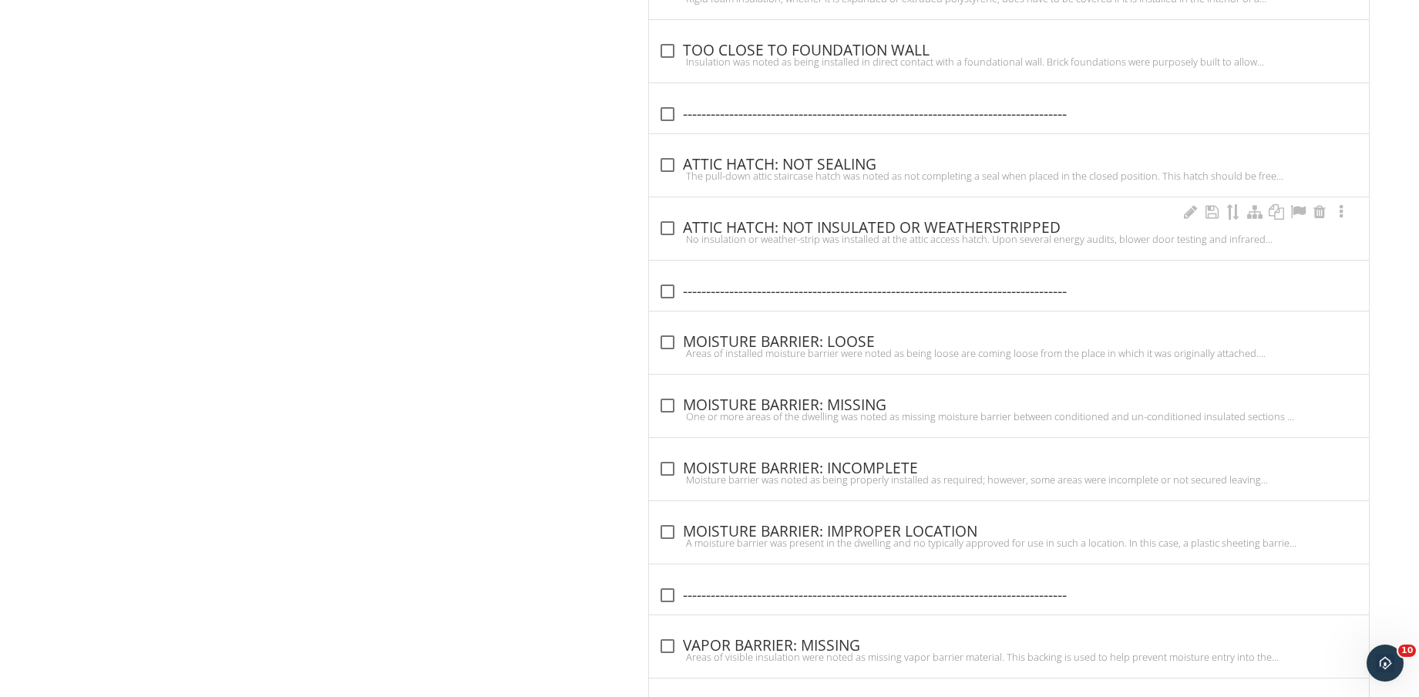
click at [899, 227] on div "check_box_outline_blank ATTIC HATCH: NOT INSULATED OR WEATHERSTRIPPED" at bounding box center [1008, 228] width 701 height 18
checkbox input "true"
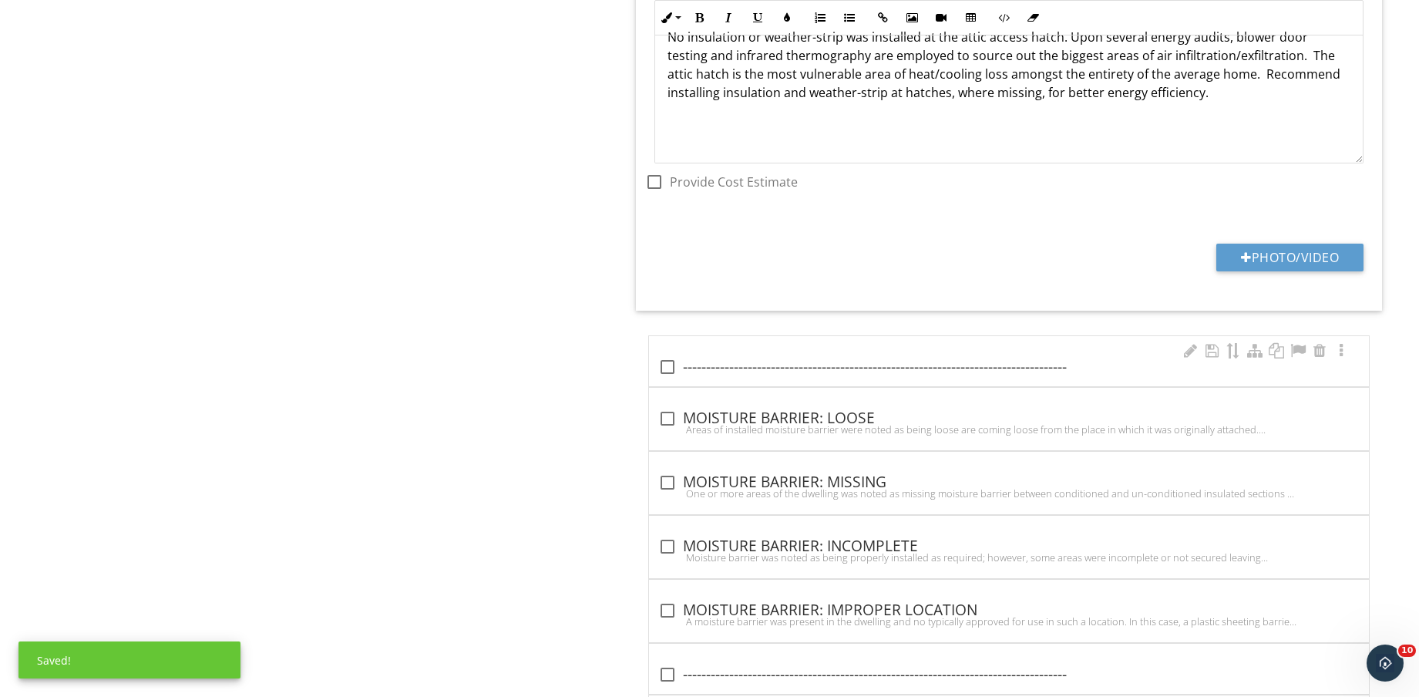
scroll to position [1941, 0]
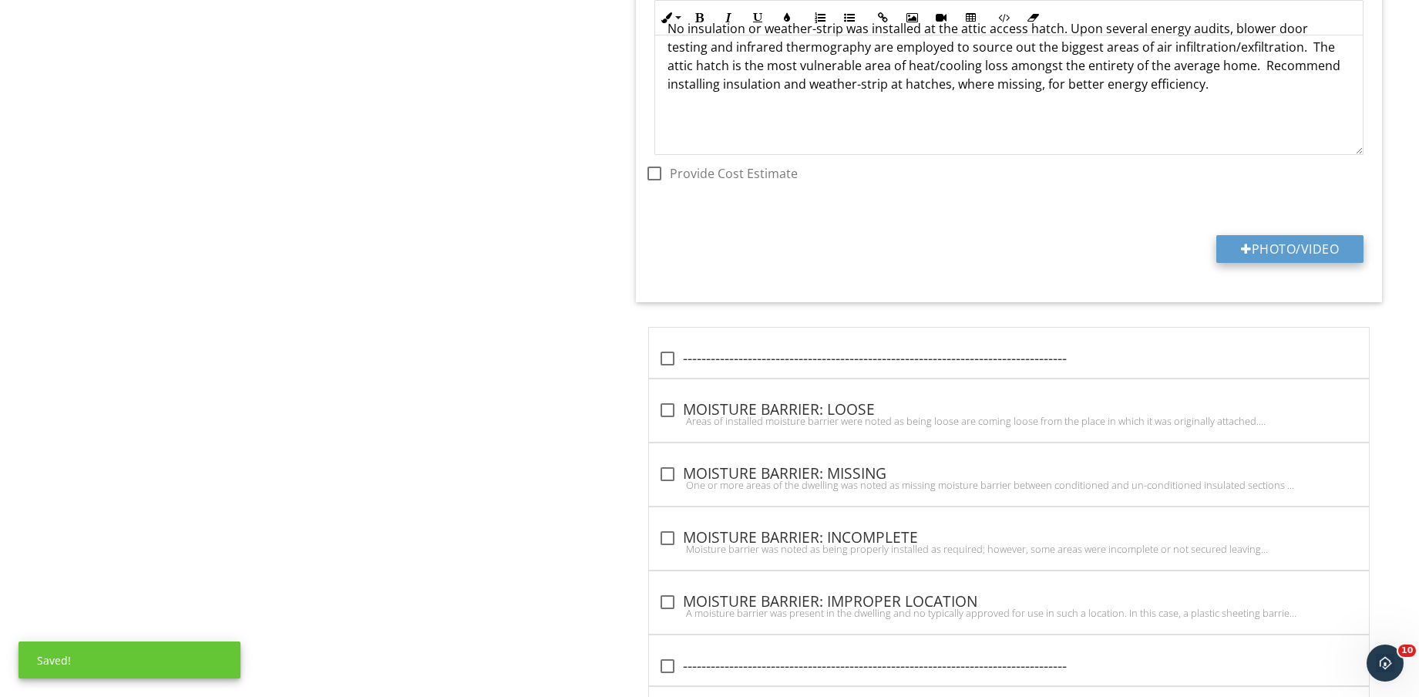
click at [1299, 247] on button "Photo/Video" at bounding box center [1289, 249] width 147 height 28
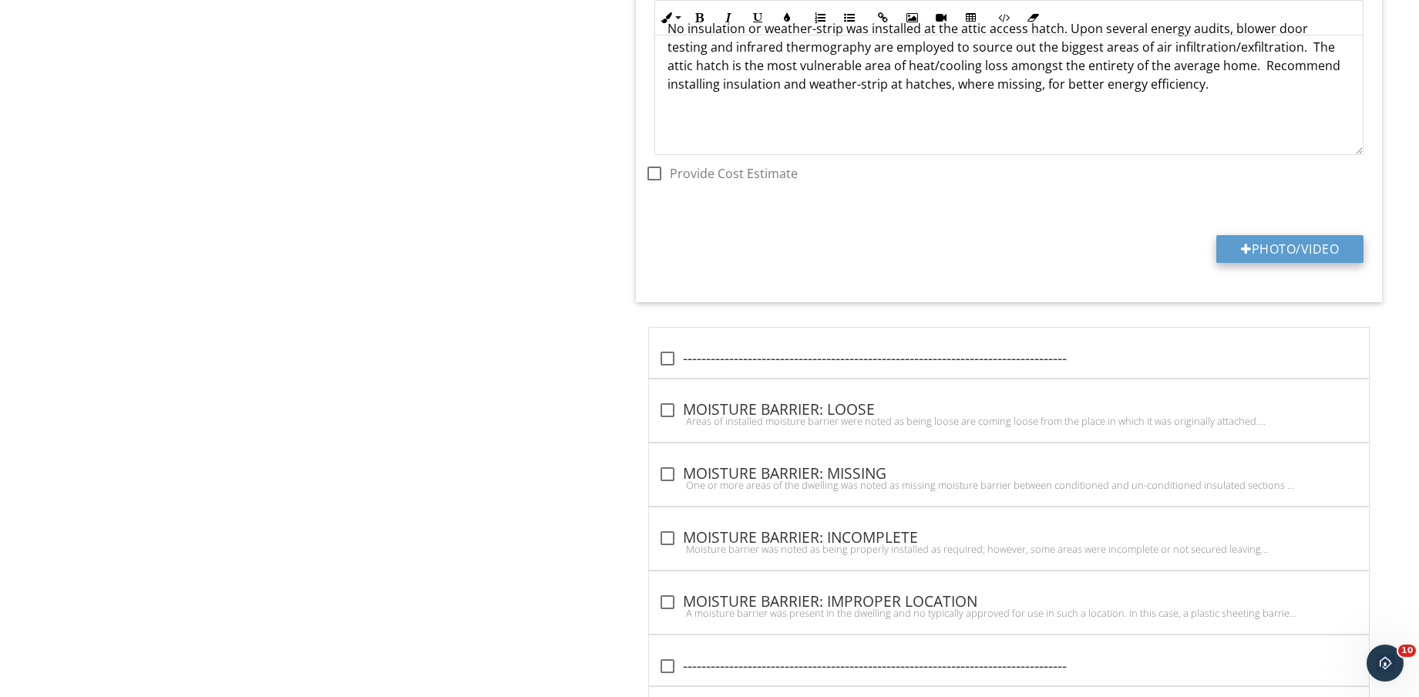
type input "C:\fakepath\IMG_9162.jpg"
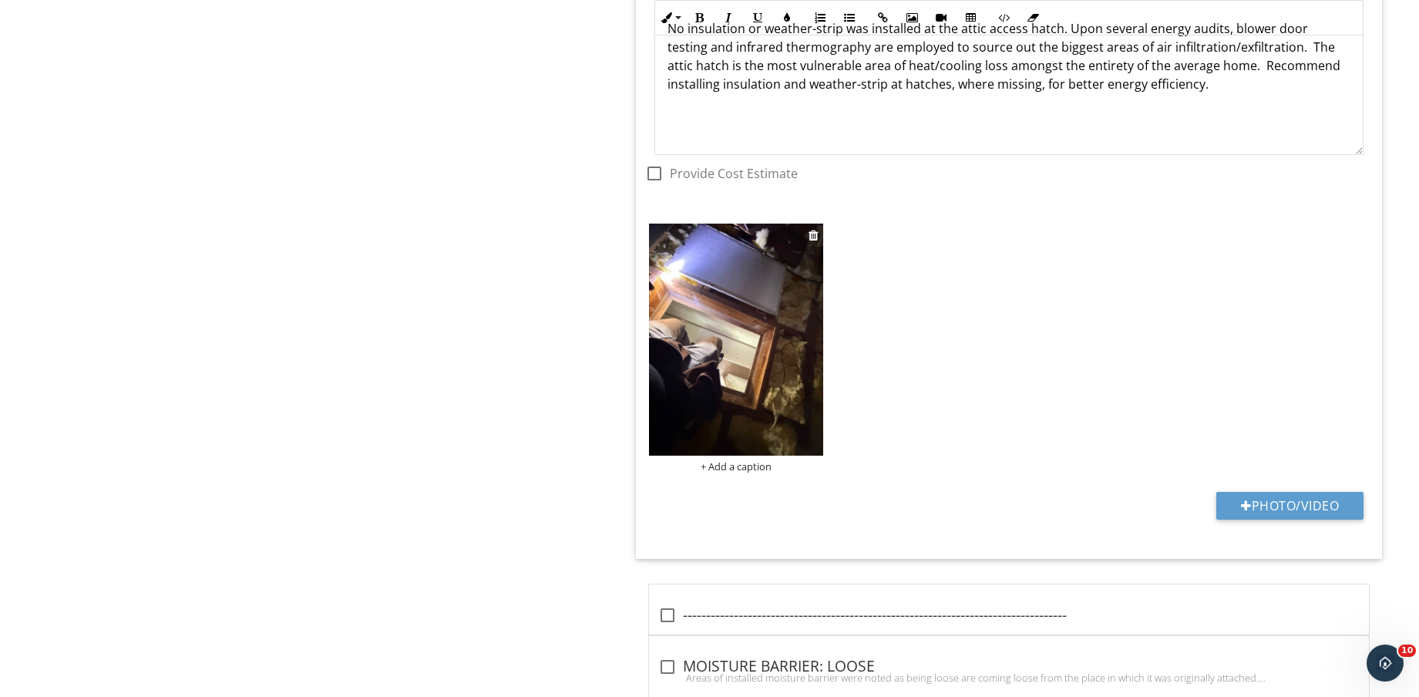
click at [733, 370] on img at bounding box center [736, 340] width 174 height 232
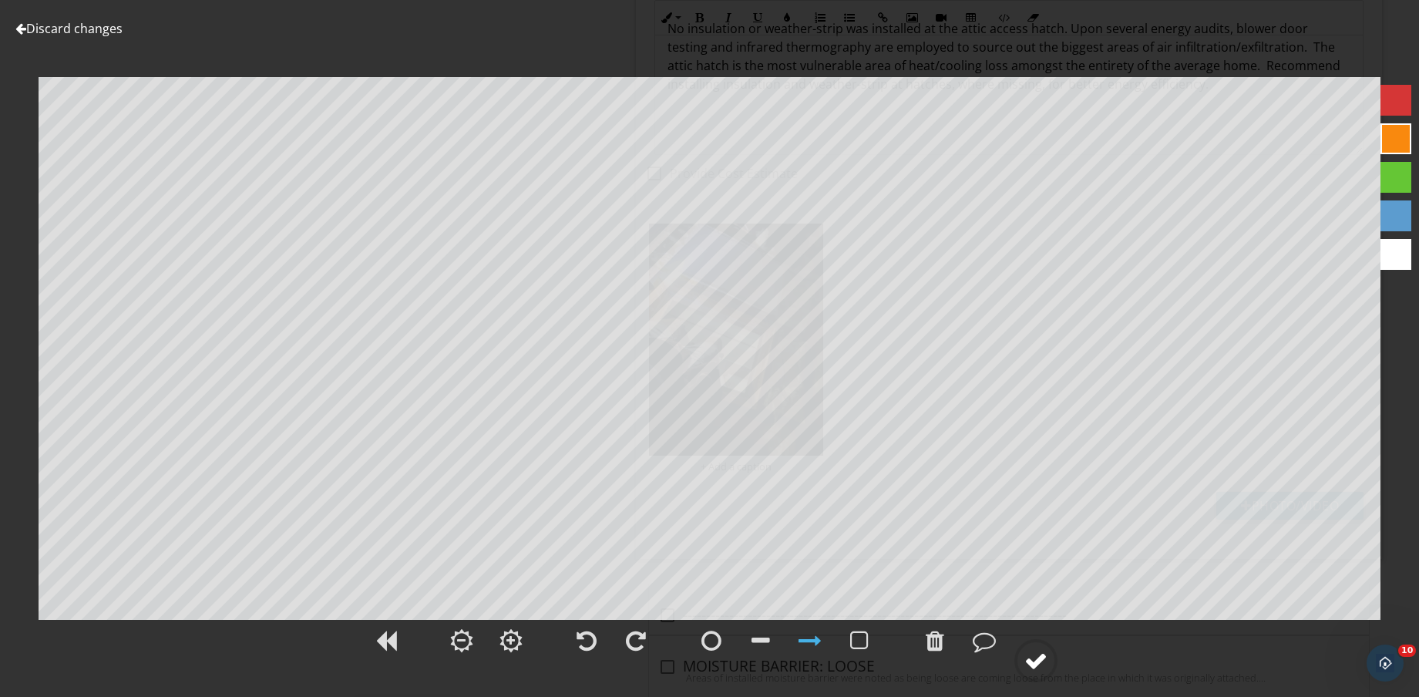
drag, startPoint x: 1037, startPoint y: 661, endPoint x: 1036, endPoint y: 653, distance: 8.6
click at [1038, 662] on div at bounding box center [1035, 660] width 23 height 23
